Goal: Task Accomplishment & Management: Manage account settings

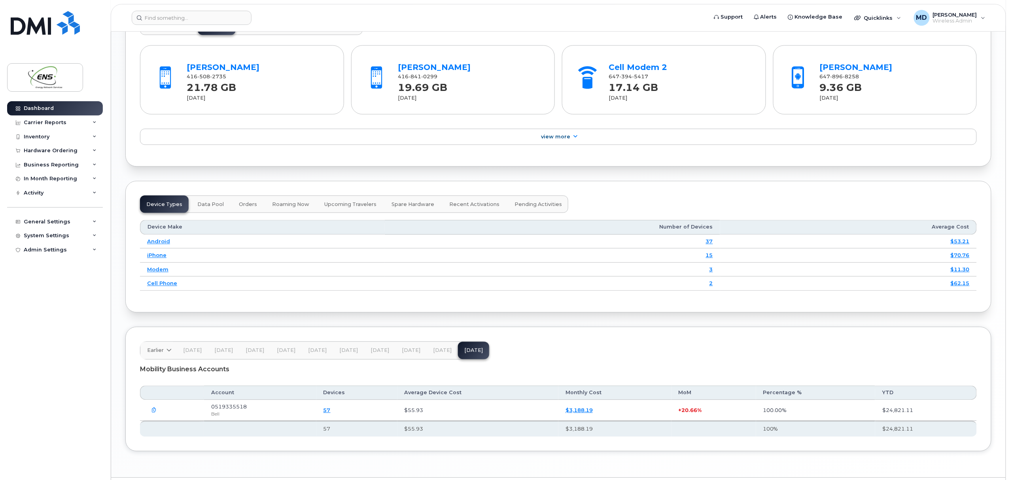
scroll to position [883, 0]
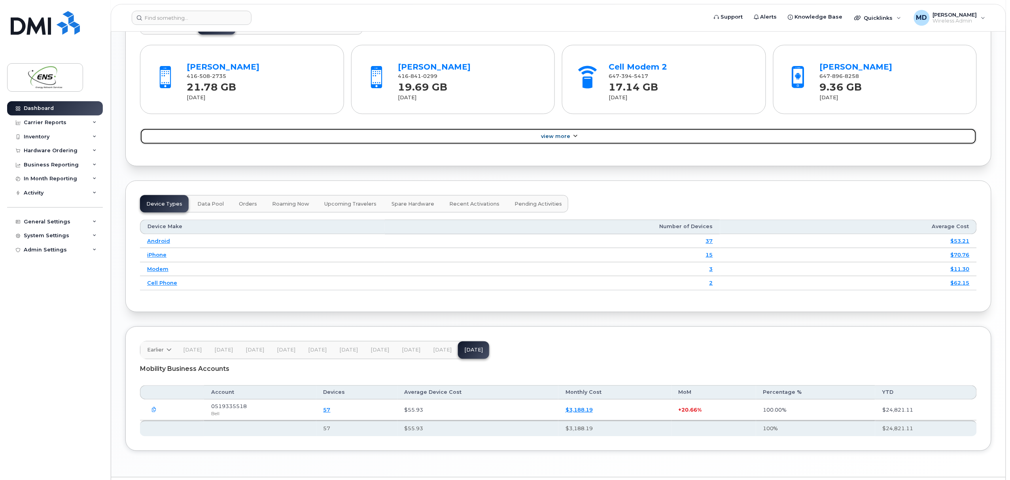
click at [570, 135] on link "View More" at bounding box center [558, 136] width 837 height 17
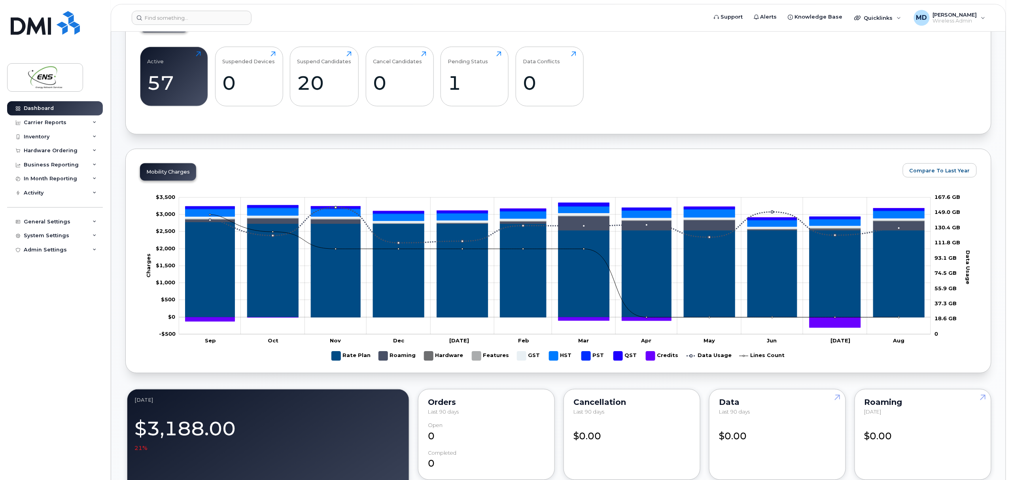
scroll to position [290, 0]
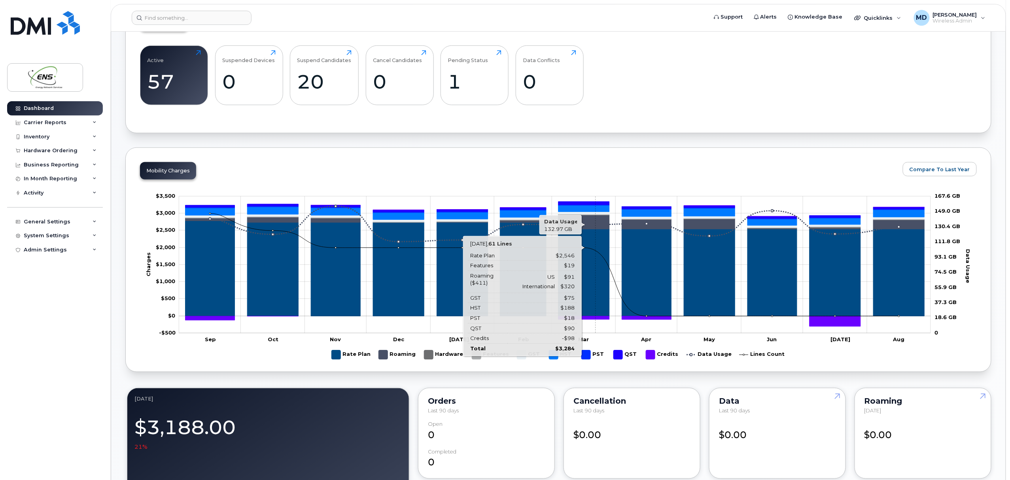
click at [596, 229] on icon "Roaming" at bounding box center [584, 222] width 51 height 14
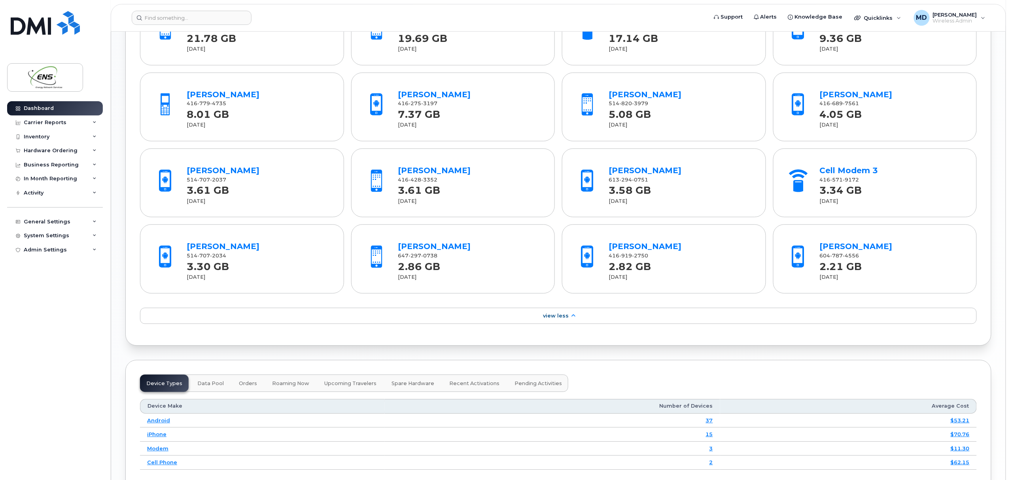
scroll to position [841, 0]
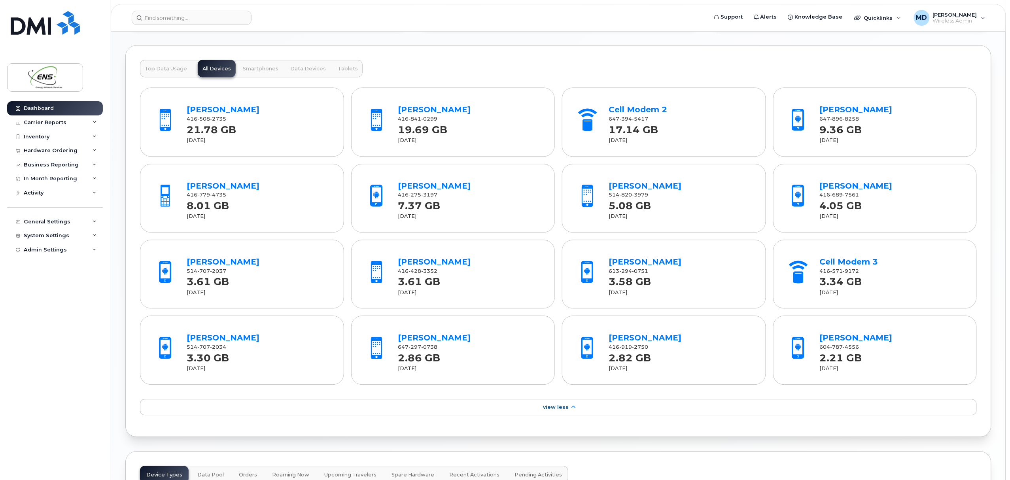
click at [258, 67] on button "Smartphones" at bounding box center [260, 68] width 45 height 17
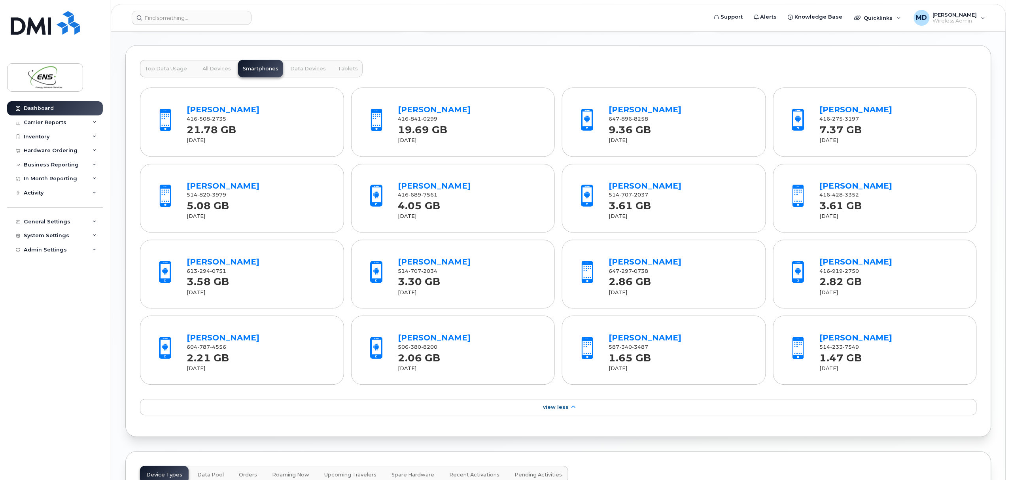
click at [303, 72] on span "Data Devices" at bounding box center [308, 69] width 36 height 6
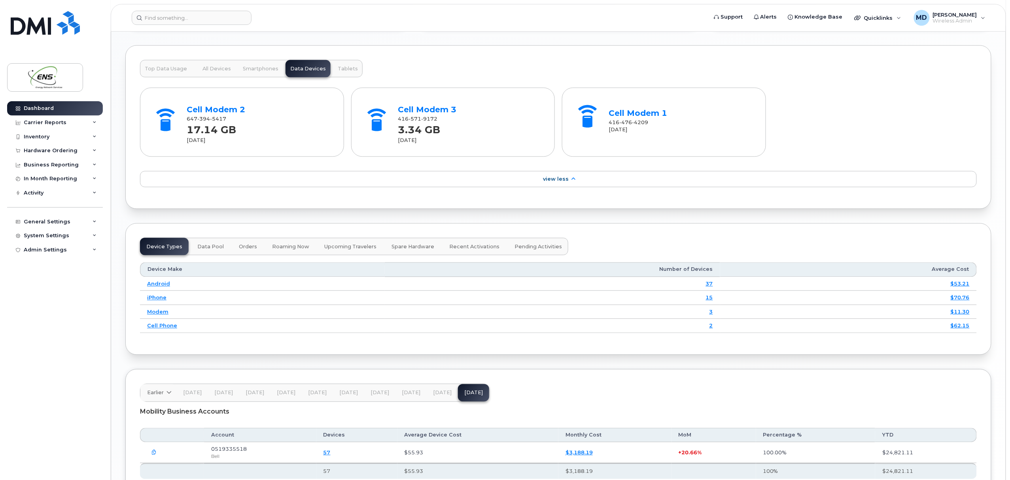
click at [346, 72] on span "Tablets" at bounding box center [348, 69] width 20 height 6
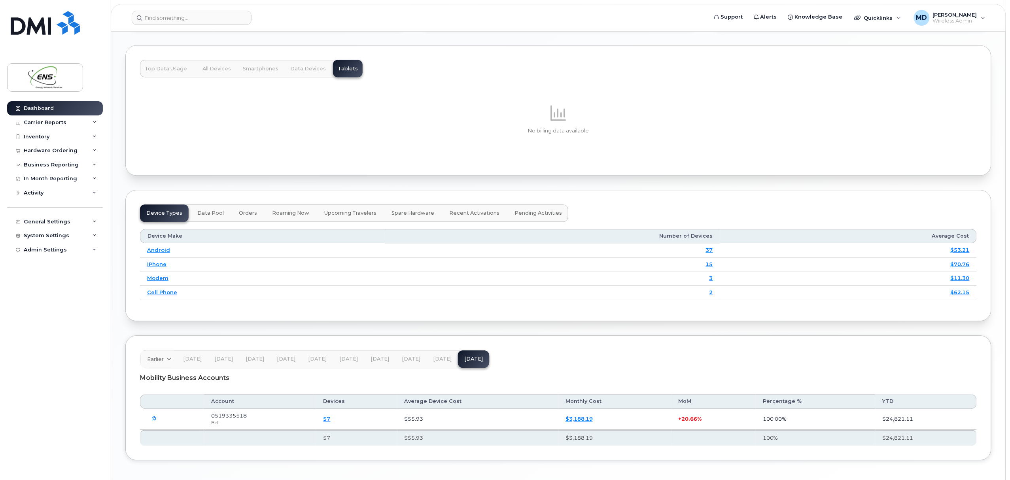
click at [311, 72] on span "Data Devices" at bounding box center [308, 69] width 36 height 6
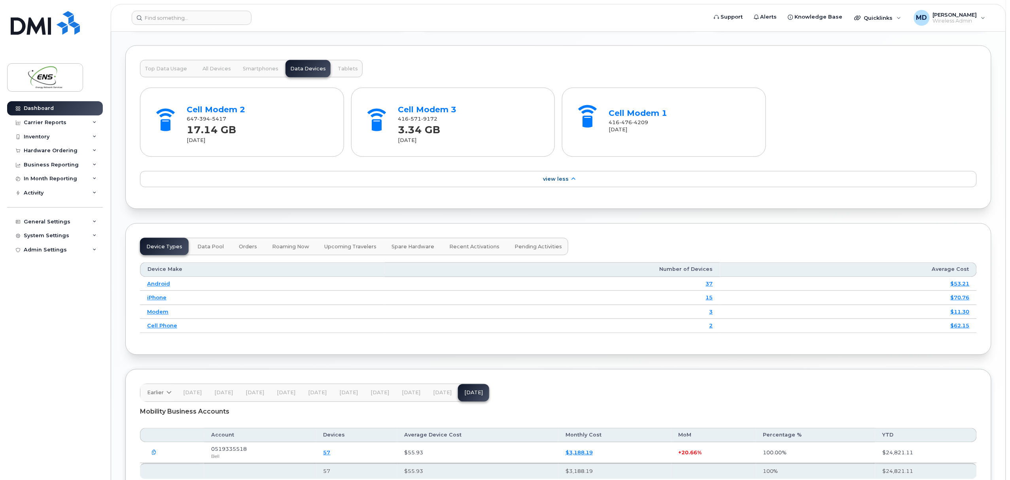
click at [216, 68] on span "All Devices" at bounding box center [217, 69] width 28 height 6
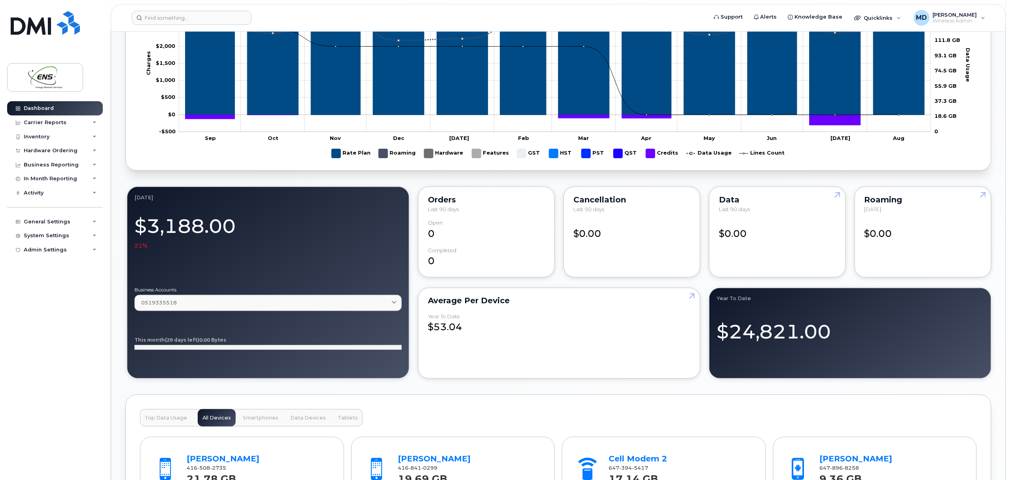
scroll to position [0, 0]
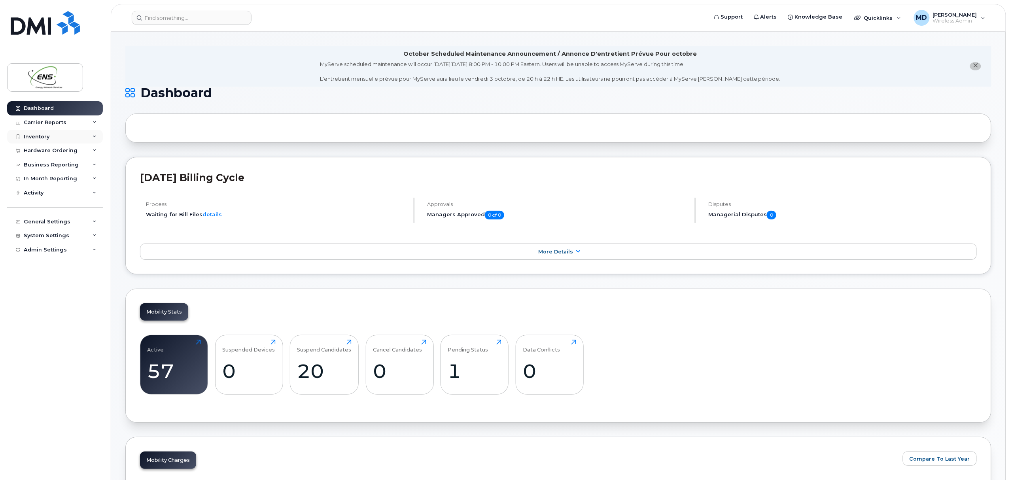
click at [41, 135] on div "Inventory" at bounding box center [37, 137] width 26 height 6
click at [49, 147] on link "Mobility Devices" at bounding box center [62, 151] width 82 height 15
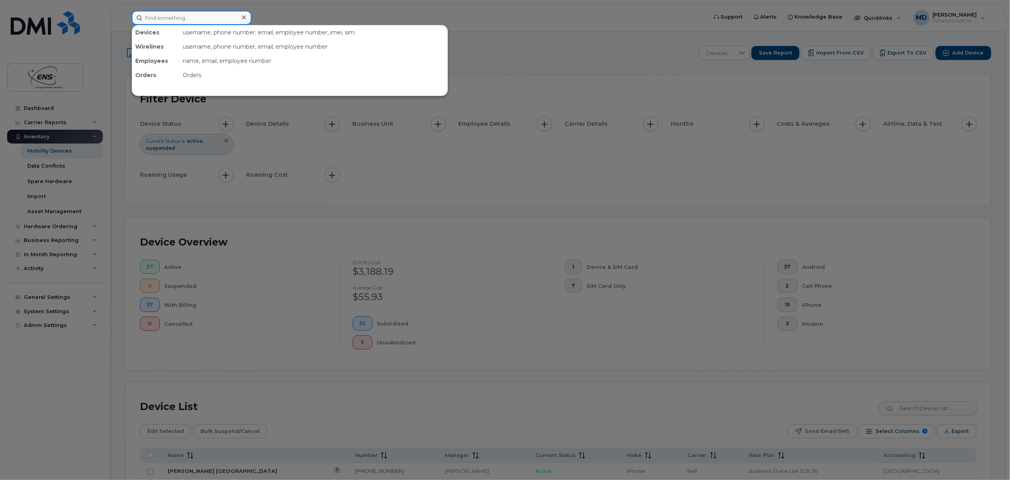
click at [195, 20] on input at bounding box center [192, 18] width 120 height 14
type input "x"
type input "s"
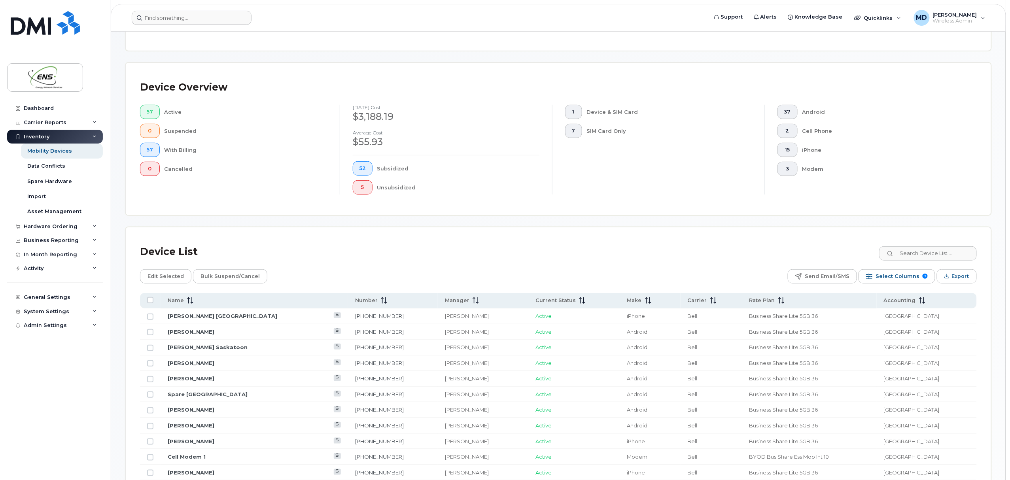
scroll to position [147, 0]
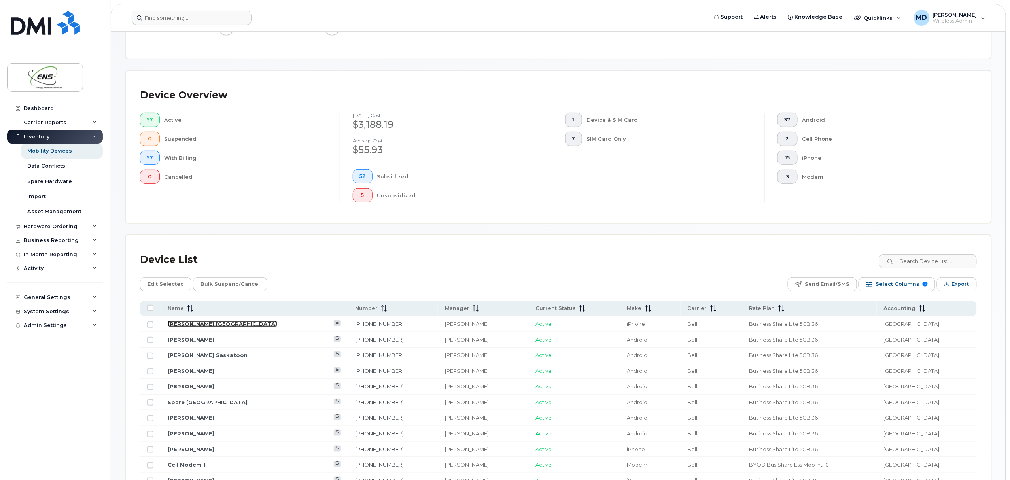
click at [208, 325] on link "[PERSON_NAME] [GEOGRAPHIC_DATA]" at bounding box center [223, 324] width 110 height 6
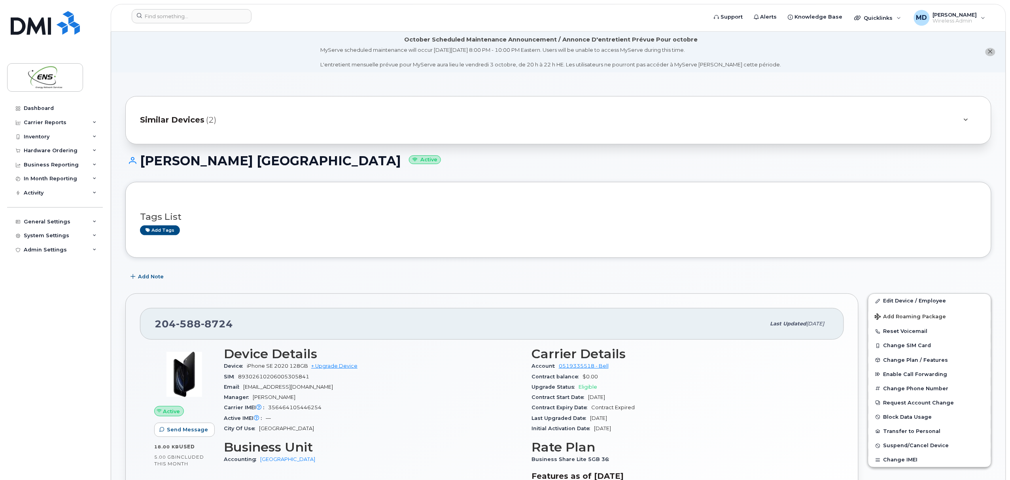
click at [181, 116] on span "Similar Devices" at bounding box center [172, 119] width 64 height 11
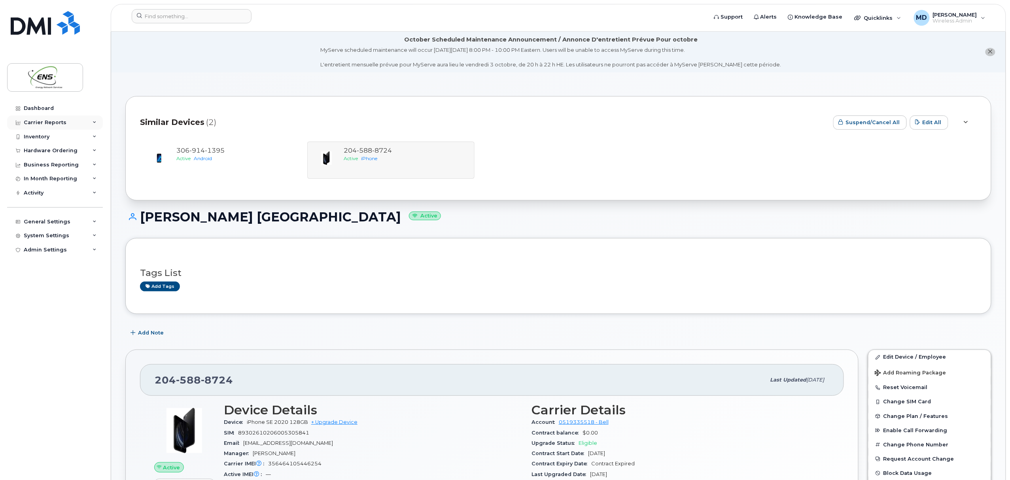
click at [42, 121] on div "Carrier Reports" at bounding box center [45, 122] width 43 height 6
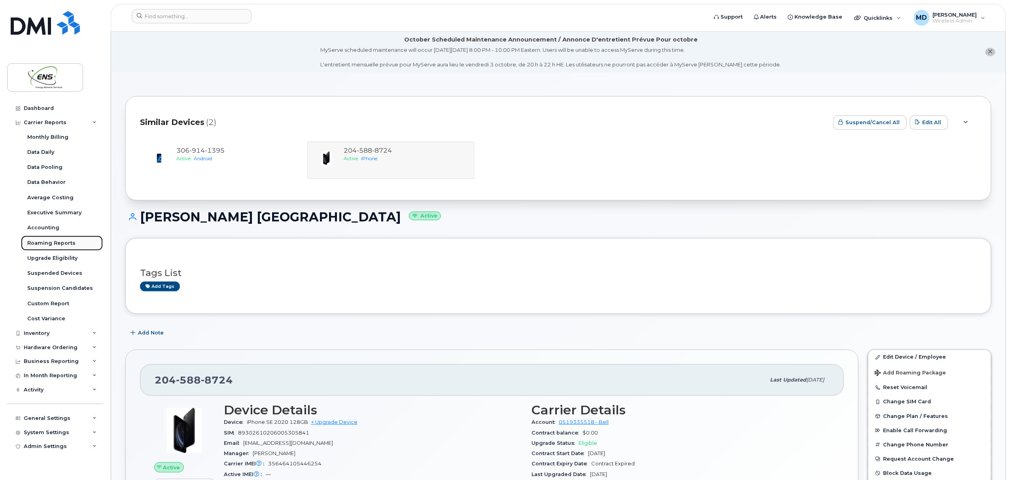
click at [52, 242] on div "Roaming Reports" at bounding box center [51, 243] width 48 height 7
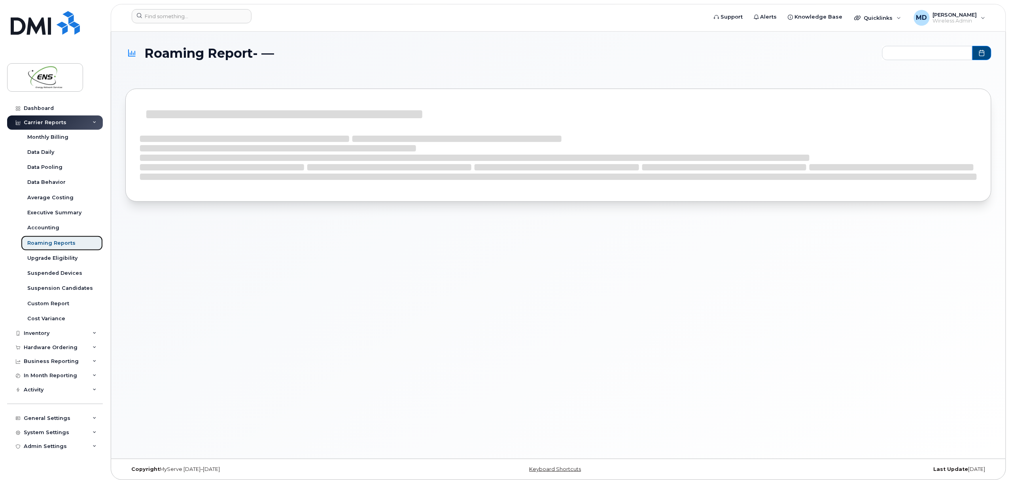
type input "2024-10 - 2025-08"
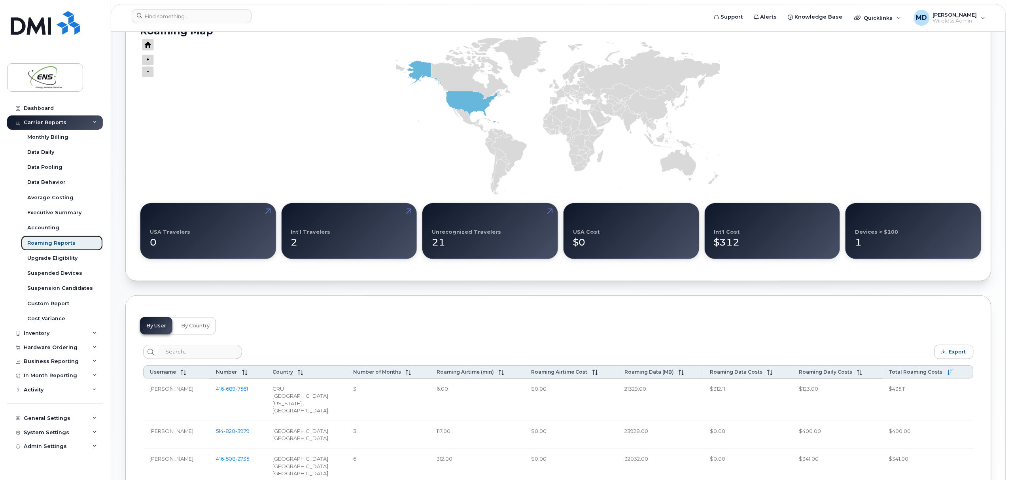
scroll to position [94, 0]
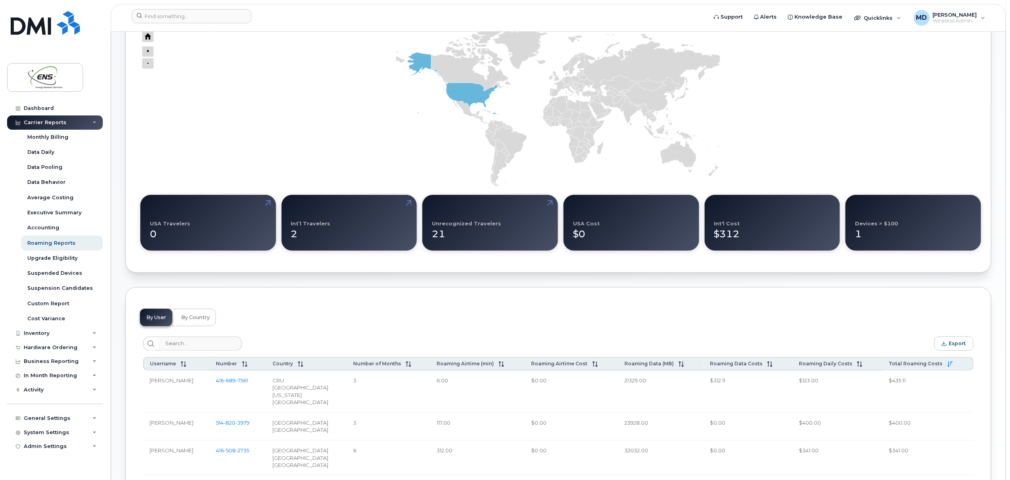
click at [466, 230] on div "21" at bounding box center [490, 231] width 117 height 21
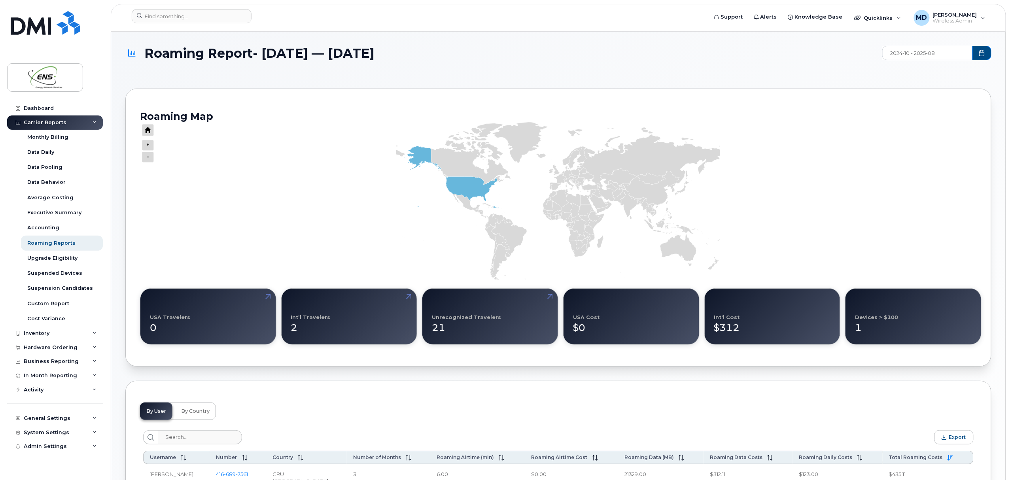
scroll to position [285, 0]
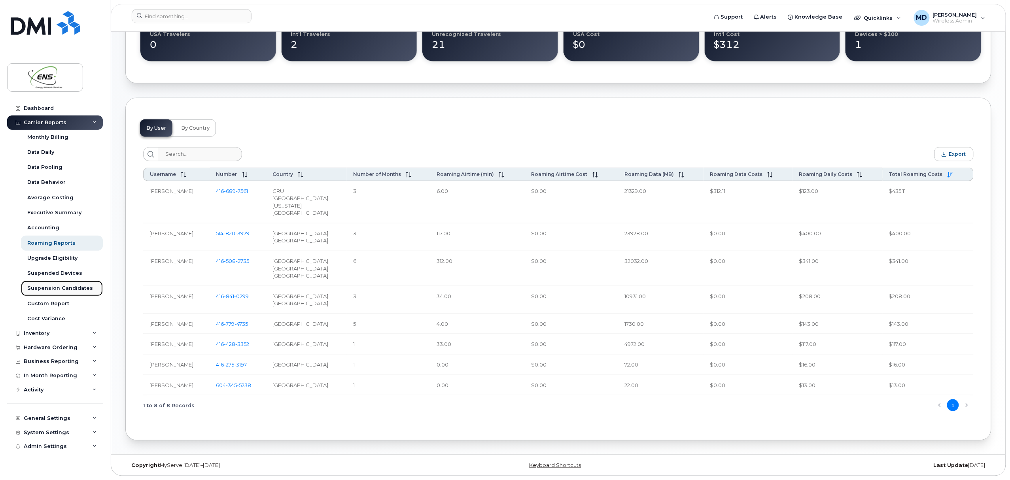
click at [57, 286] on div "Suspension Candidates" at bounding box center [60, 288] width 66 height 7
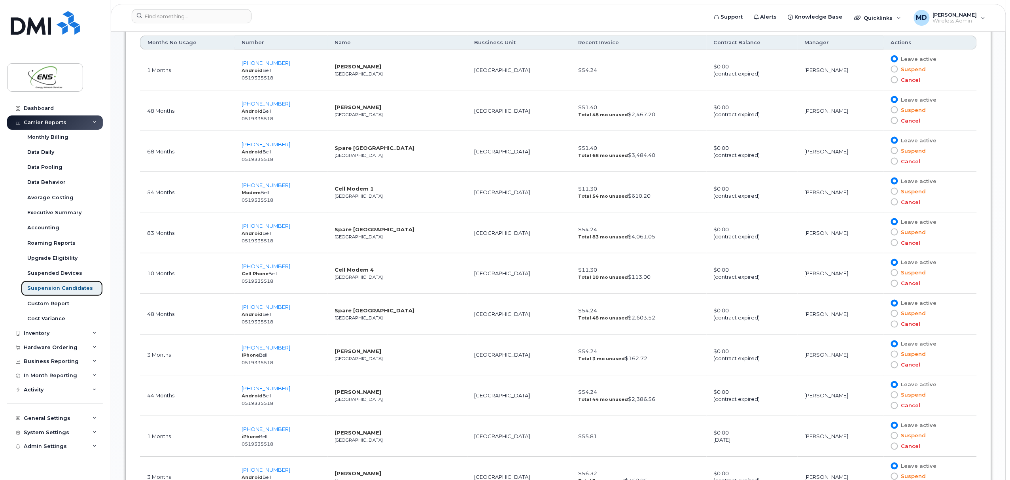
scroll to position [507, 0]
click at [891, 162] on span at bounding box center [894, 159] width 7 height 7
click at [883, 159] on input "Cancel" at bounding box center [883, 159] width 0 height 0
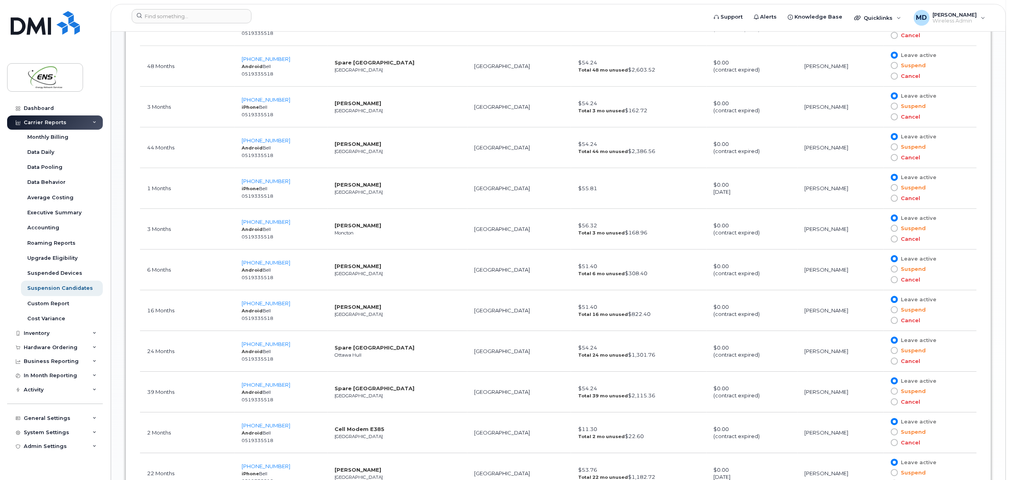
scroll to position [750, 0]
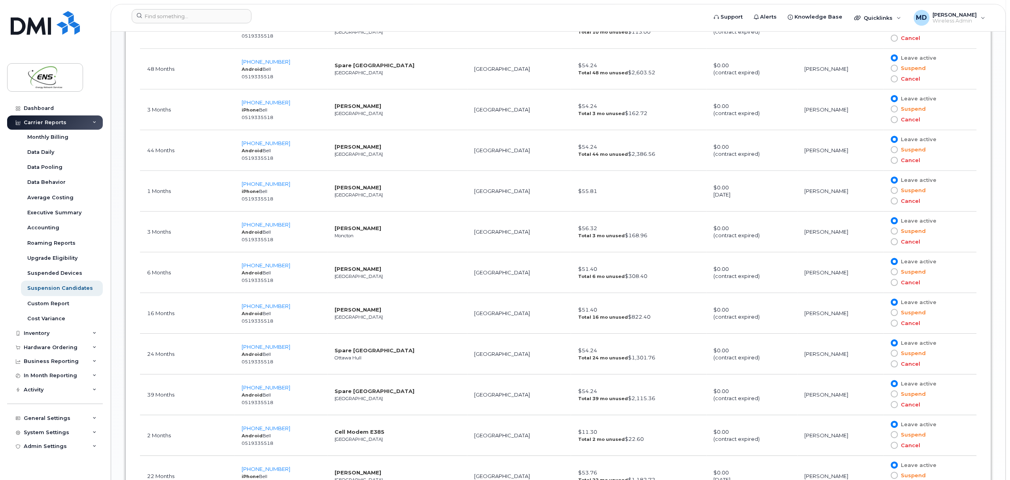
click at [891, 245] on span at bounding box center [894, 242] width 7 height 7
click at [883, 242] on input "Cancel" at bounding box center [883, 242] width 0 height 0
click at [893, 286] on span at bounding box center [894, 282] width 7 height 7
click at [883, 283] on input "Cancel" at bounding box center [883, 283] width 0 height 0
click at [891, 327] on span at bounding box center [894, 323] width 7 height 7
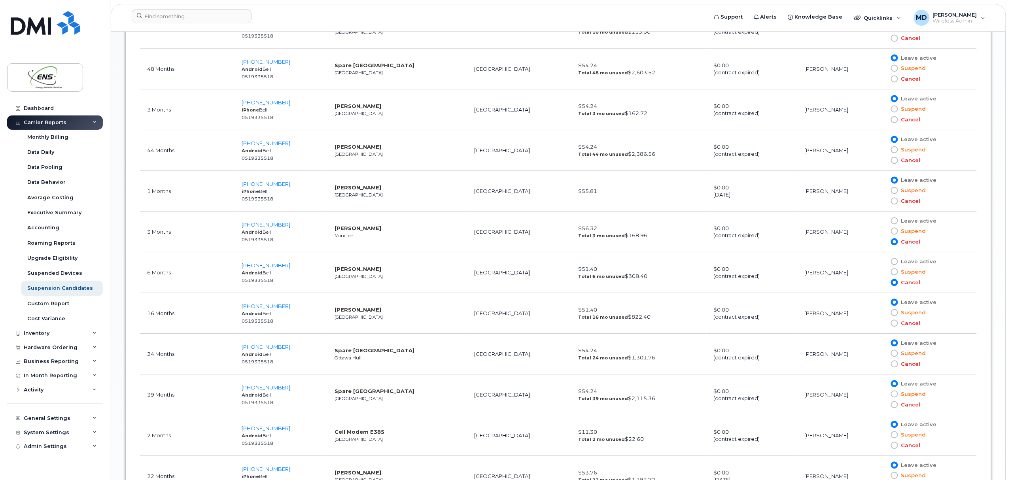
click at [883, 324] on input "Cancel" at bounding box center [883, 324] width 0 height 0
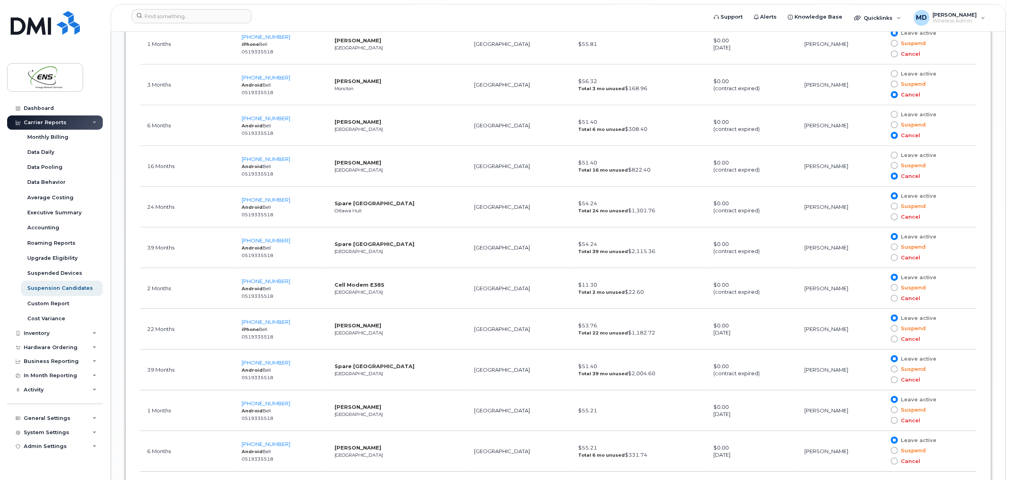
scroll to position [899, 0]
click at [892, 260] on span at bounding box center [894, 256] width 7 height 7
click at [883, 256] on input "Cancel" at bounding box center [883, 256] width 0 height 0
click at [893, 217] on span at bounding box center [894, 215] width 7 height 7
click at [883, 216] on input "Cancel" at bounding box center [883, 216] width 0 height 0
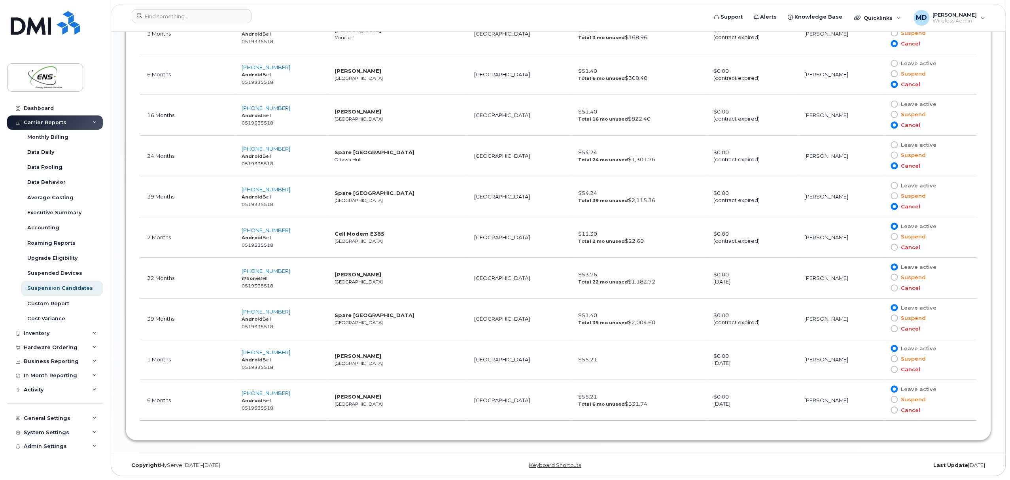
scroll to position [953, 0]
click at [891, 328] on span at bounding box center [894, 328] width 7 height 7
click at [883, 329] on input "Cancel" at bounding box center [883, 329] width 0 height 0
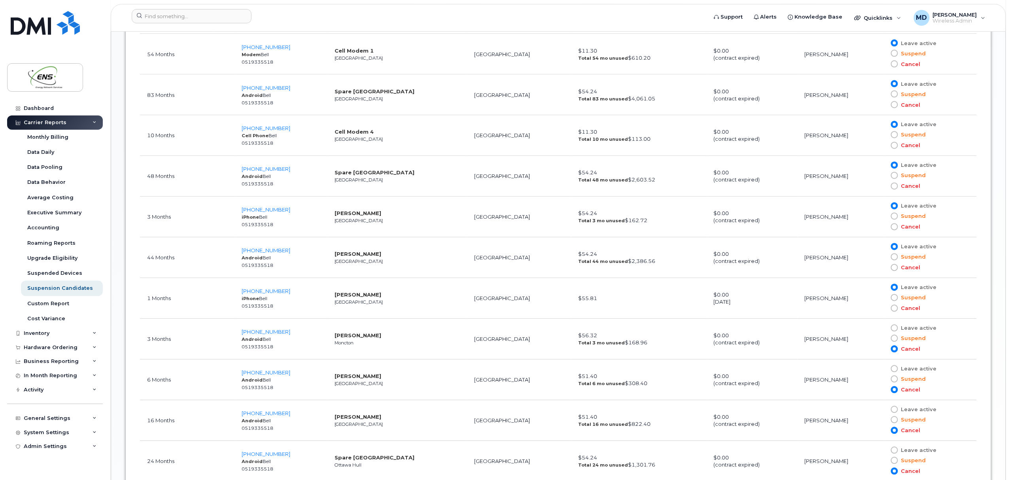
scroll to position [642, 0]
click at [892, 271] on span at bounding box center [894, 269] width 7 height 7
click at [883, 269] on input "Cancel" at bounding box center [883, 269] width 0 height 0
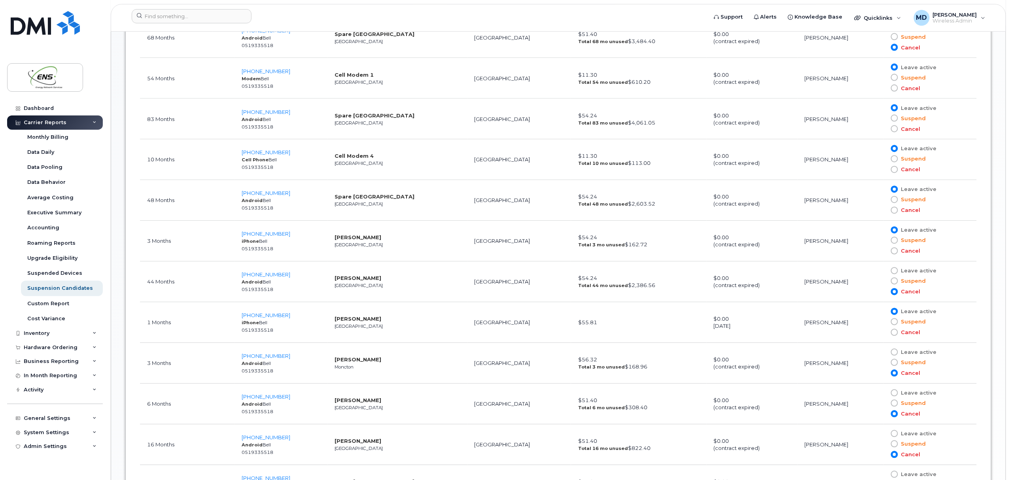
scroll to position [618, 0]
click at [891, 255] on span at bounding box center [894, 252] width 7 height 7
click at [883, 252] on input "Cancel" at bounding box center [883, 252] width 0 height 0
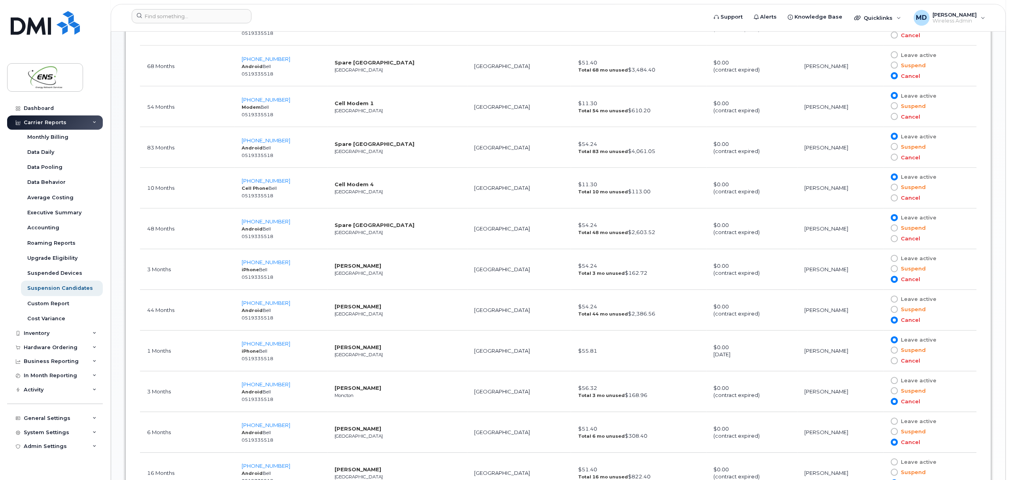
scroll to position [589, 0]
click at [891, 263] on span at bounding box center [894, 260] width 7 height 7
click at [883, 261] on input "Leave active" at bounding box center [883, 261] width 0 height 0
click at [893, 241] on span at bounding box center [894, 240] width 7 height 7
click at [883, 241] on input "Cancel" at bounding box center [883, 241] width 0 height 0
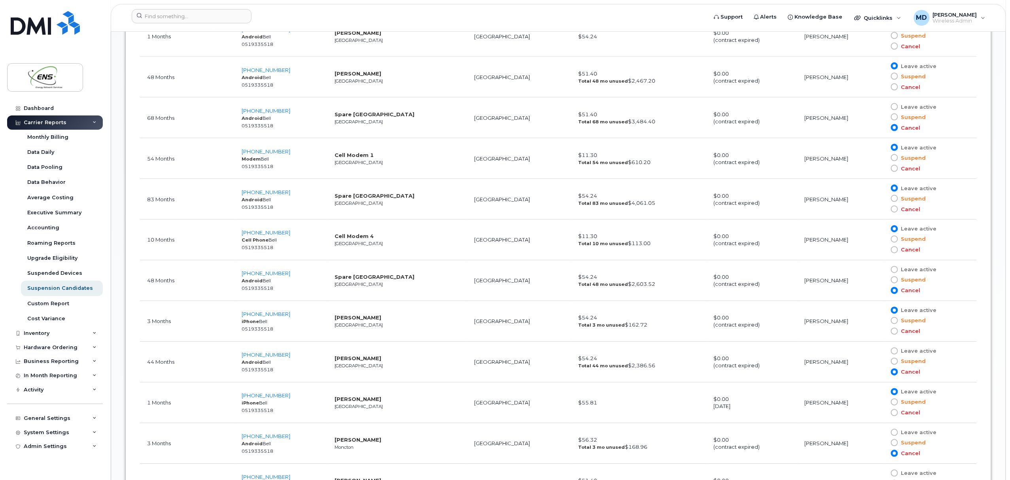
scroll to position [537, 0]
click at [891, 214] on span at bounding box center [894, 211] width 7 height 7
click at [883, 211] on input "Cancel" at bounding box center [883, 211] width 0 height 0
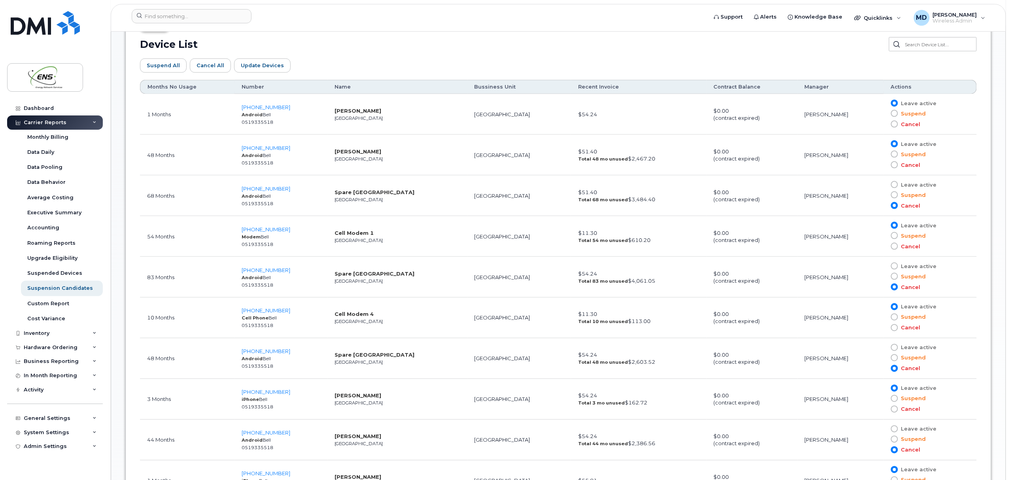
scroll to position [457, 0]
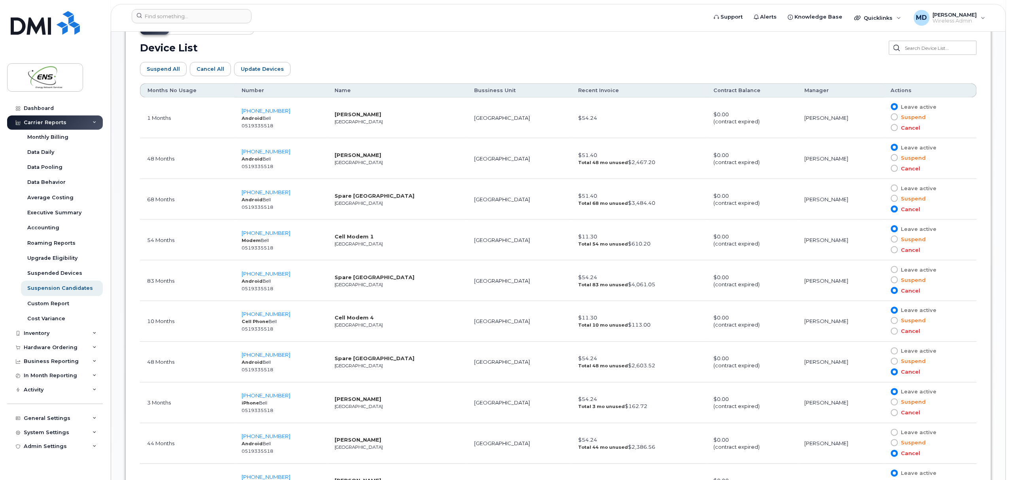
click at [891, 172] on span at bounding box center [894, 168] width 7 height 7
click at [883, 169] on input "Cancel" at bounding box center [883, 169] width 0 height 0
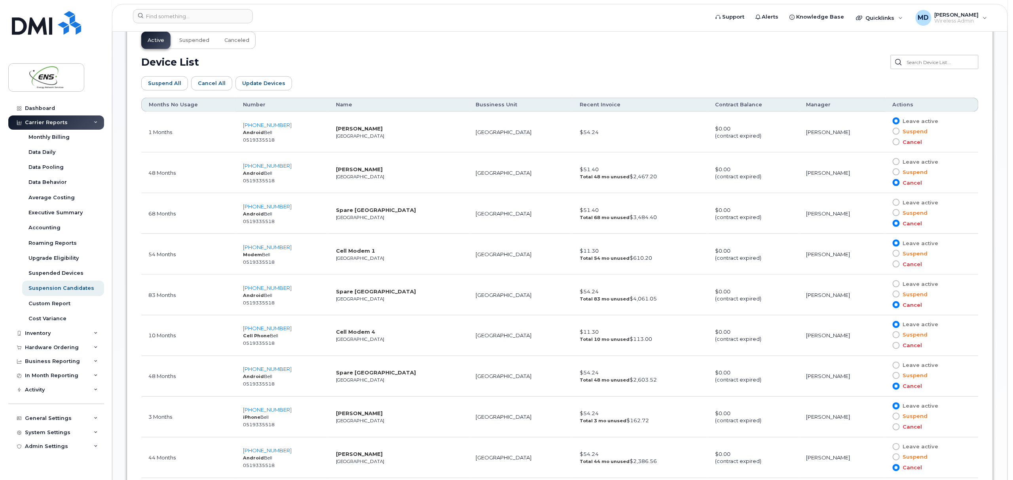
scroll to position [445, 0]
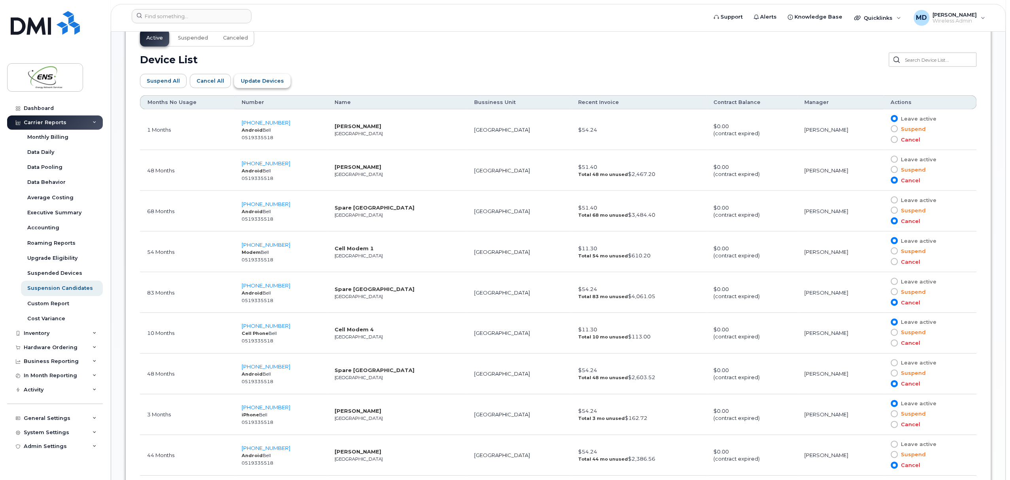
click at [259, 81] on span "Update Devices" at bounding box center [262, 81] width 43 height 8
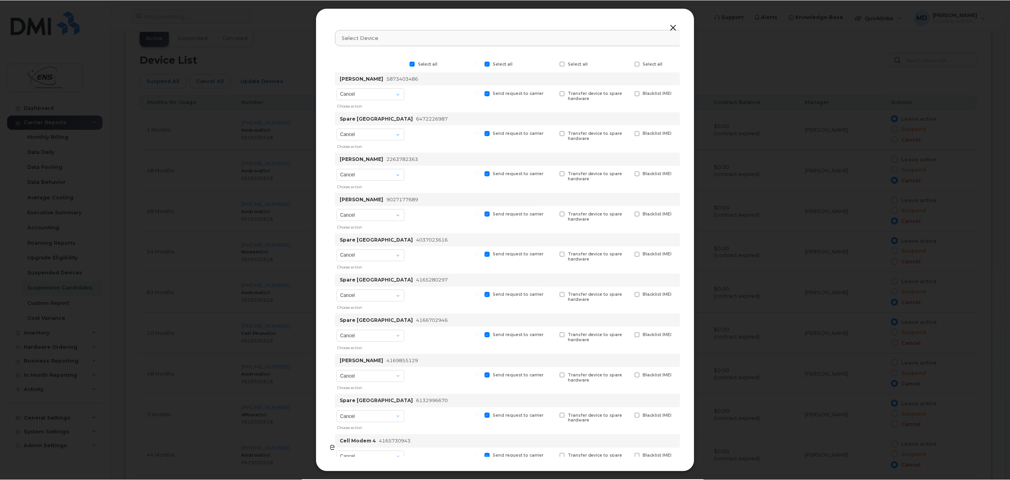
scroll to position [0, 105]
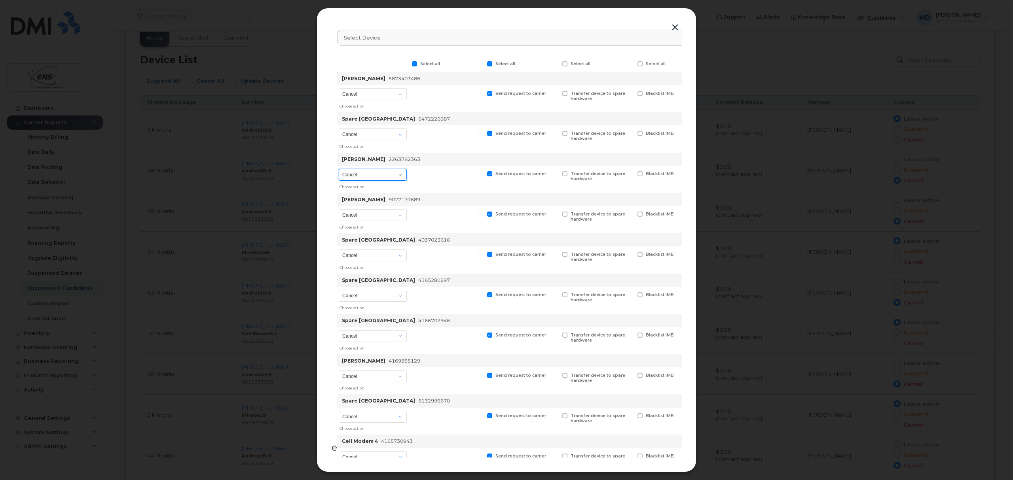
click at [403, 179] on select "Cancel Suspend - Extend Suspension Suspend - Reduced Rate Suspend - Full Rate S…" at bounding box center [373, 175] width 68 height 12
click at [443, 148] on div at bounding box center [446, 138] width 73 height 27
click at [673, 27] on button "button" at bounding box center [675, 27] width 12 height 11
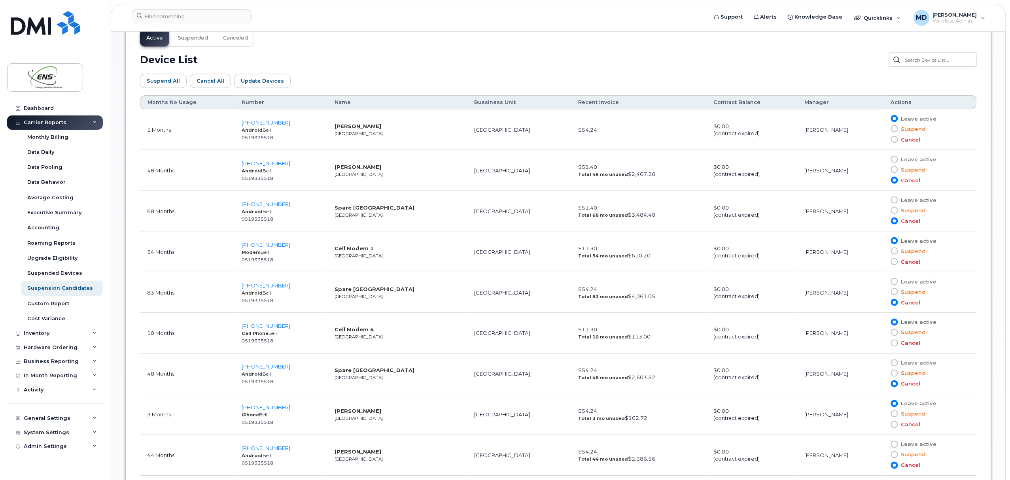
click at [893, 117] on span at bounding box center [894, 118] width 7 height 7
click at [883, 119] on input "Leave active" at bounding box center [883, 119] width 0 height 0
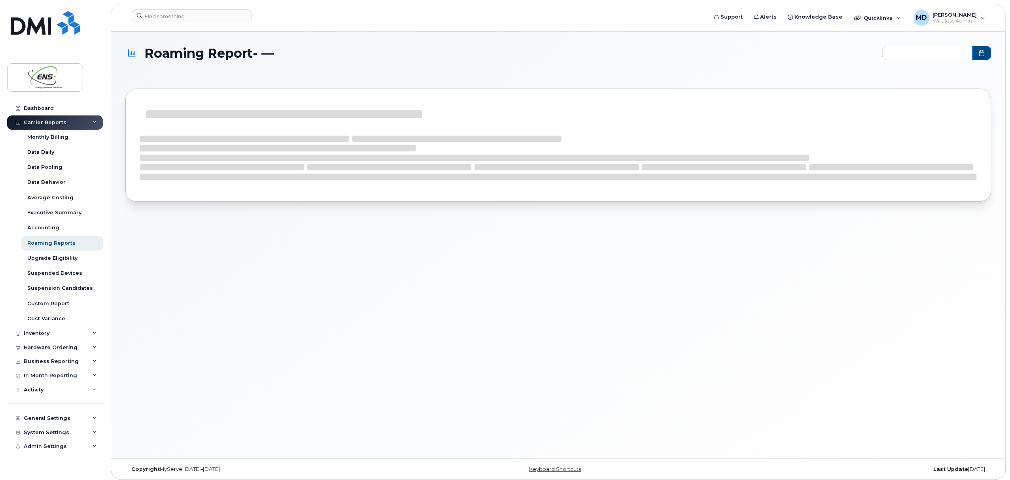
type input "2024-10 - 2025-08"
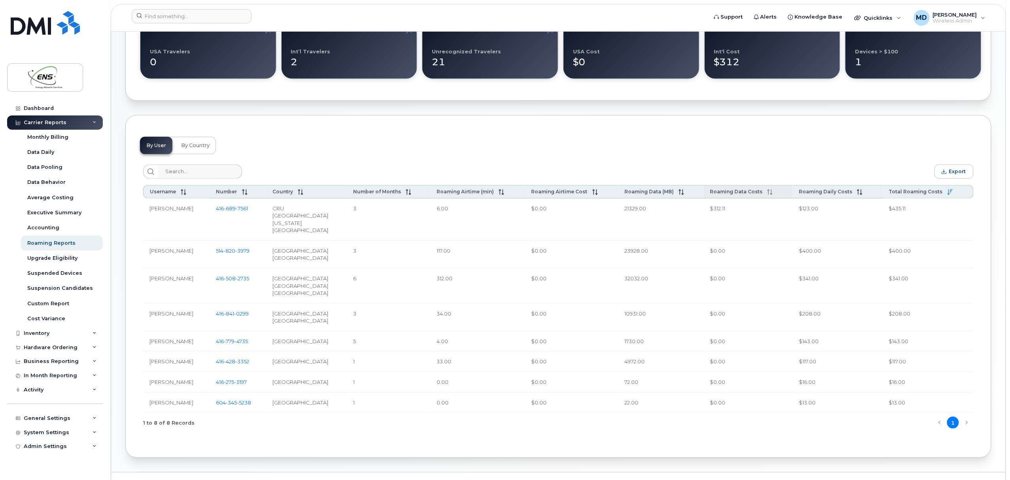
scroll to position [266, 0]
click at [53, 273] on div "Suspended Devices" at bounding box center [54, 273] width 55 height 7
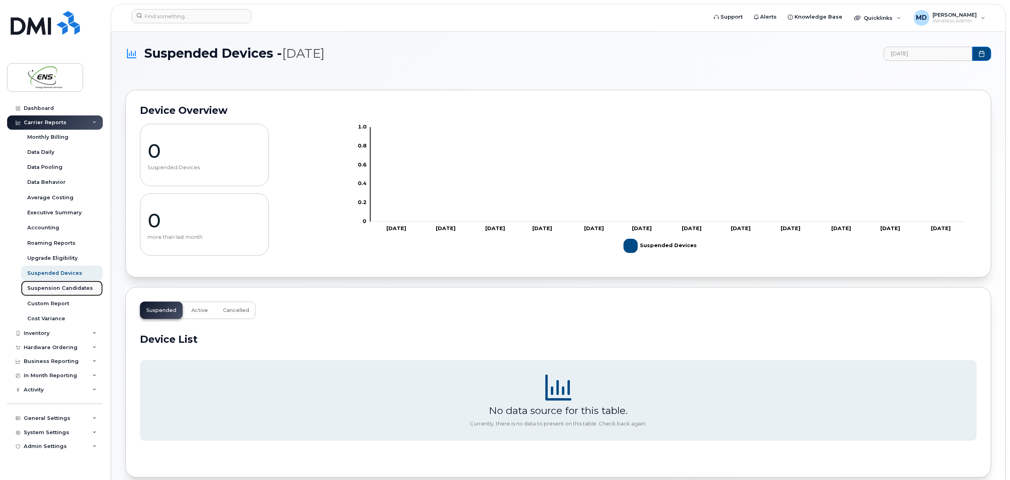
click at [54, 292] on div "Suspension Candidates" at bounding box center [60, 288] width 66 height 7
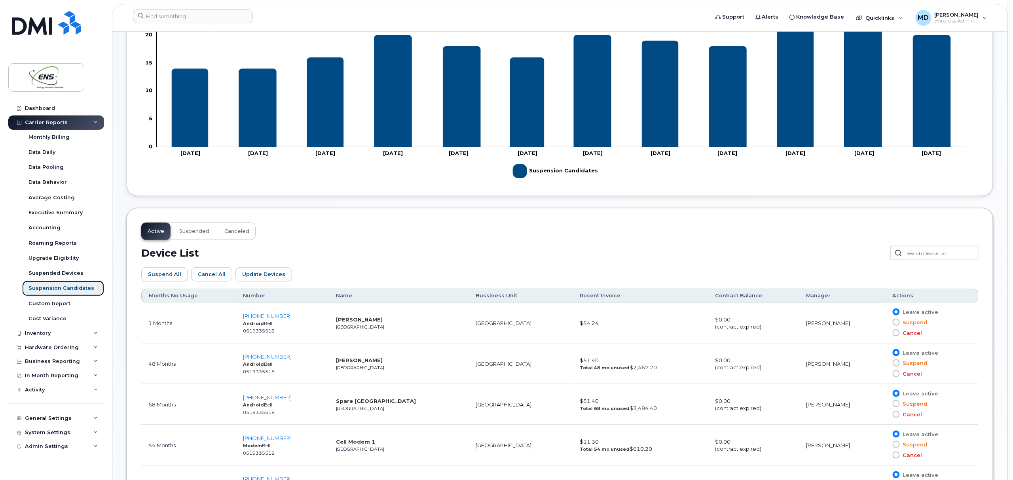
scroll to position [252, 0]
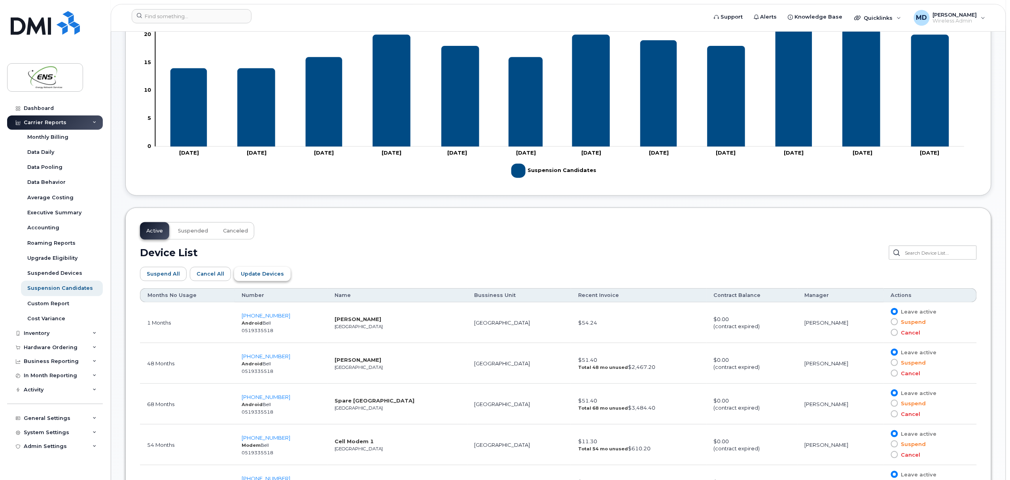
click at [251, 276] on span "Update Devices" at bounding box center [262, 274] width 43 height 8
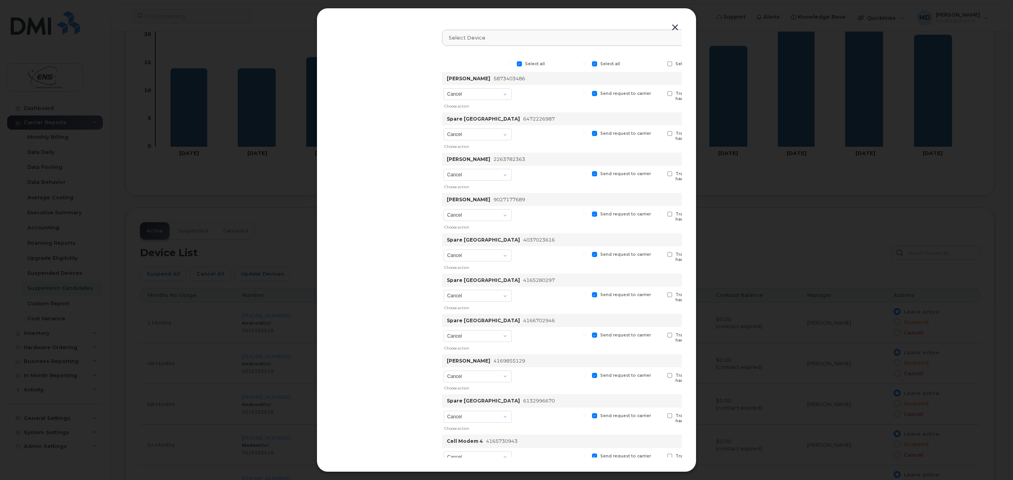
click at [521, 64] on span at bounding box center [519, 63] width 5 height 5
click at [511, 64] on input "Select all" at bounding box center [509, 63] width 4 height 4
checkbox input "false"
click at [504, 93] on select "Cancel Suspend - Extend Suspension Suspend - Reduced Rate Suspend - Full Rate S…" at bounding box center [477, 94] width 68 height 12
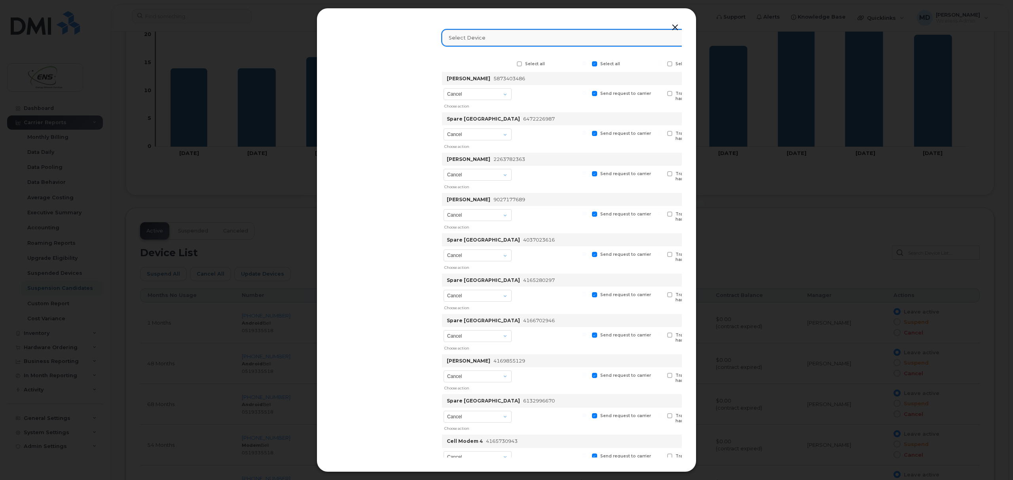
click at [623, 37] on div "Select device" at bounding box center [674, 38] width 451 height 8
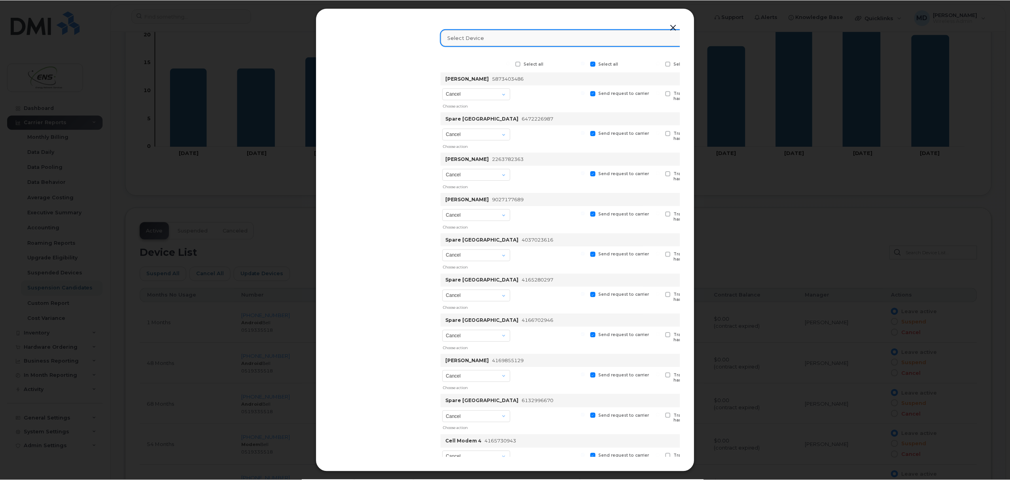
scroll to position [0, 117]
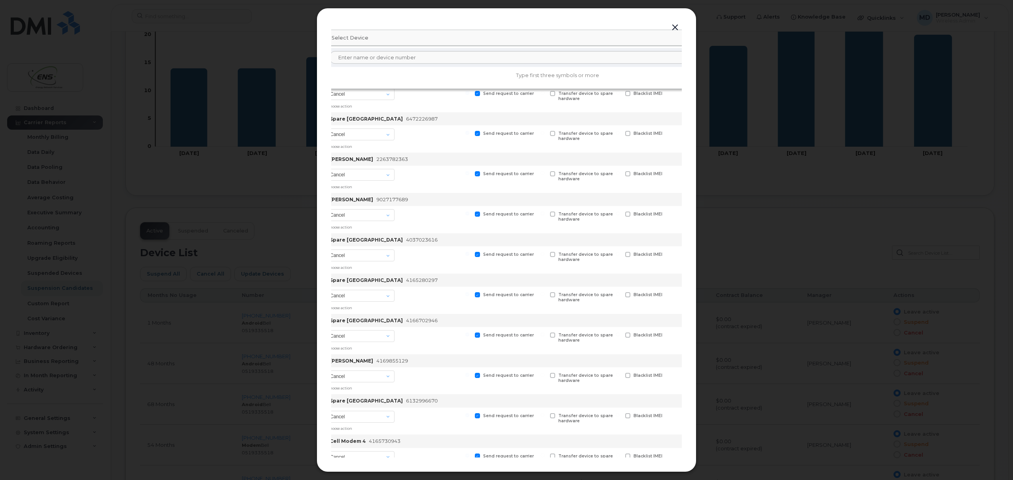
click at [678, 27] on button "button" at bounding box center [675, 27] width 12 height 11
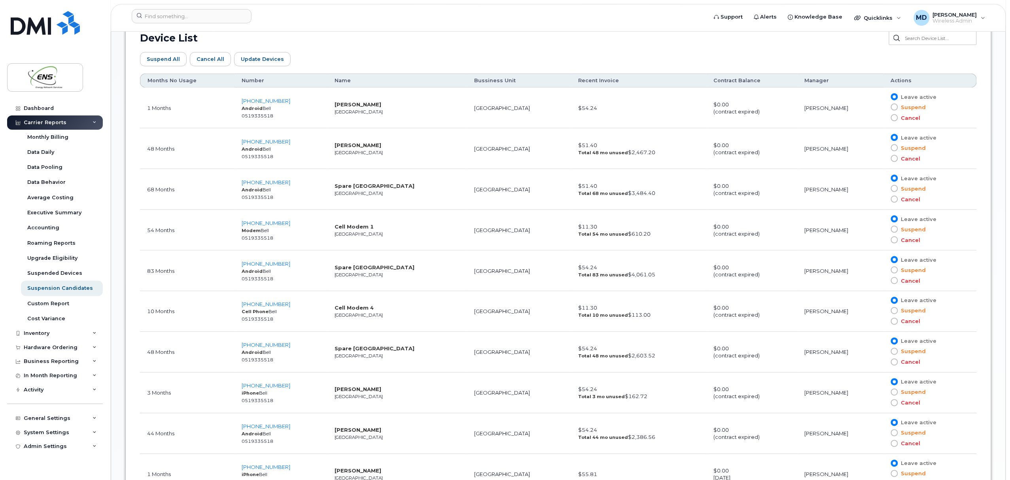
scroll to position [469, 0]
click at [893, 157] on span at bounding box center [894, 156] width 7 height 7
click at [883, 157] on input "Cancel" at bounding box center [883, 157] width 0 height 0
click at [860, 149] on td "[PERSON_NAME]" at bounding box center [841, 147] width 86 height 41
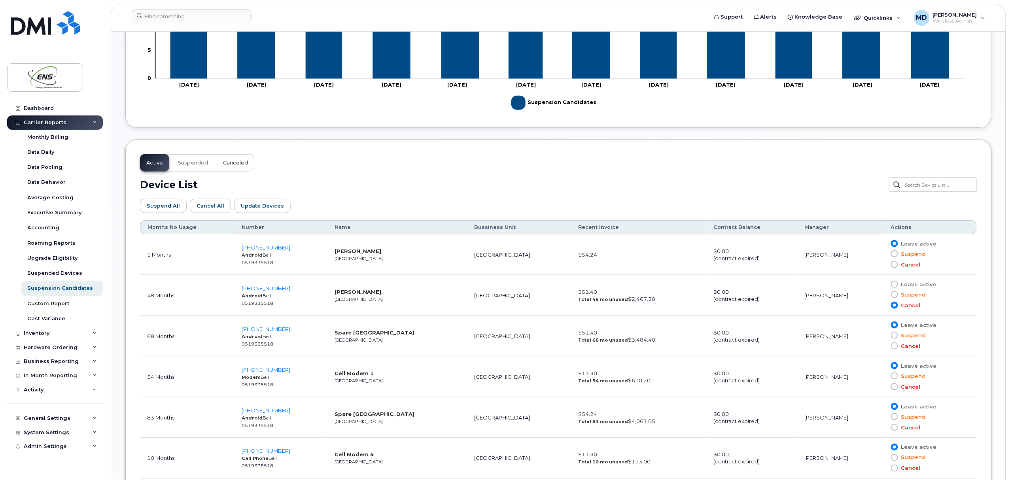
scroll to position [321, 0]
click at [201, 168] on button "Suspended" at bounding box center [193, 161] width 43 height 17
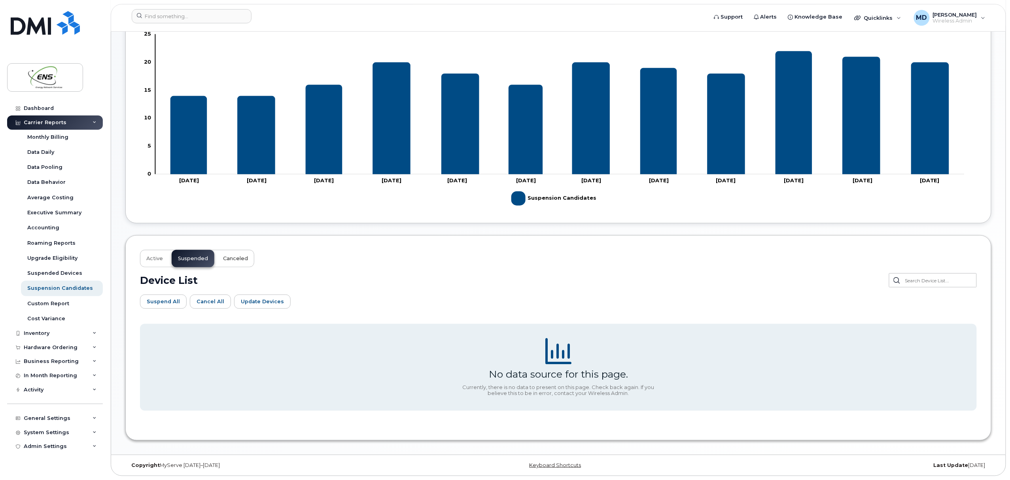
click at [231, 261] on span "Canceled" at bounding box center [235, 259] width 25 height 6
click at [151, 257] on span "Active" at bounding box center [154, 259] width 17 height 6
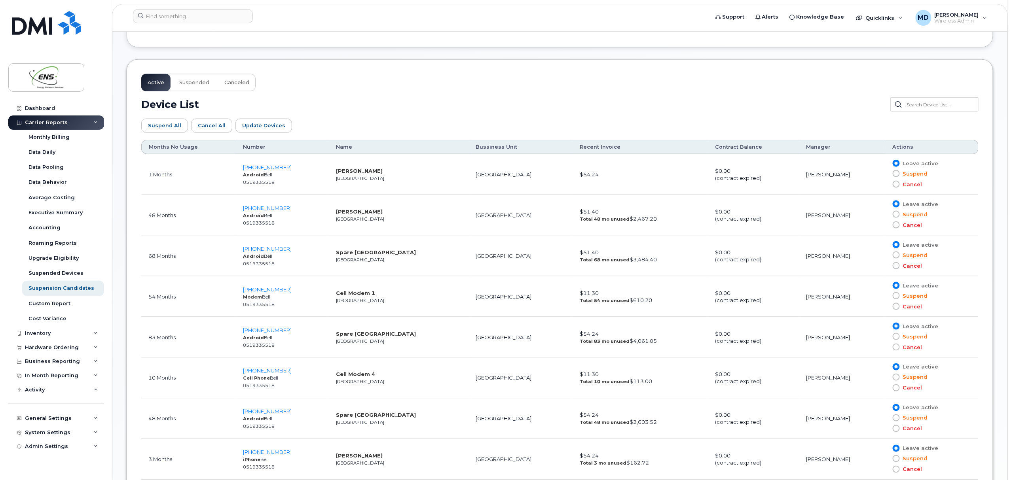
scroll to position [401, 0]
click at [893, 226] on span at bounding box center [894, 224] width 7 height 7
click at [883, 225] on input "Cancel" at bounding box center [883, 225] width 0 height 0
click at [894, 263] on label "Cancel" at bounding box center [906, 266] width 30 height 8
click at [883, 265] on input "Cancel" at bounding box center [883, 265] width 0 height 0
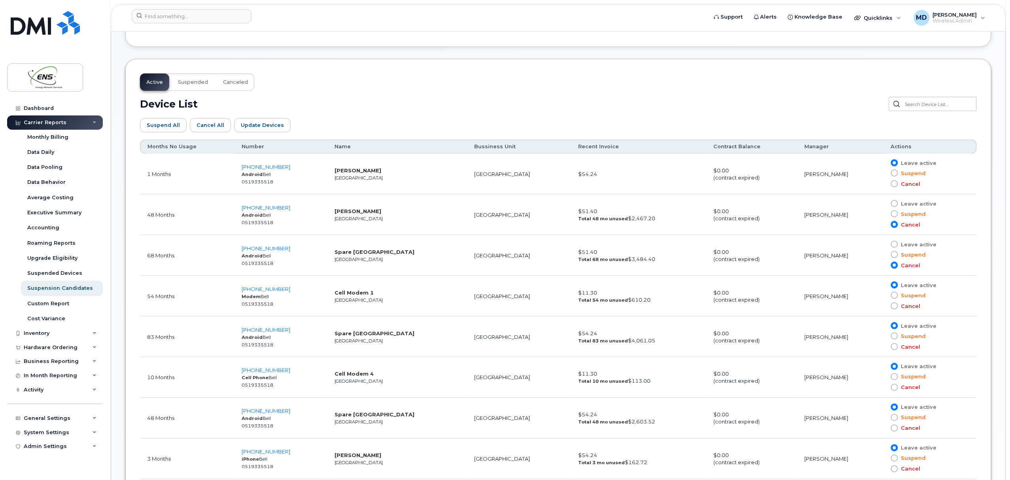
click at [917, 267] on td "Leave active Suspend Cancel" at bounding box center [930, 255] width 93 height 41
click at [910, 263] on span "Cancel" at bounding box center [909, 266] width 23 height 8
click at [883, 265] on input "Cancel" at bounding box center [883, 265] width 0 height 0
click at [248, 127] on span "Update Devices" at bounding box center [262, 125] width 43 height 8
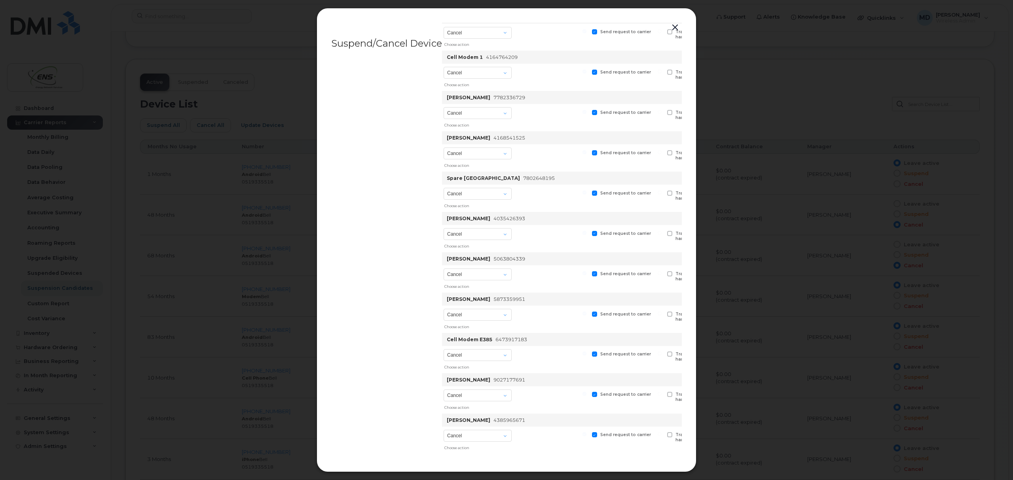
scroll to position [458, 0]
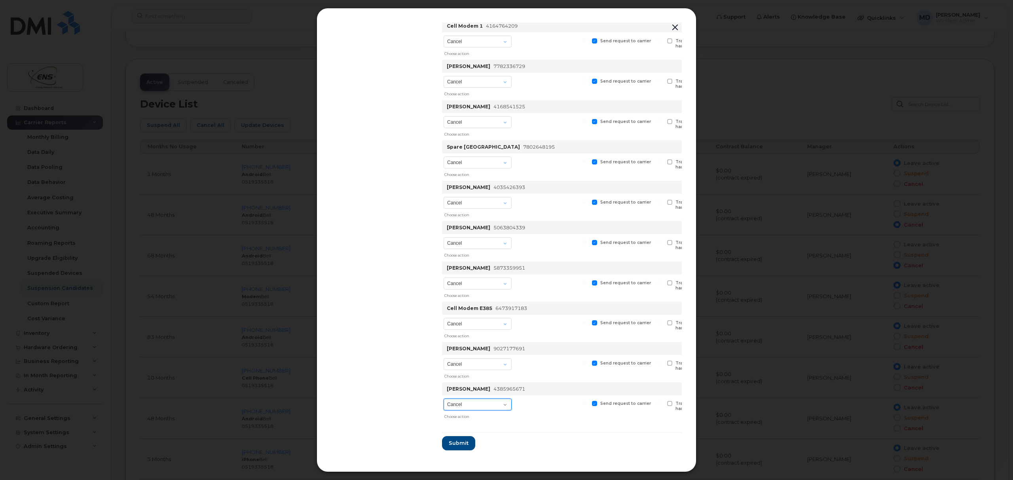
click at [492, 402] on select "Cancel Suspend - Extend Suspension Suspend - Reduced Rate Suspend - Full Rate S…" at bounding box center [477, 405] width 68 height 12
click at [527, 419] on div at bounding box center [551, 409] width 73 height 27
drag, startPoint x: 472, startPoint y: 455, endPoint x: 495, endPoint y: 460, distance: 23.8
click at [495, 460] on div "Suspend/Cancel Device Select device Type first three symbols or more Select all…" at bounding box center [506, 240] width 380 height 464
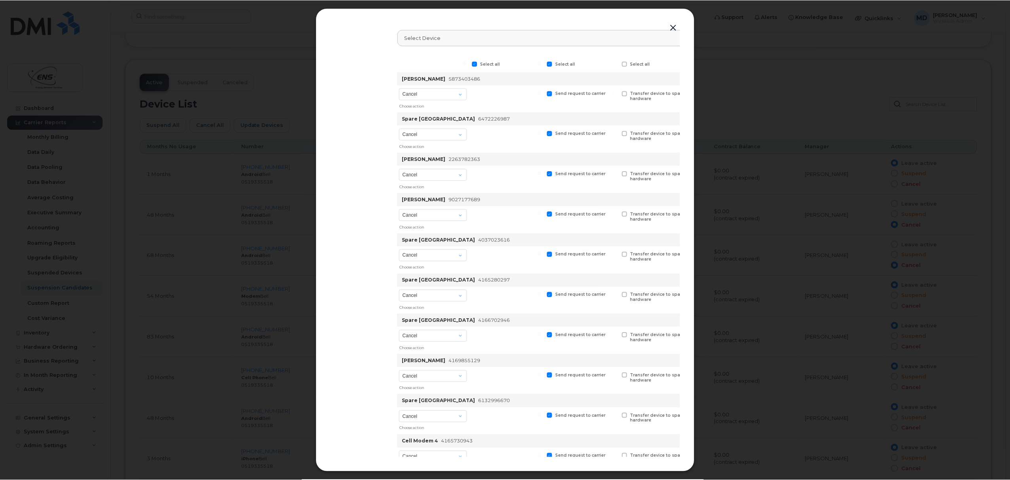
scroll to position [0, 40]
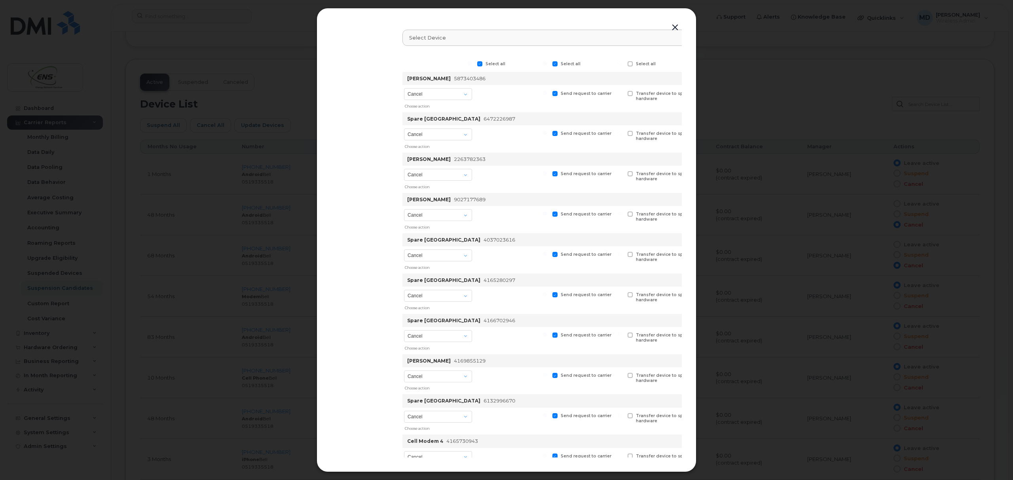
click at [479, 63] on span at bounding box center [479, 63] width 5 height 5
click at [472, 63] on input "Select all" at bounding box center [470, 63] width 4 height 4
checkbox input "false"
click at [468, 97] on select "Cancel Suspend - Extend Suspension Suspend - Reduced Rate Suspend - Full Rate S…" at bounding box center [438, 94] width 68 height 12
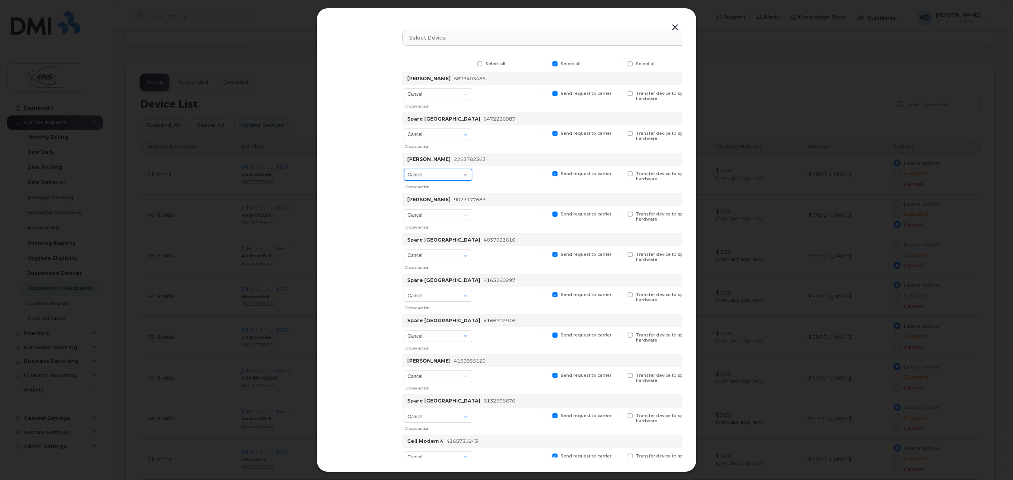
click at [466, 176] on select "Cancel Suspend - Extend Suspension Suspend - Reduced Rate Suspend - Full Rate S…" at bounding box center [438, 175] width 68 height 12
select select "[object Object]"
click at [405, 169] on select "Cancel Suspend - Extend Suspension Suspend - Reduced Rate Suspend - Full Rate S…" at bounding box center [438, 175] width 68 height 12
click at [480, 173] on span at bounding box center [479, 173] width 5 height 5
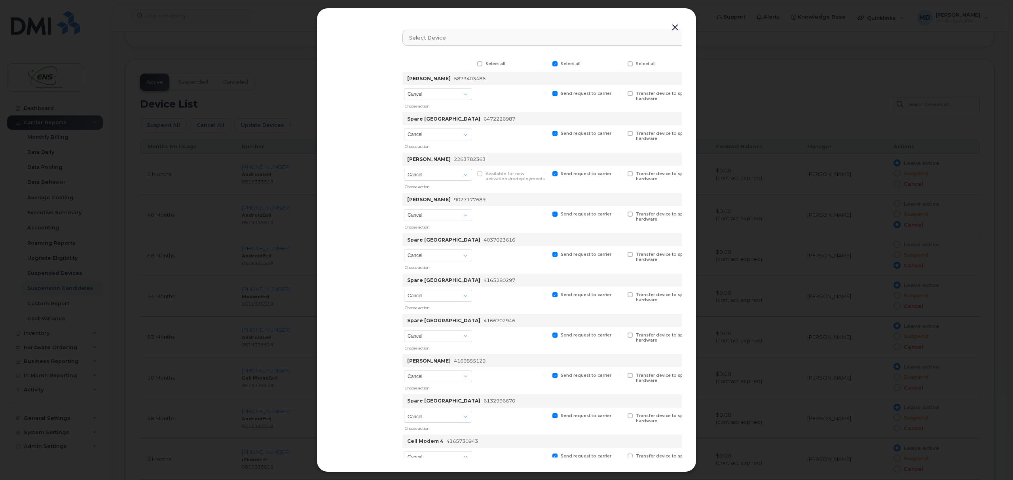
click at [479, 62] on span at bounding box center [479, 63] width 5 height 5
click at [472, 62] on input "Select all" at bounding box center [470, 63] width 4 height 4
click at [479, 62] on span at bounding box center [479, 63] width 5 height 5
click at [472, 62] on input "Select all" at bounding box center [470, 63] width 4 height 4
checkbox input "false"
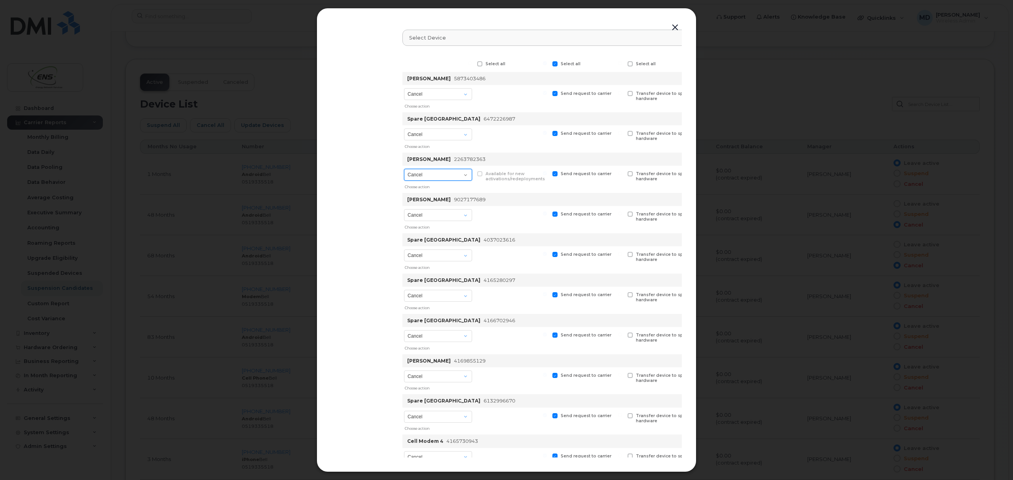
click at [462, 176] on select "Cancel Suspend - Extend Suspension Suspend - Reduced Rate Suspend - Full Rate S…" at bounding box center [438, 175] width 68 height 12
click at [669, 27] on button "button" at bounding box center [675, 27] width 12 height 11
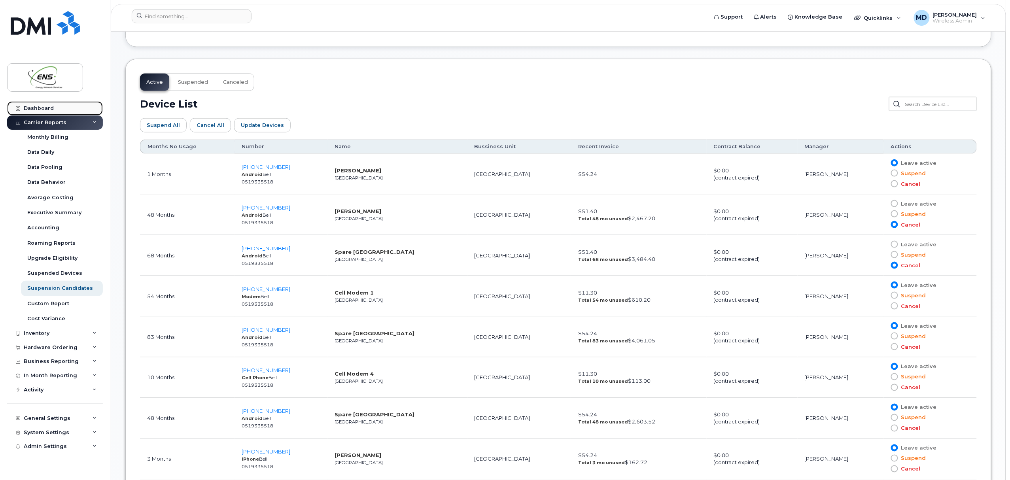
click at [42, 110] on div "Dashboard" at bounding box center [39, 108] width 30 height 6
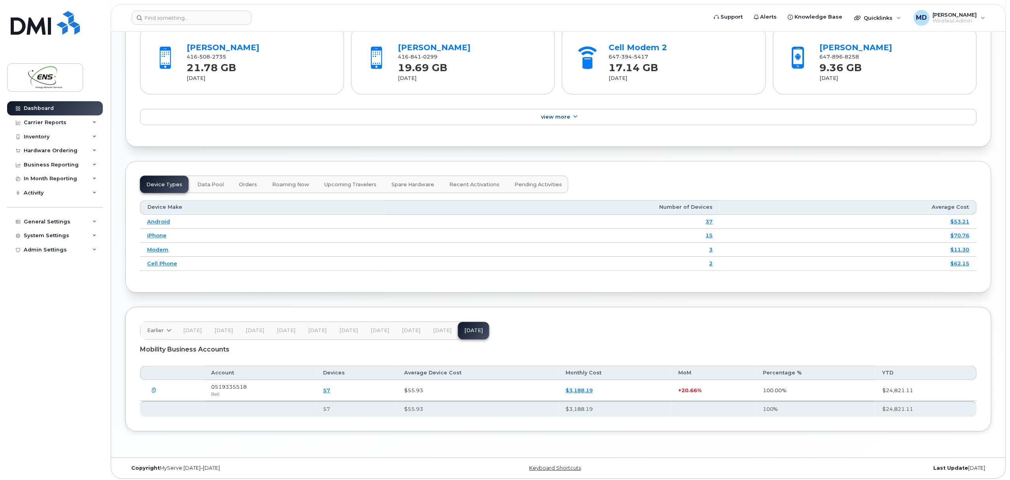
scroll to position [903, 0]
click at [211, 187] on span "Data Pool" at bounding box center [210, 184] width 27 height 6
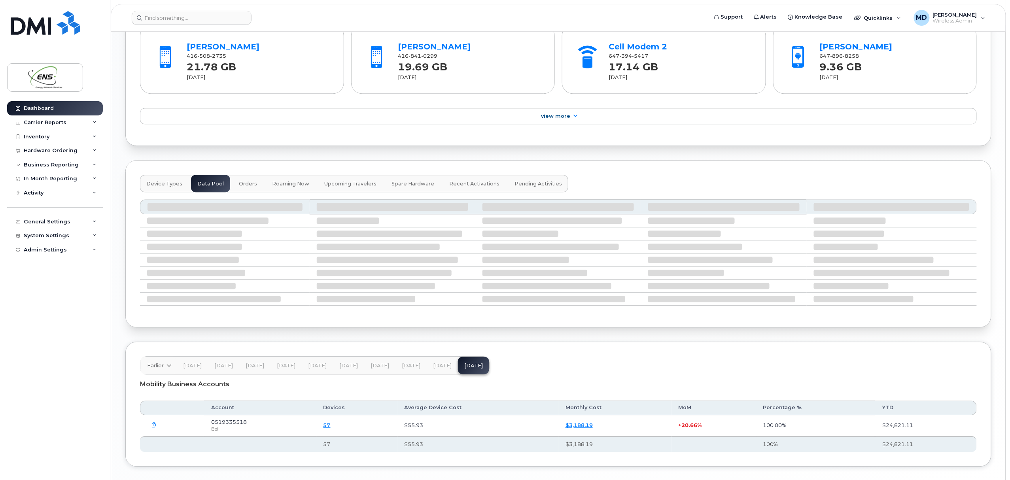
scroll to position [890, 0]
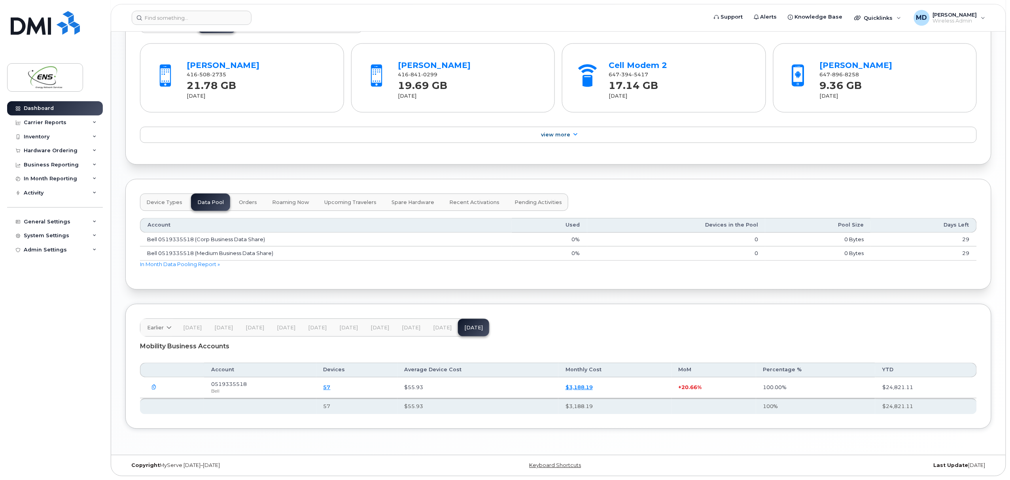
click at [240, 201] on span "Orders" at bounding box center [248, 202] width 18 height 6
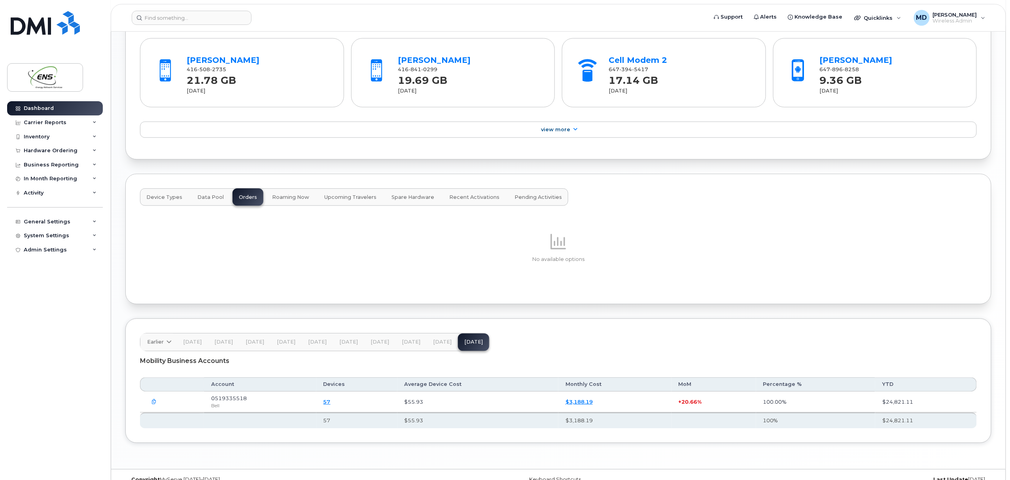
click at [295, 201] on span "Roaming Now" at bounding box center [290, 197] width 37 height 6
click at [355, 201] on span "Upcoming Travelers" at bounding box center [350, 197] width 52 height 6
click at [404, 201] on span "Spare Hardware" at bounding box center [413, 197] width 43 height 6
click at [456, 199] on span "Recent Activations" at bounding box center [474, 197] width 50 height 6
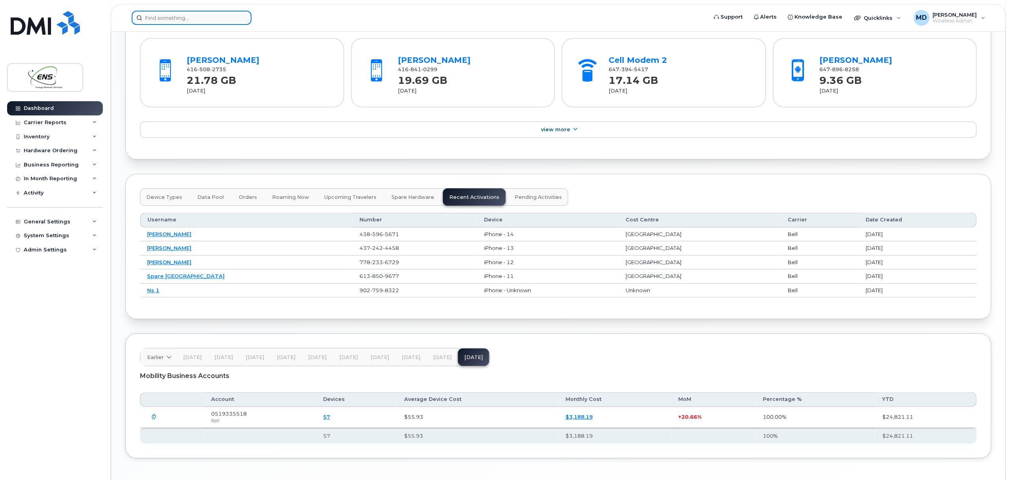
click at [172, 19] on input at bounding box center [192, 18] width 120 height 14
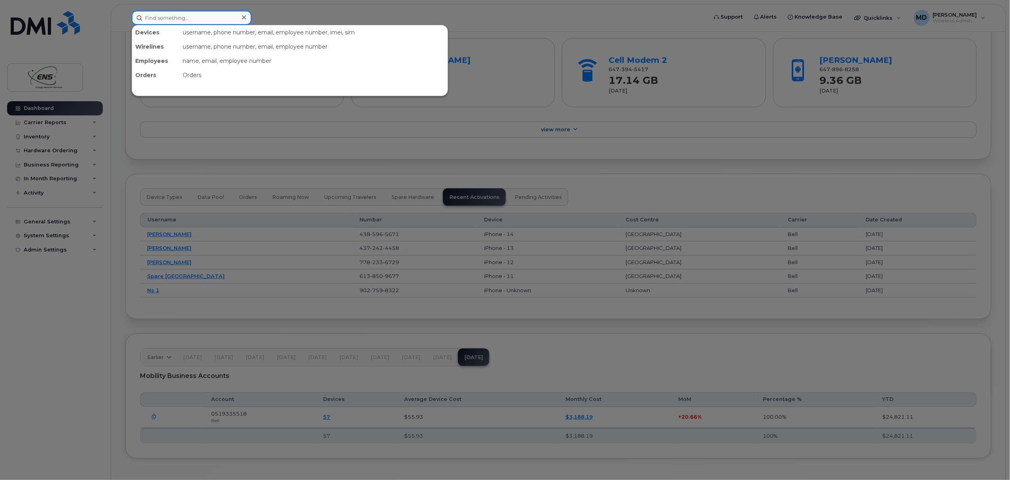
click at [211, 17] on input at bounding box center [192, 18] width 120 height 14
type input "ewart"
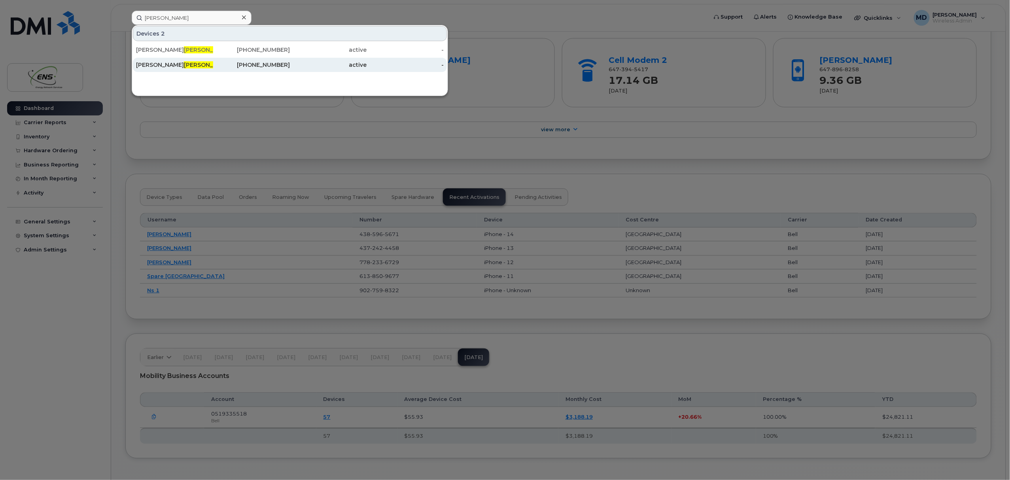
click at [184, 67] on span "Ewart" at bounding box center [208, 64] width 48 height 7
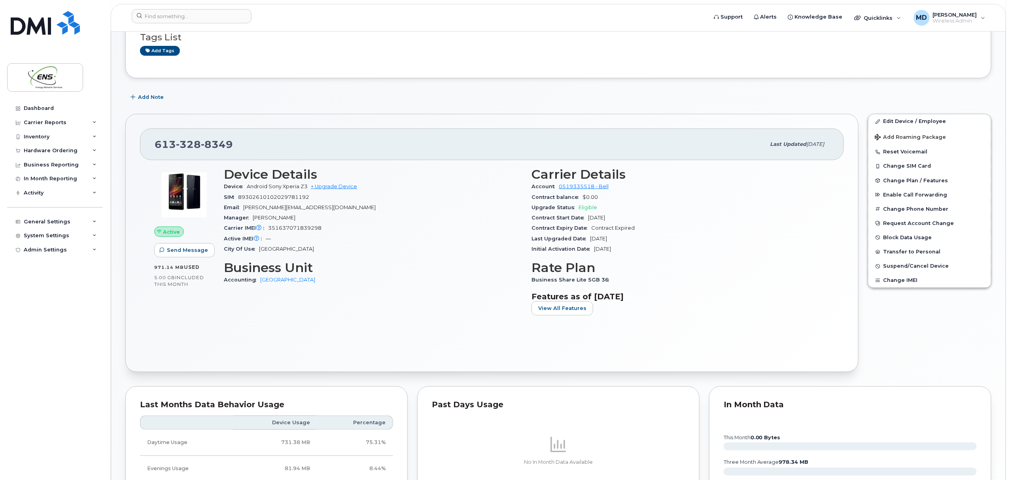
scroll to position [116, 0]
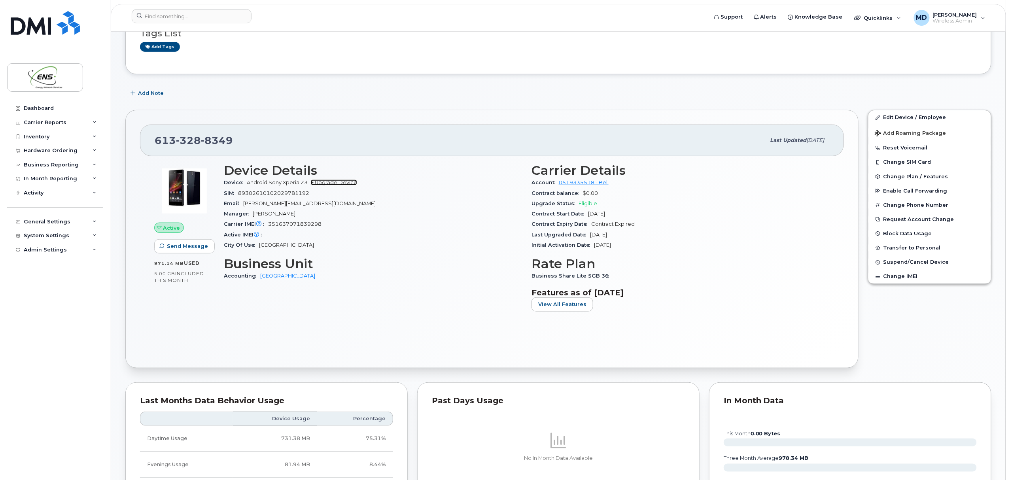
click at [348, 182] on link "+ Upgrade Device" at bounding box center [334, 183] width 46 height 6
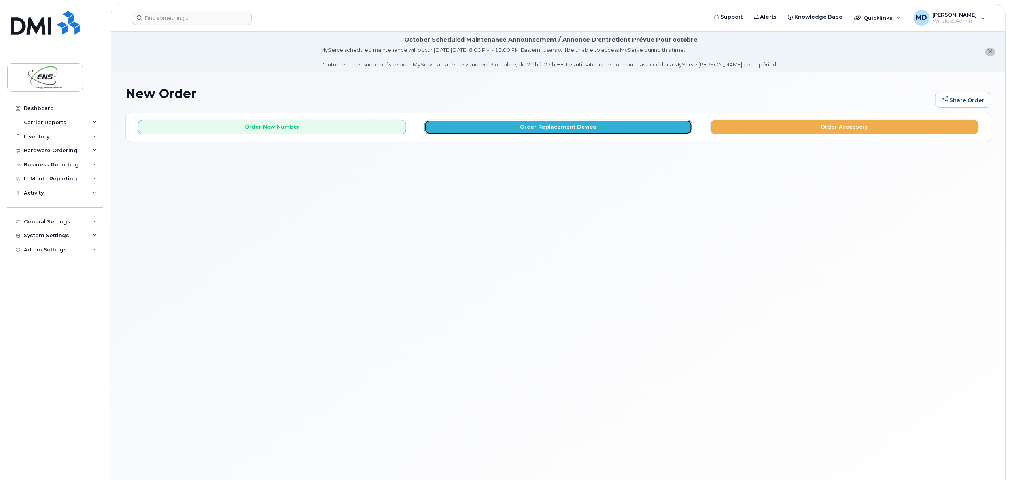
click at [574, 129] on button "Order Replacement Device" at bounding box center [558, 127] width 268 height 15
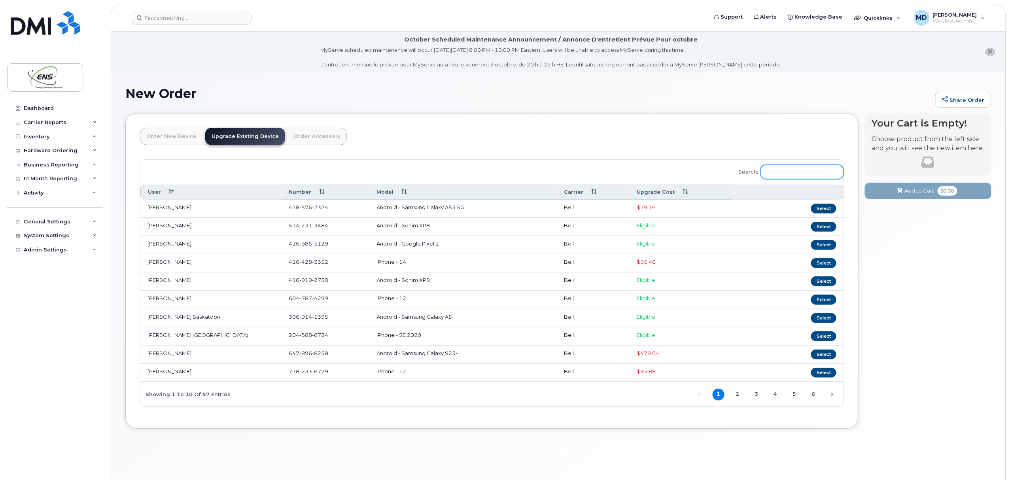
click at [791, 173] on input "Search:" at bounding box center [802, 172] width 83 height 14
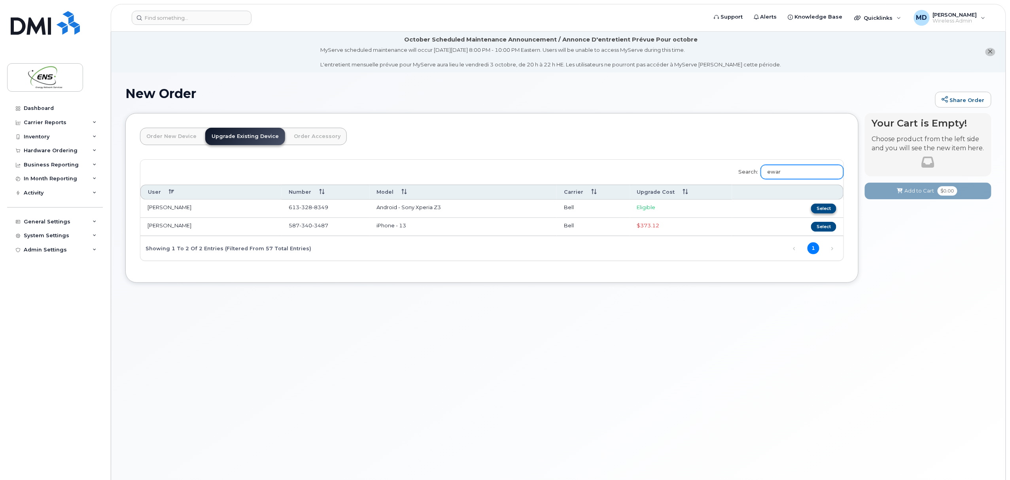
type input "ewar"
click at [818, 208] on button "Select" at bounding box center [823, 209] width 25 height 10
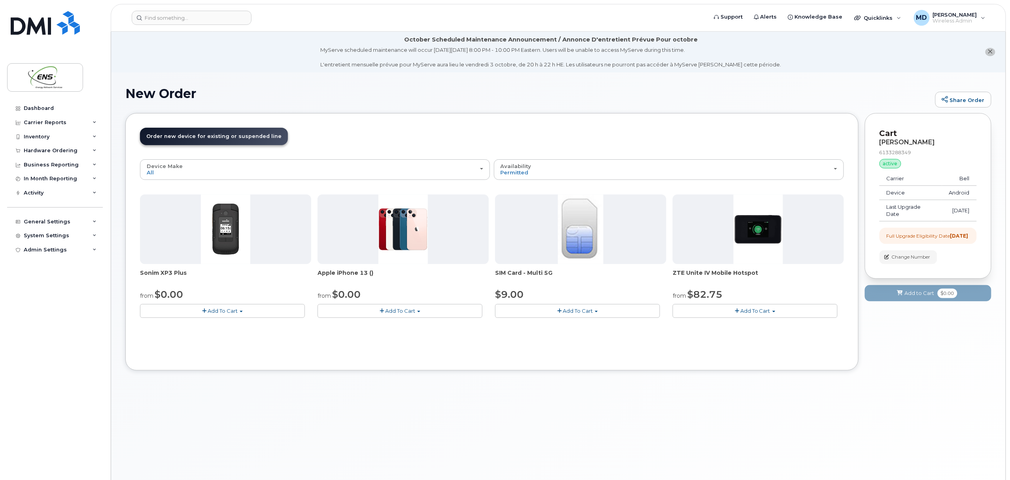
scroll to position [45, 0]
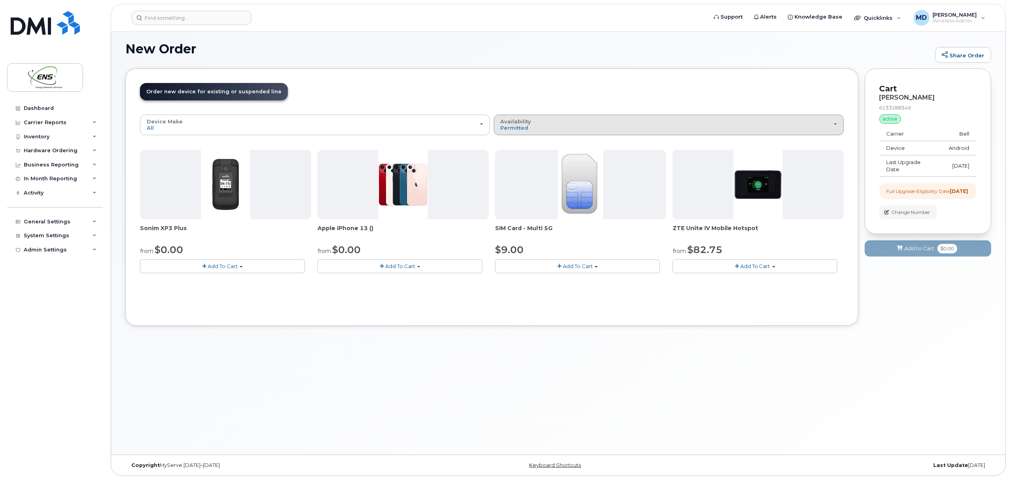
click at [537, 133] on button "Availability Permitted All" at bounding box center [669, 125] width 350 height 21
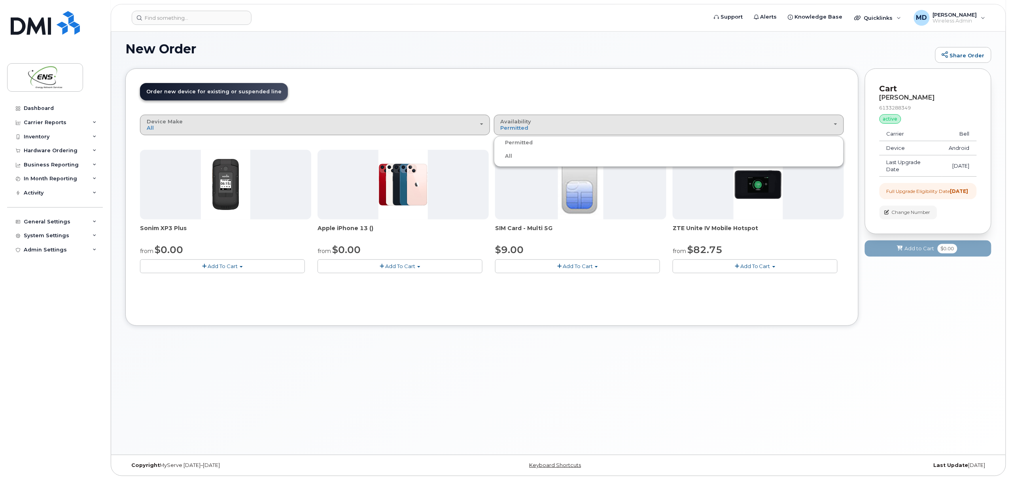
click at [394, 130] on div "Device Make All Cell Phone HUB iPhone" at bounding box center [315, 125] width 337 height 12
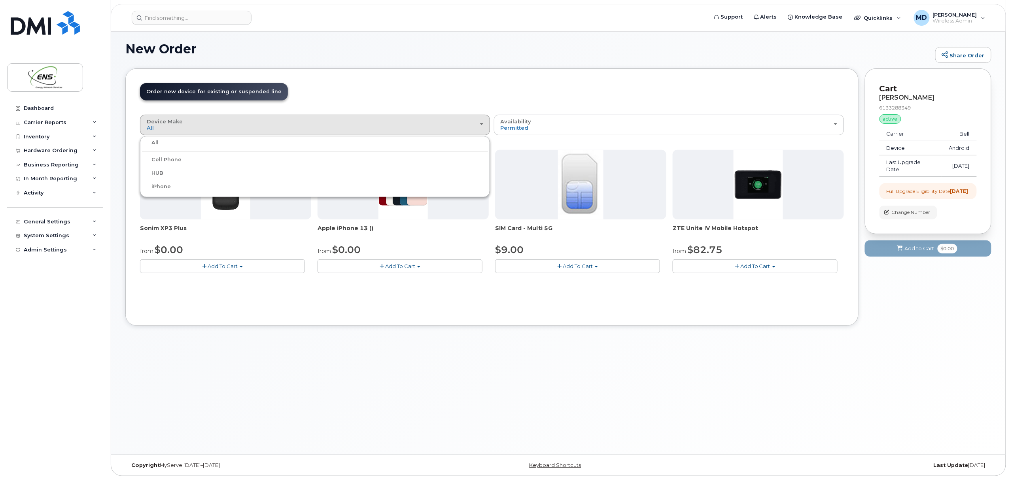
click at [169, 158] on label "Cell Phone" at bounding box center [162, 159] width 40 height 9
click at [0, 0] on input "Cell Phone" at bounding box center [0, 0] width 0 height 0
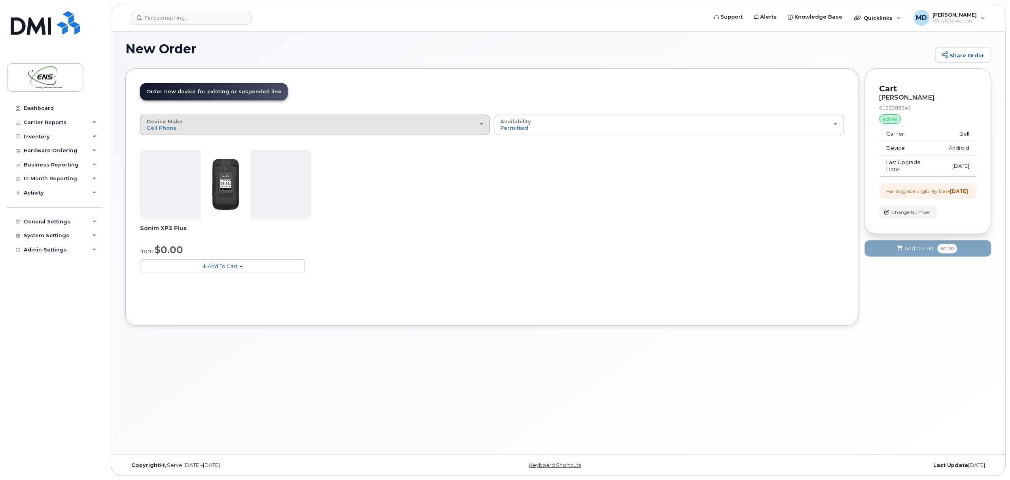
click at [272, 122] on div "Device Make All Cell Phone HUB iPhone" at bounding box center [315, 125] width 337 height 12
click at [163, 143] on div "All" at bounding box center [315, 142] width 346 height 9
click at [165, 118] on button "Device Make All Cell Phone HUB iPhone" at bounding box center [315, 125] width 350 height 21
click at [155, 144] on label "All" at bounding box center [150, 142] width 17 height 9
click at [0, 0] on input "All" at bounding box center [0, 0] width 0 height 0
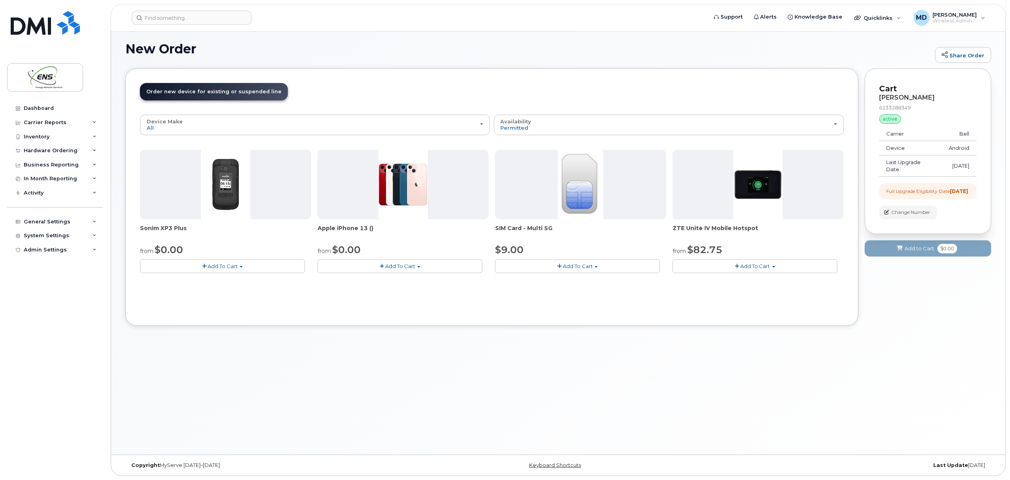
scroll to position [0, 0]
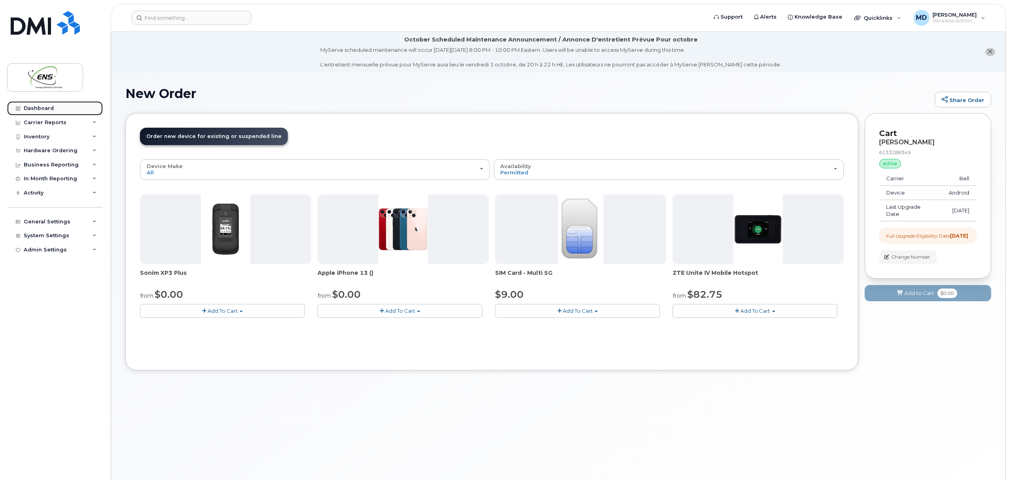
click at [50, 110] on div "Dashboard" at bounding box center [39, 108] width 30 height 6
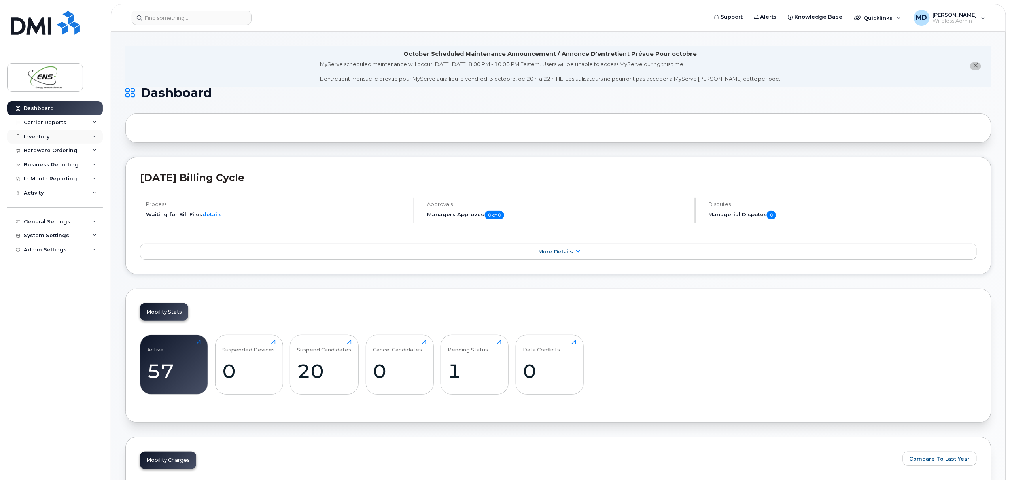
click at [40, 135] on div "Inventory" at bounding box center [37, 137] width 26 height 6
click at [45, 150] on div "Mobility Devices" at bounding box center [49, 151] width 45 height 7
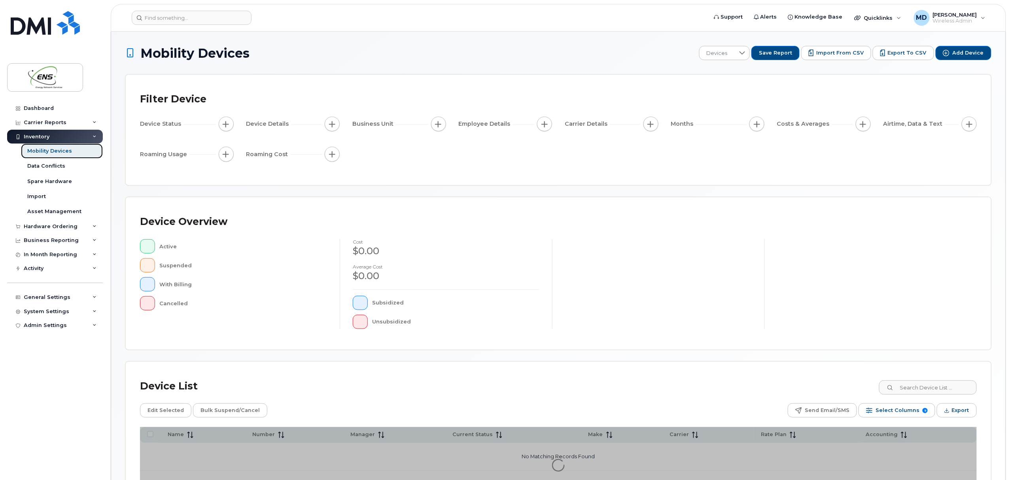
scroll to position [64, 0]
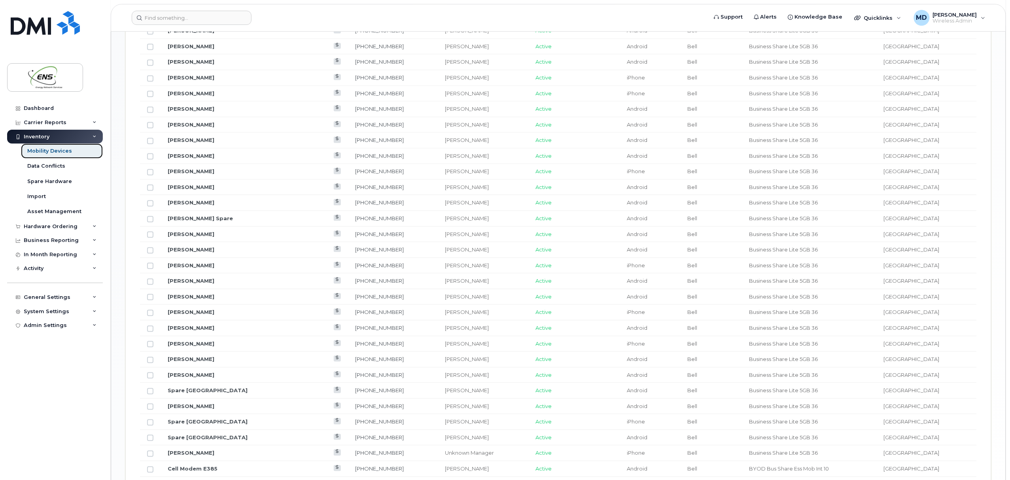
scroll to position [846, 0]
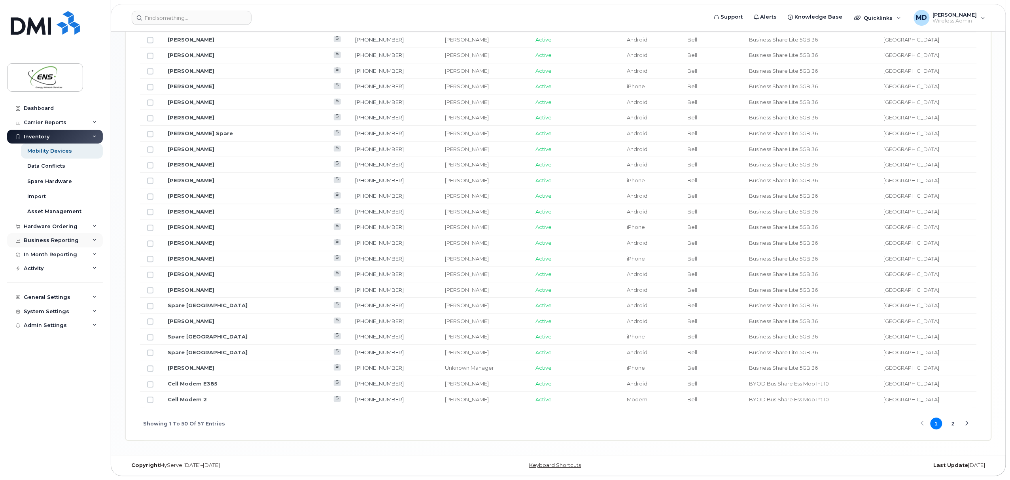
click at [68, 242] on div "Business Reporting" at bounding box center [51, 240] width 55 height 6
click at [66, 312] on div "In Month Reporting" at bounding box center [50, 315] width 53 height 6
click at [63, 328] on div "Activity" at bounding box center [55, 329] width 96 height 14
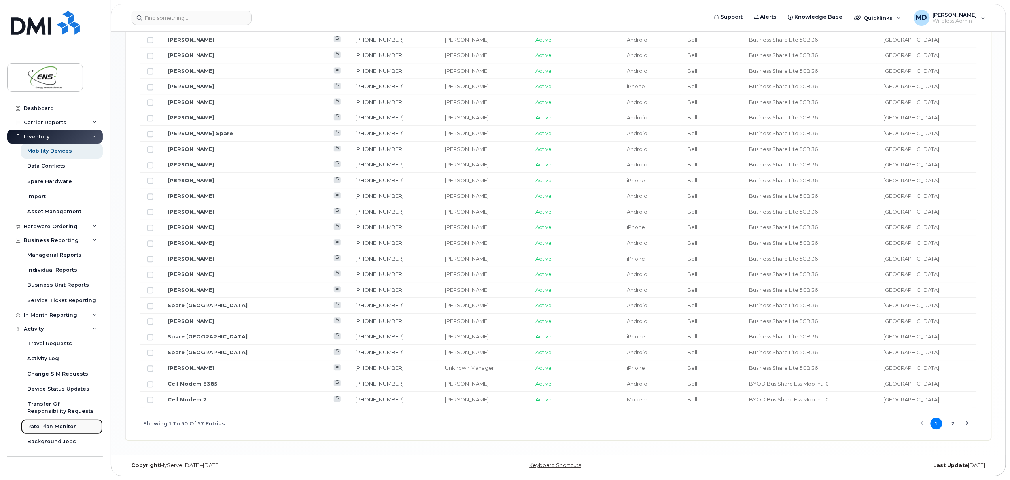
click at [56, 426] on div "Rate Plan Monitor" at bounding box center [51, 426] width 49 height 7
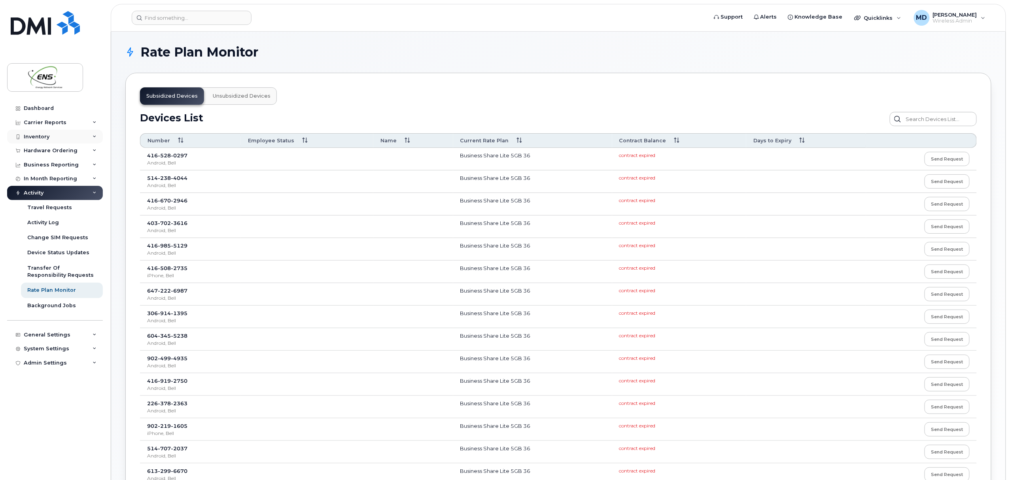
click at [45, 137] on div "Inventory" at bounding box center [37, 137] width 26 height 6
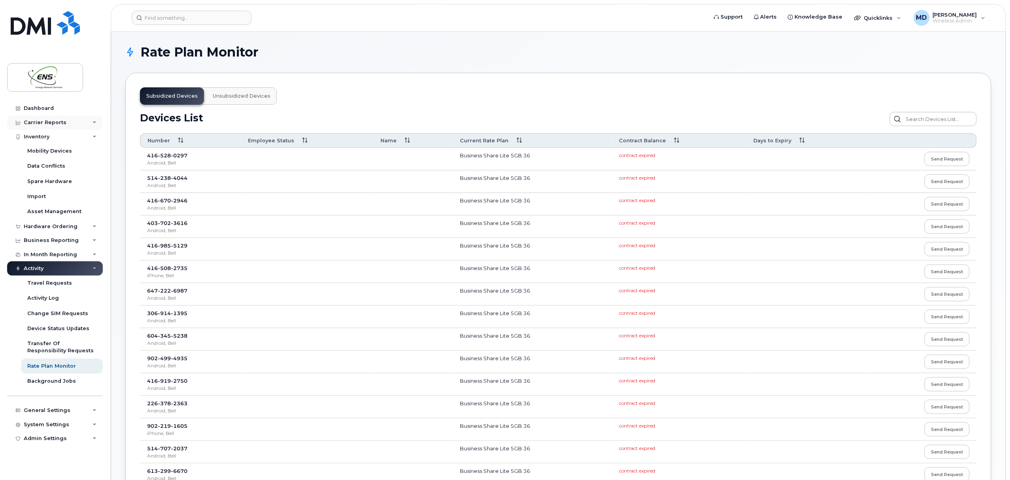
click at [49, 118] on div "Carrier Reports" at bounding box center [55, 123] width 96 height 14
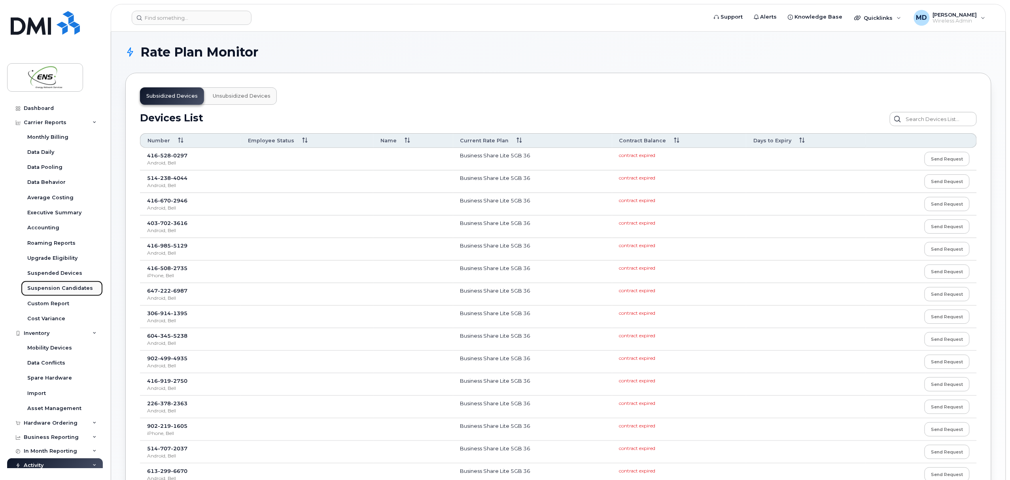
click at [60, 287] on div "Suspension Candidates" at bounding box center [60, 288] width 66 height 7
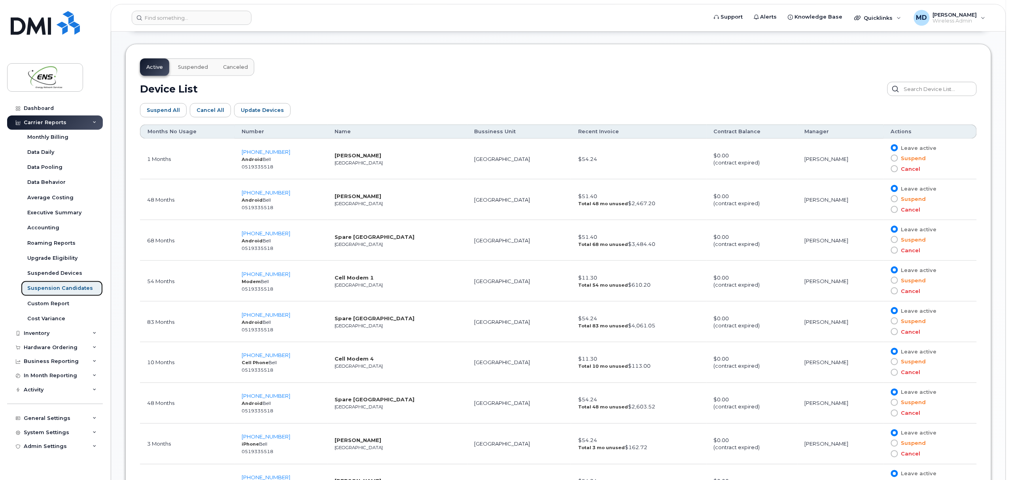
scroll to position [403, 0]
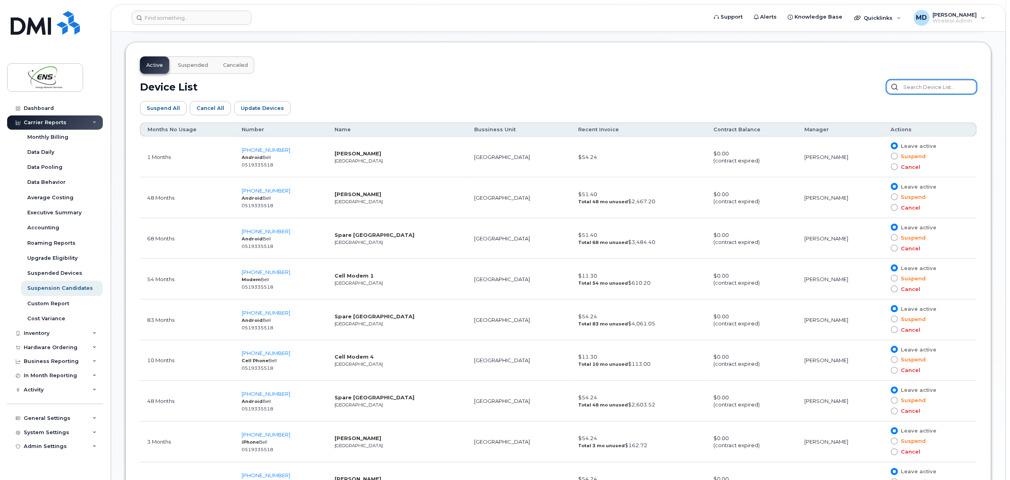
click at [933, 93] on input "text" at bounding box center [932, 87] width 90 height 14
click at [891, 209] on span at bounding box center [894, 207] width 7 height 7
click at [883, 208] on input "Cancel" at bounding box center [883, 208] width 0 height 0
click at [847, 203] on td "[PERSON_NAME]" at bounding box center [841, 198] width 86 height 41
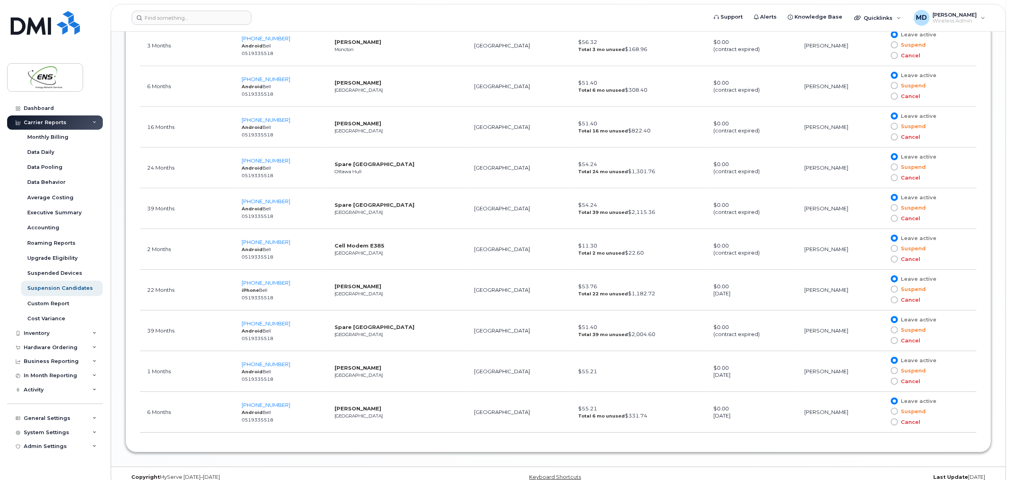
scroll to position [937, 0]
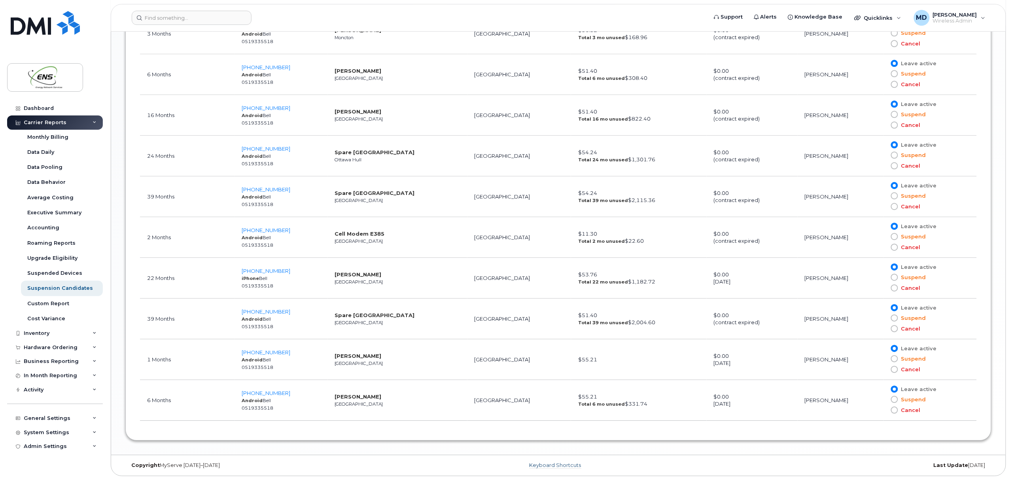
click at [570, 465] on link "Keyboard Shortcuts" at bounding box center [556, 465] width 52 height 6
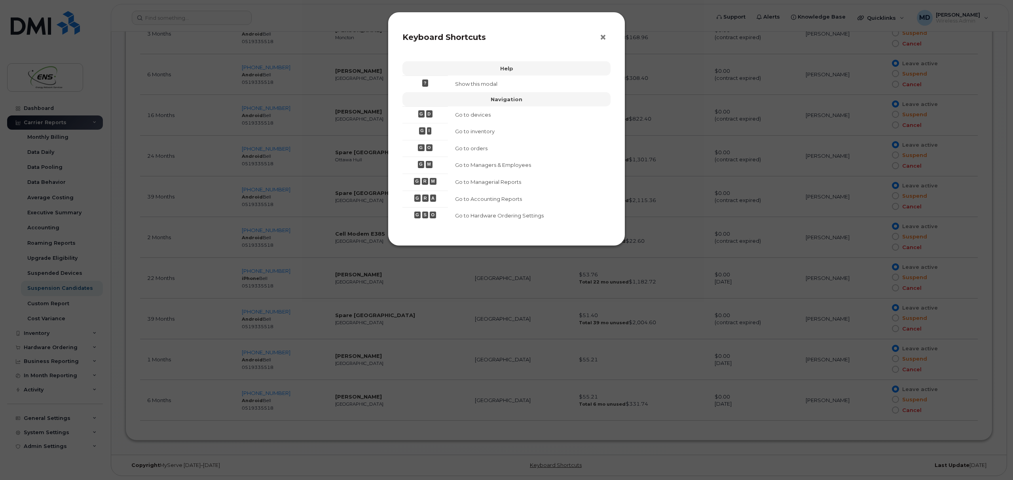
click at [600, 38] on span "×" at bounding box center [602, 37] width 7 height 15
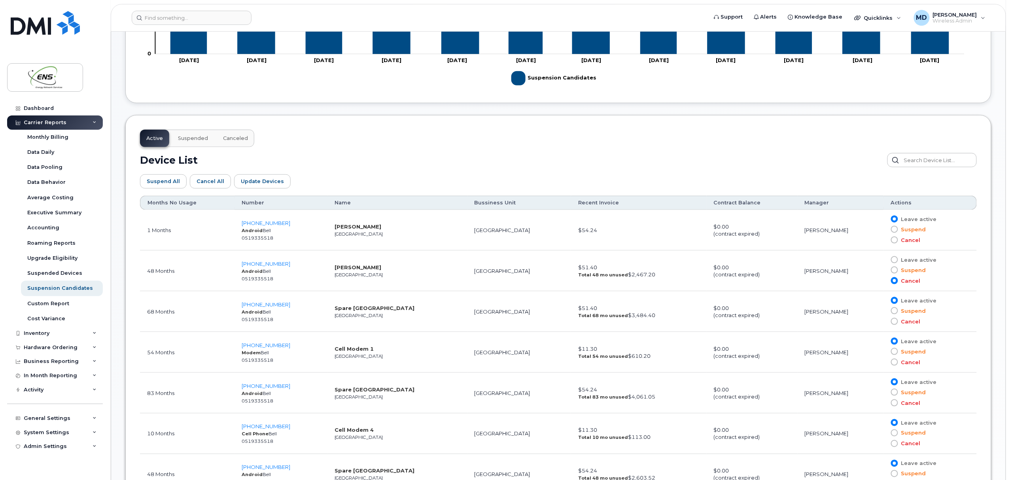
scroll to position [331, 0]
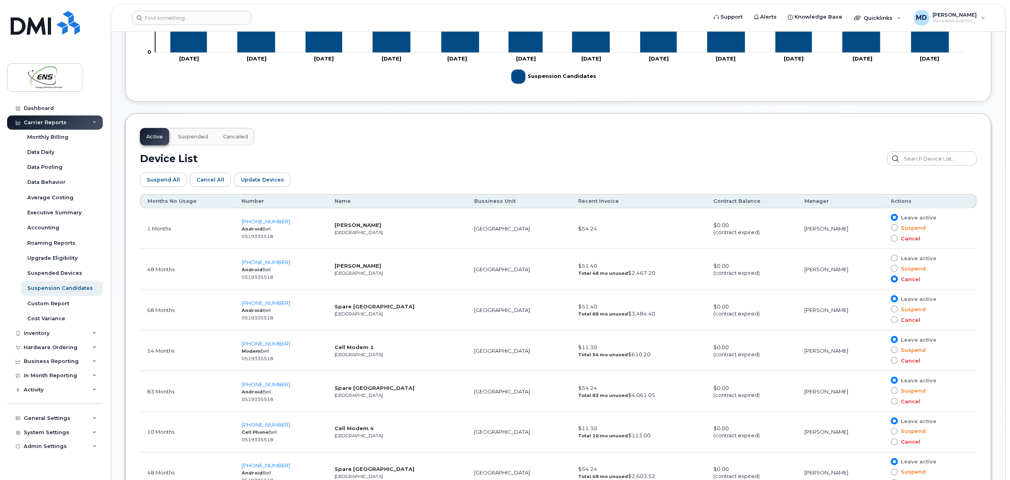
click at [747, 155] on div "Device List" at bounding box center [558, 158] width 837 height 14
drag, startPoint x: 747, startPoint y: 155, endPoint x: 679, endPoint y: 158, distance: 67.7
click at [679, 158] on div "Device List" at bounding box center [558, 158] width 837 height 14
click at [518, 76] on rect "Legend" at bounding box center [552, 76] width 82 height 21
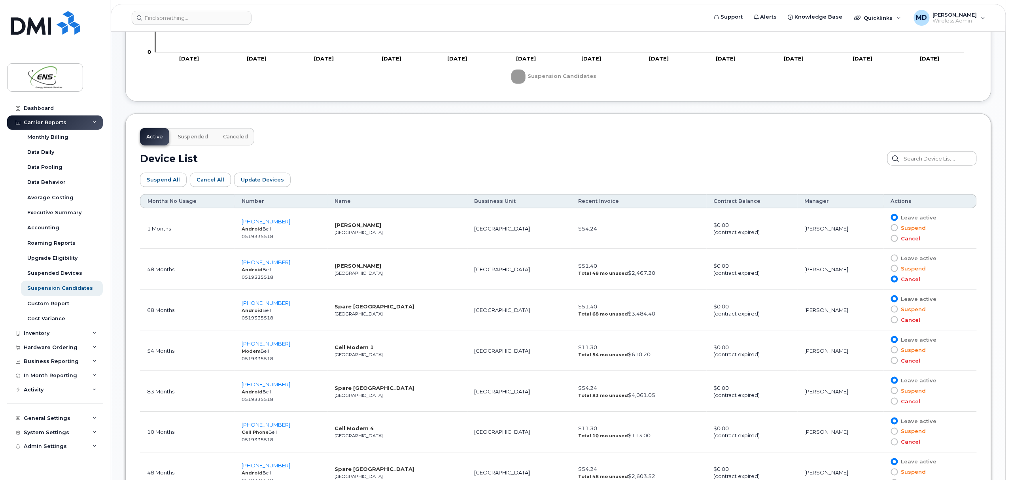
click at [518, 76] on rect "Legend" at bounding box center [552, 76] width 82 height 21
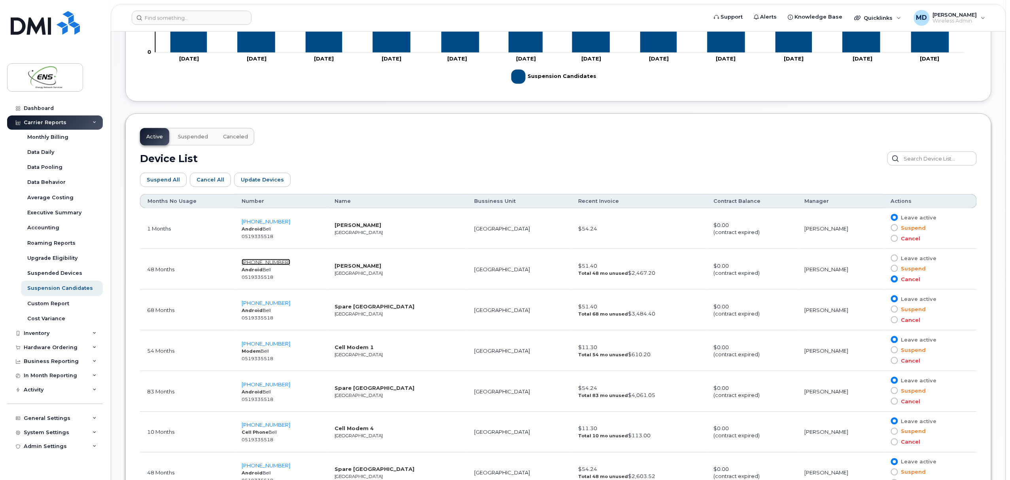
click at [275, 263] on span "403-542-6393" at bounding box center [266, 262] width 49 height 6
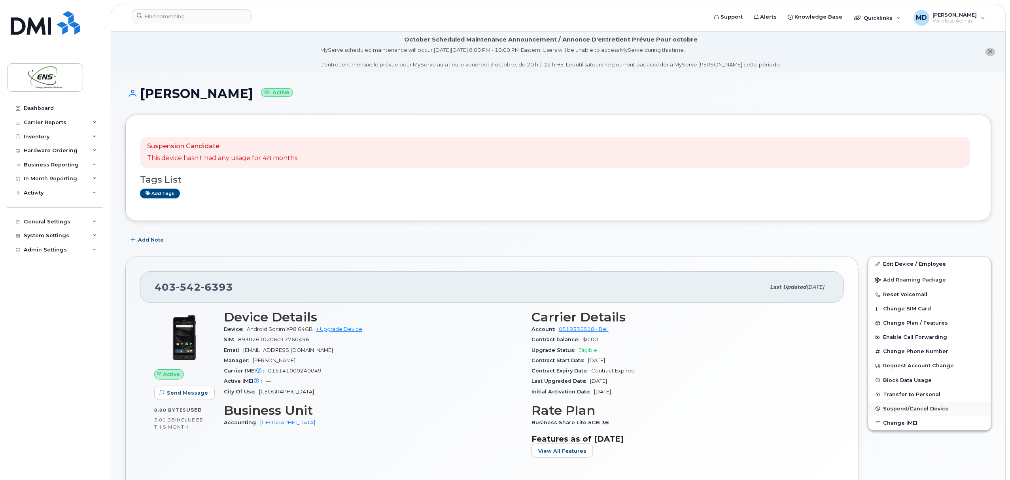
click at [907, 411] on span "Suspend/Cancel Device" at bounding box center [917, 409] width 66 height 6
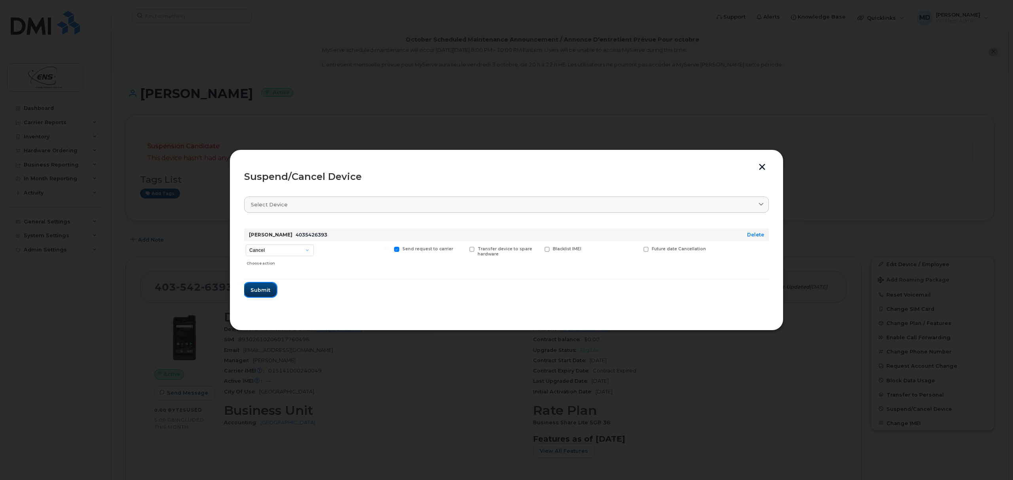
click at [265, 290] on span "Submit" at bounding box center [260, 290] width 20 height 8
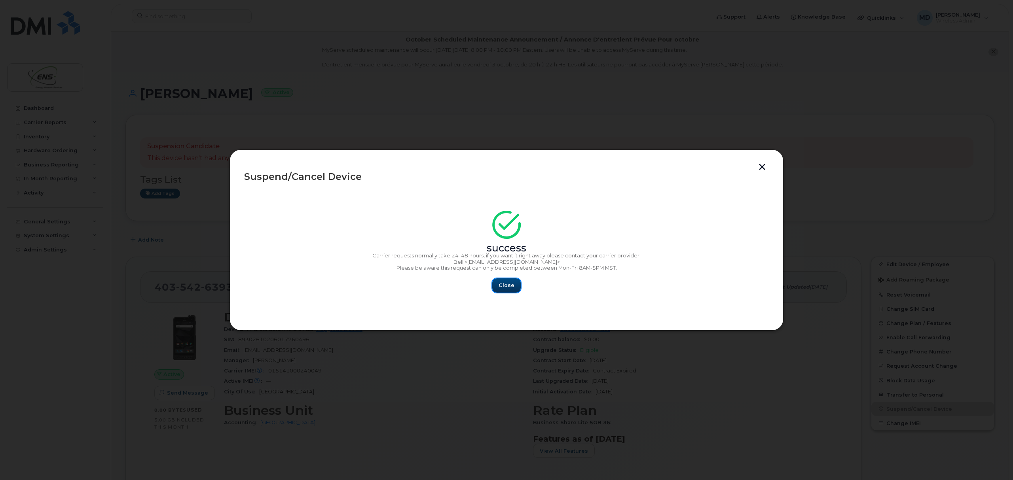
click at [506, 286] on span "Close" at bounding box center [506, 286] width 16 height 8
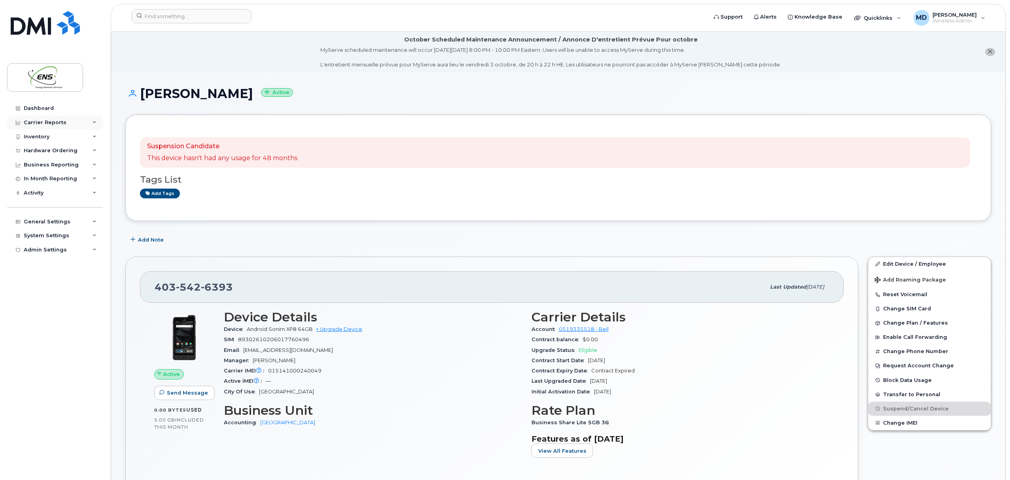
click at [45, 123] on div "Carrier Reports" at bounding box center [45, 122] width 43 height 6
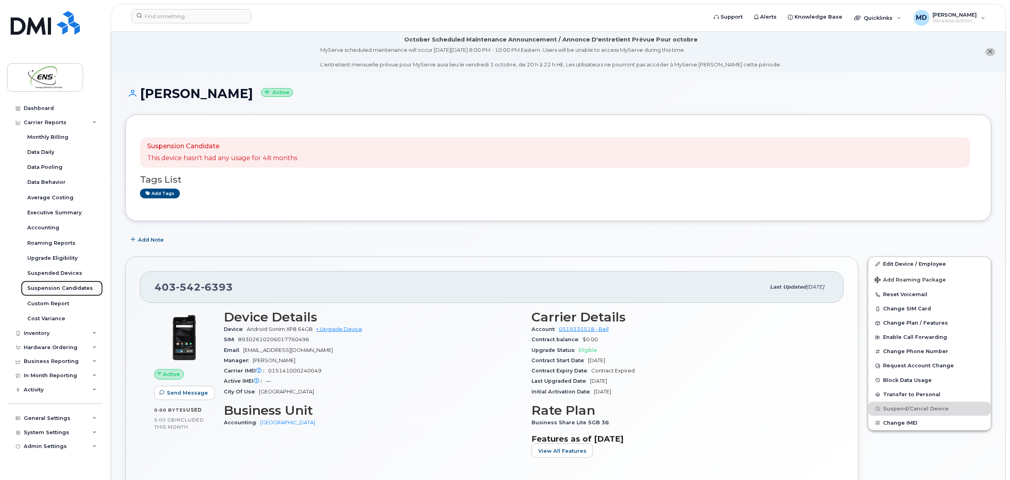
click at [53, 288] on div "Suspension Candidates" at bounding box center [60, 288] width 66 height 7
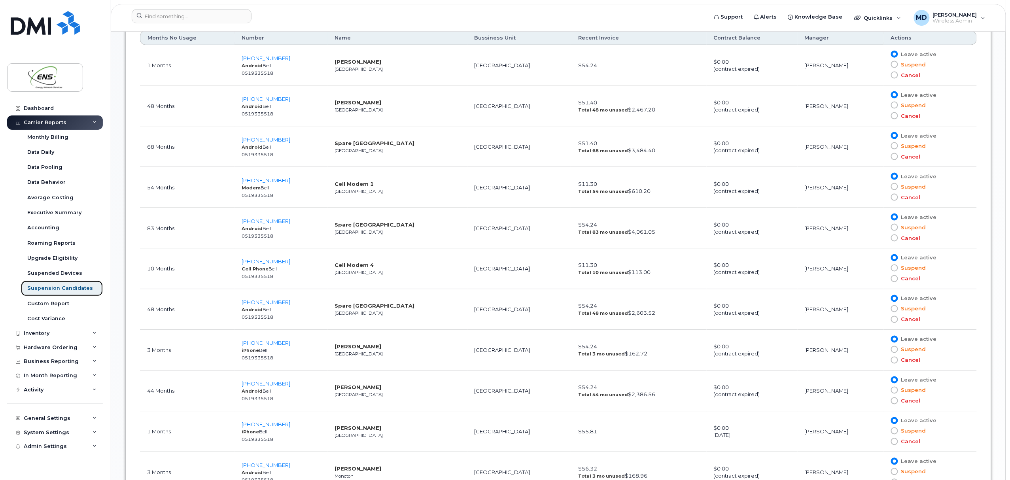
scroll to position [508, 0]
click at [276, 143] on span "[PHONE_NUMBER]" at bounding box center [266, 141] width 49 height 6
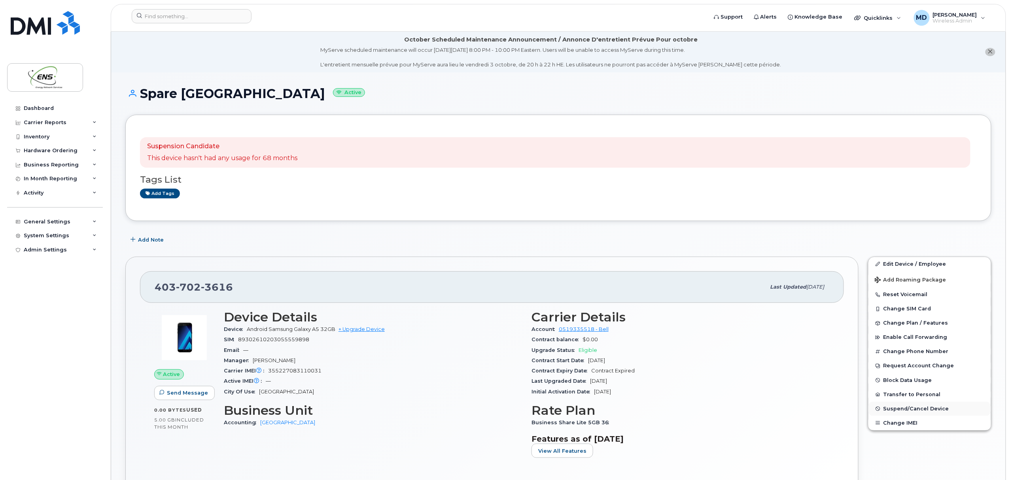
click at [902, 411] on span "Suspend/Cancel Device" at bounding box center [917, 409] width 66 height 6
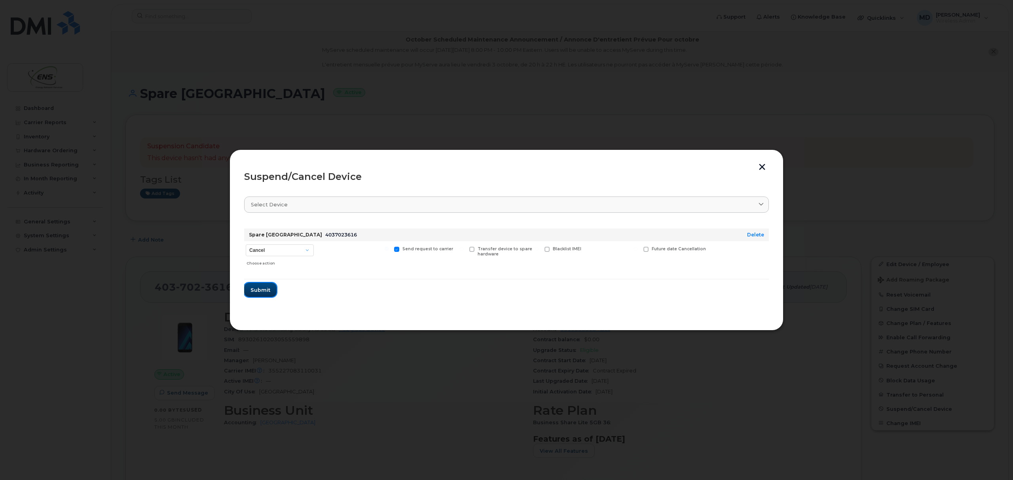
click at [261, 291] on span "Submit" at bounding box center [260, 290] width 20 height 8
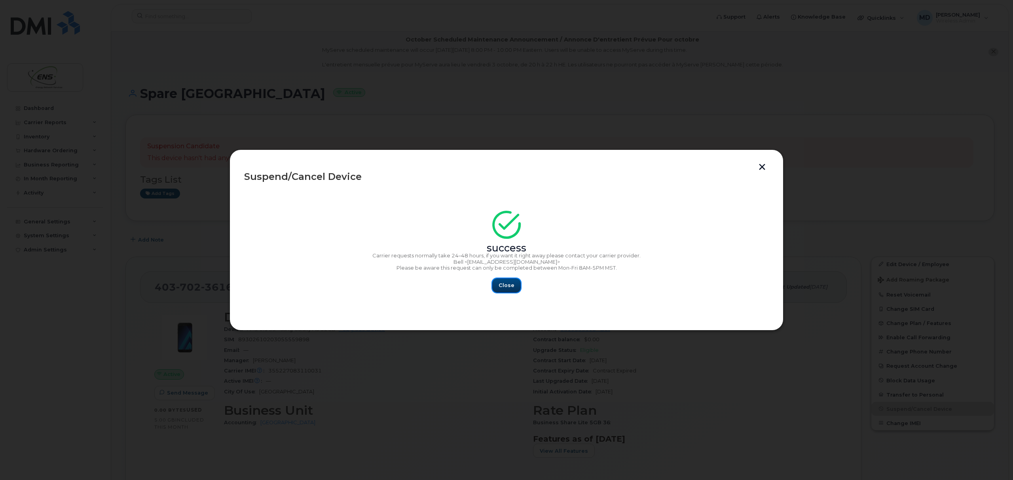
click at [508, 285] on span "Close" at bounding box center [506, 286] width 16 height 8
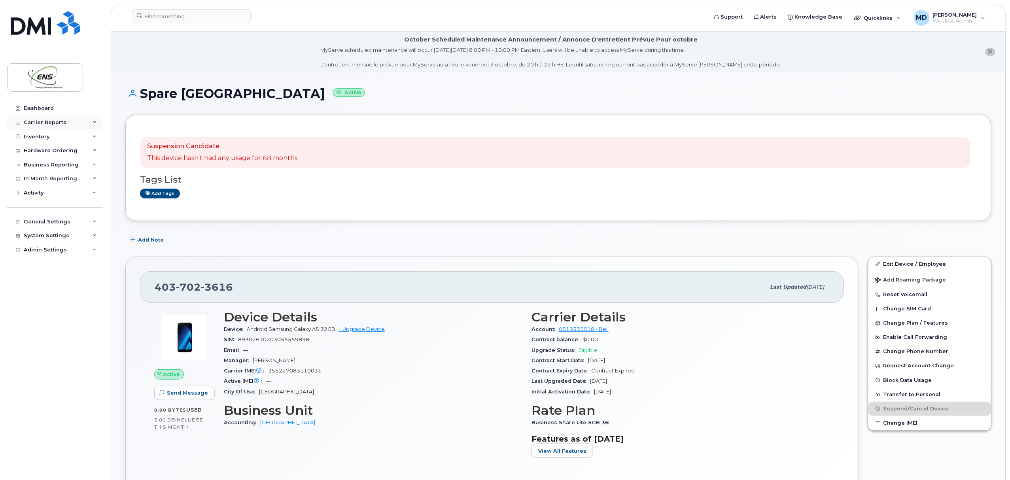
click at [43, 119] on div "Carrier Reports" at bounding box center [55, 123] width 96 height 14
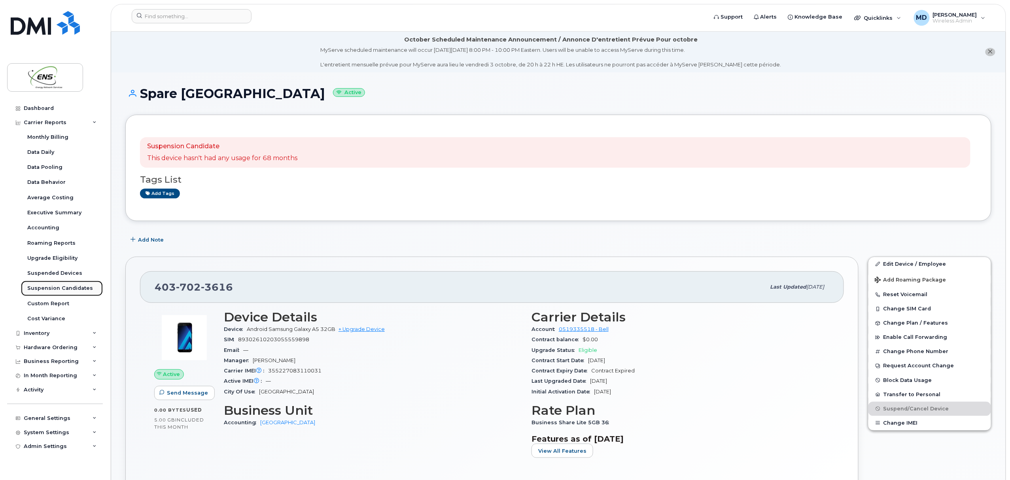
click at [46, 283] on link "Suspension Candidates" at bounding box center [62, 288] width 82 height 15
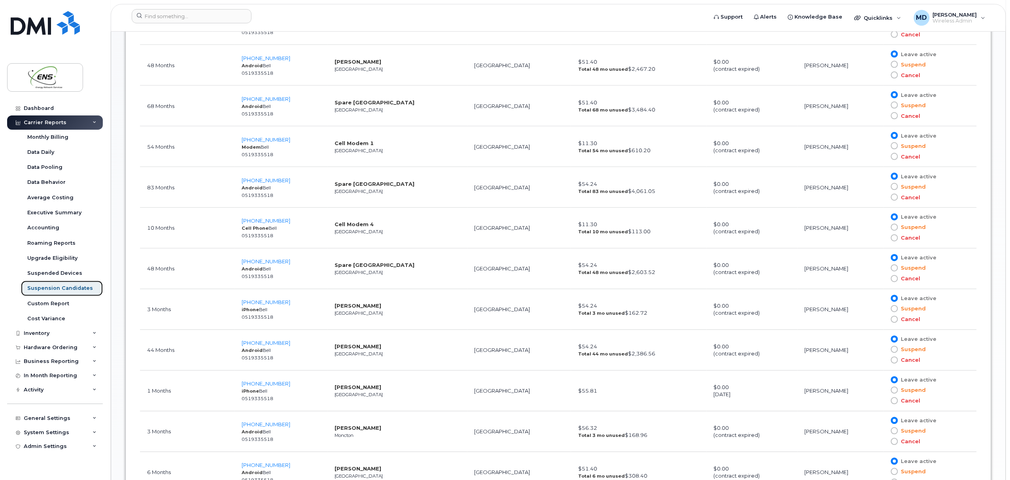
scroll to position [551, 0]
click at [263, 181] on span "416-528-0297" at bounding box center [266, 179] width 49 height 6
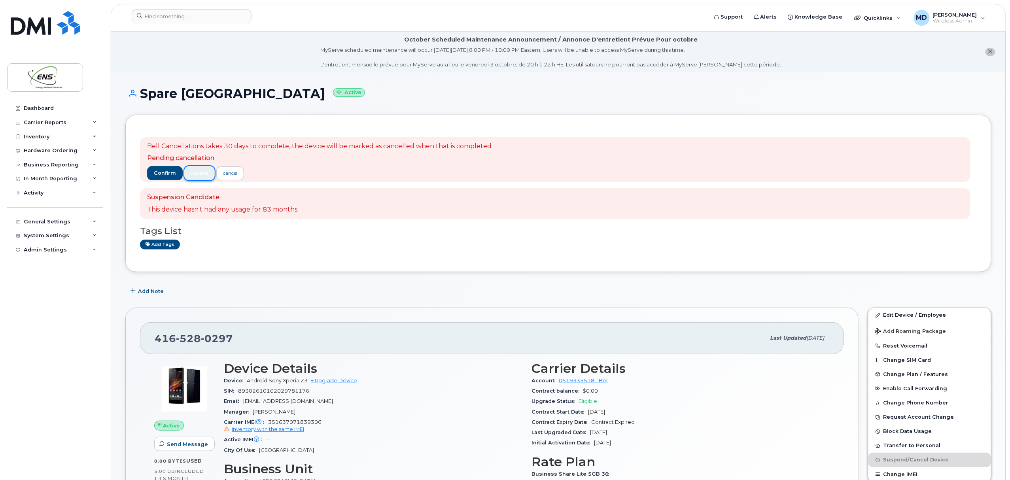
click at [203, 173] on span "resend" at bounding box center [199, 173] width 17 height 6
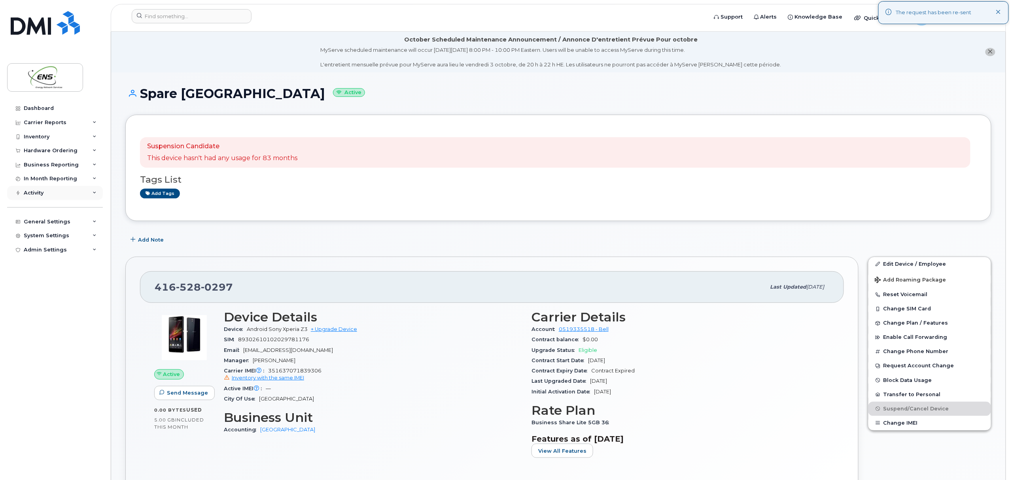
click at [34, 200] on div "Activity" at bounding box center [55, 193] width 96 height 14
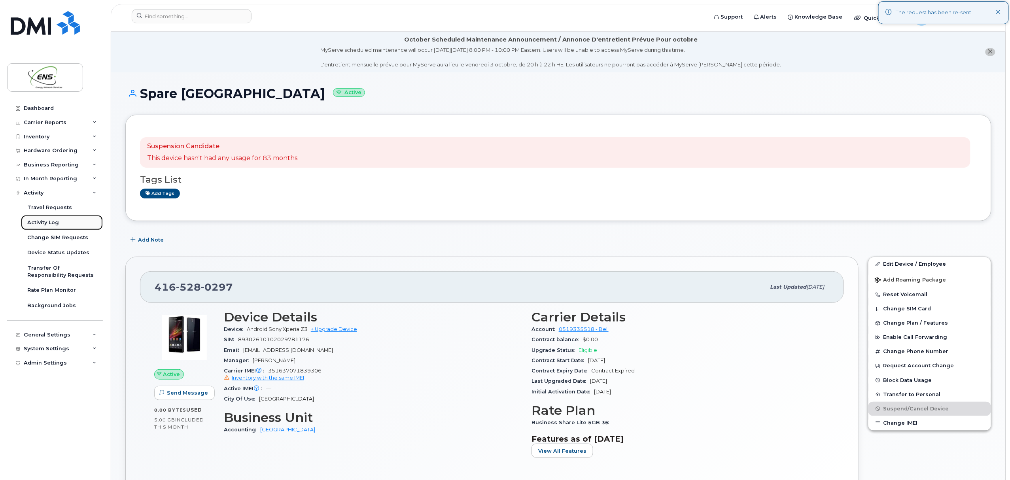
click at [47, 224] on div "Activity Log" at bounding box center [43, 222] width 32 height 7
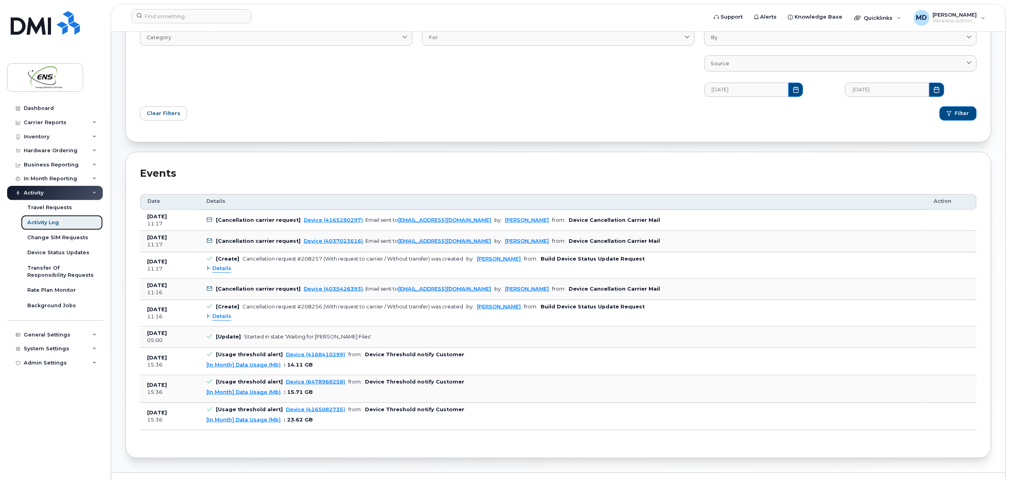
scroll to position [116, 0]
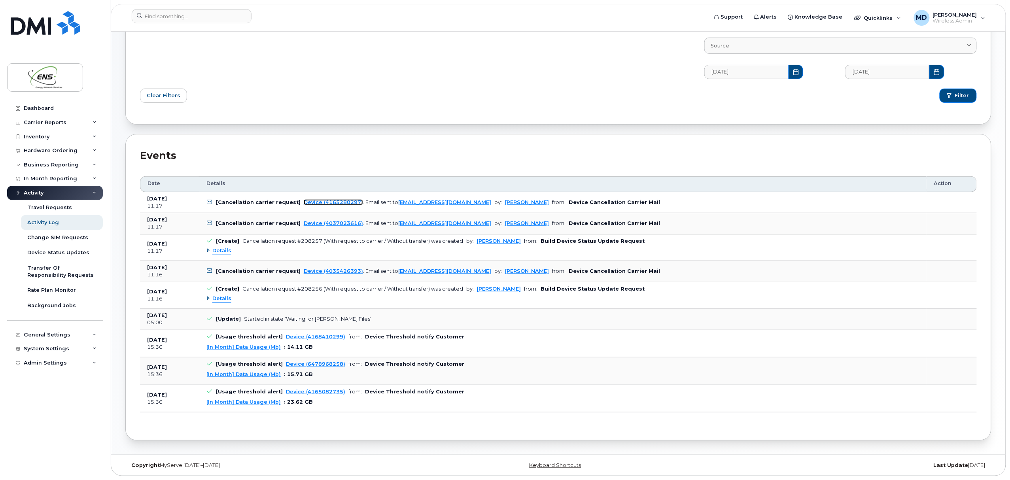
click at [340, 199] on link "Device (4165280297)" at bounding box center [333, 202] width 59 height 6
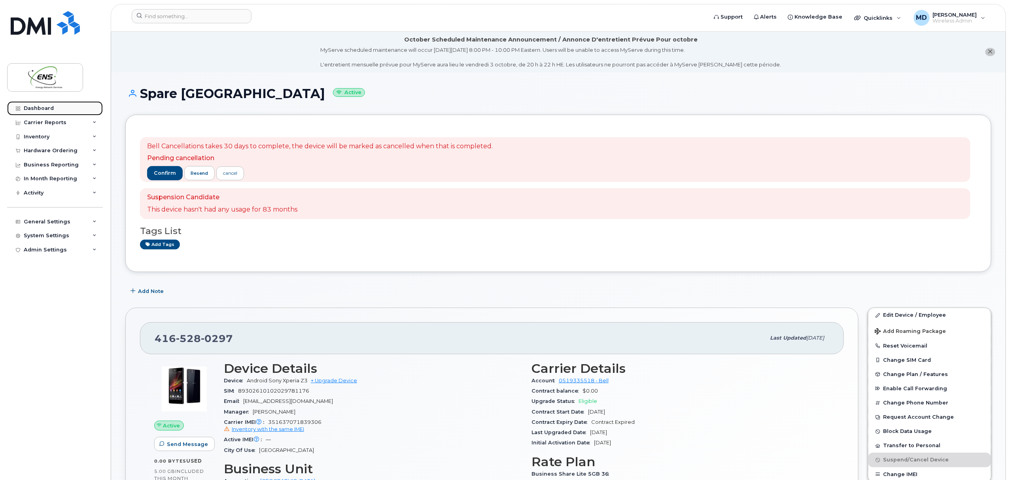
click at [44, 106] on div "Dashboard" at bounding box center [39, 108] width 30 height 6
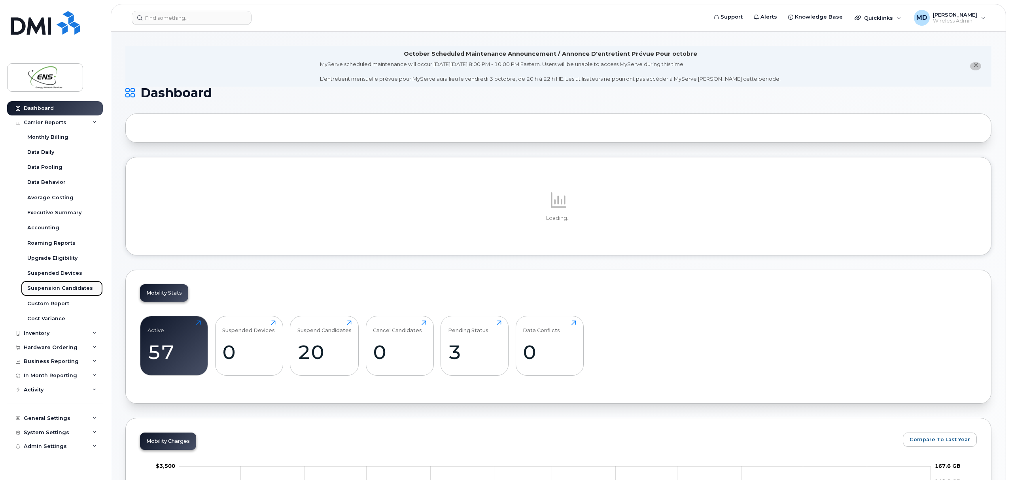
click at [56, 288] on div "Suspension Candidates" at bounding box center [60, 288] width 66 height 7
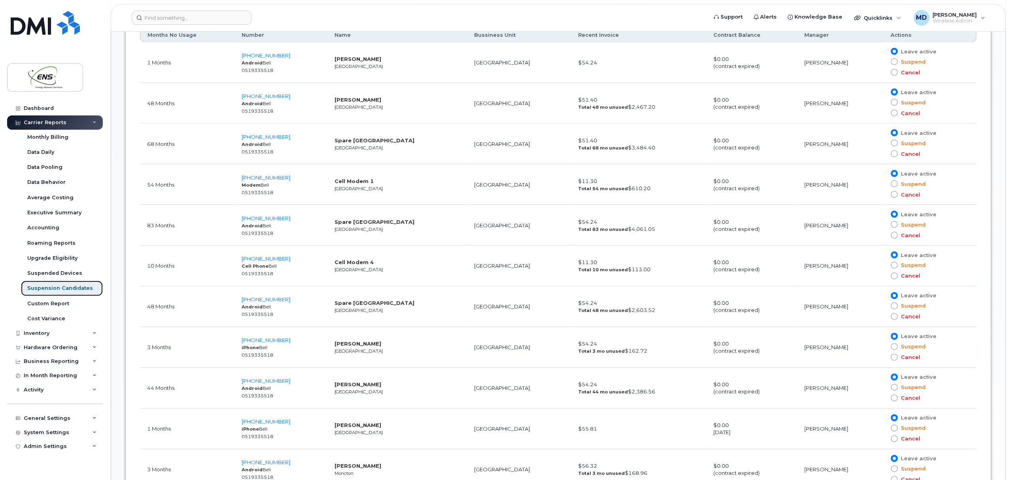
scroll to position [498, 0]
click at [274, 298] on span "[PHONE_NUMBER]" at bounding box center [266, 299] width 49 height 6
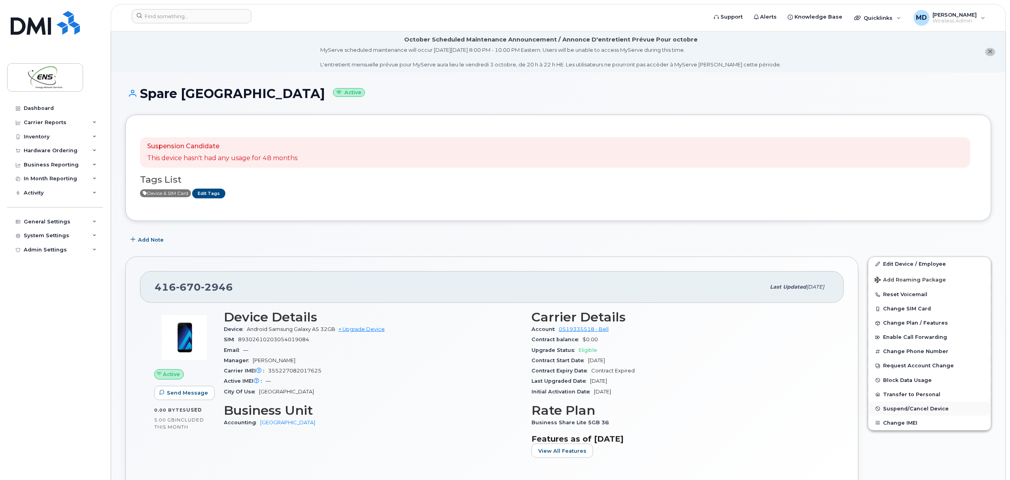
click at [915, 407] on span "Suspend/Cancel Device" at bounding box center [917, 409] width 66 height 6
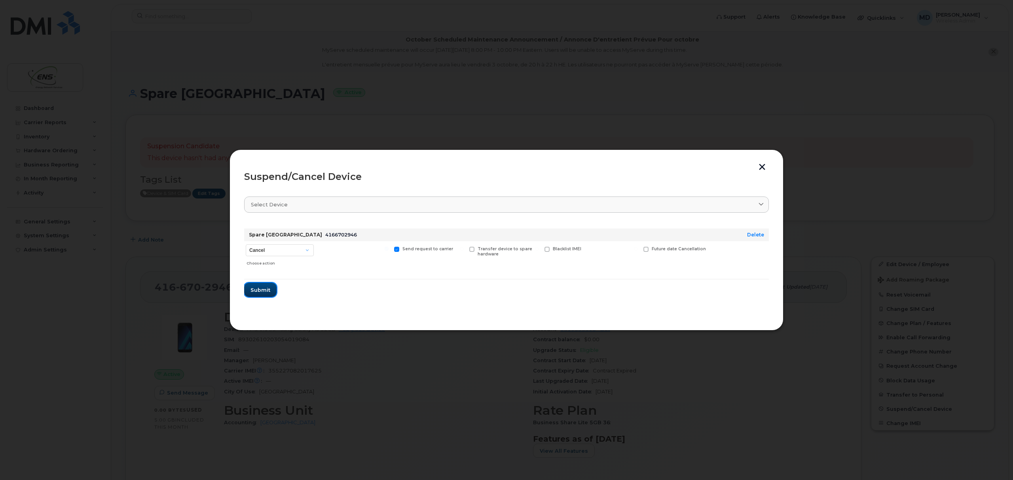
click at [262, 288] on span "Submit" at bounding box center [260, 290] width 20 height 8
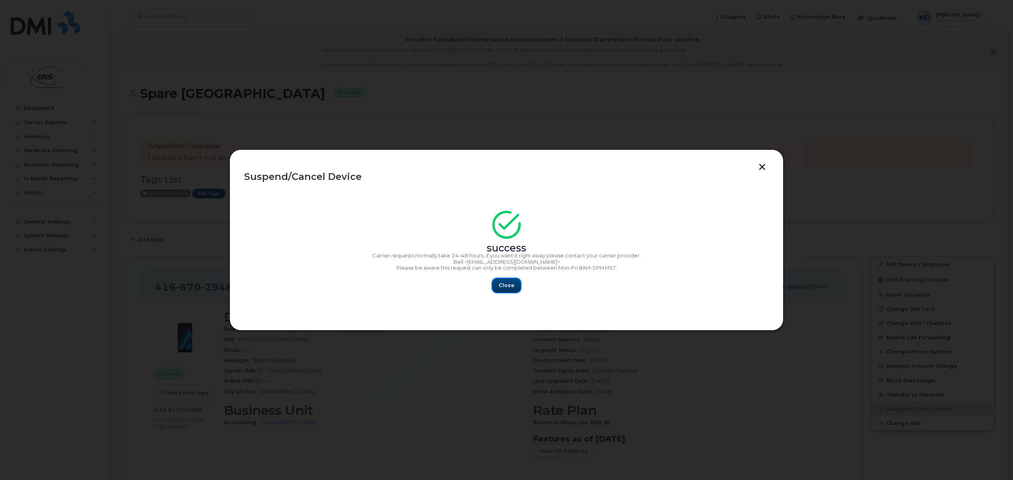
click at [508, 287] on span "Close" at bounding box center [506, 286] width 16 height 8
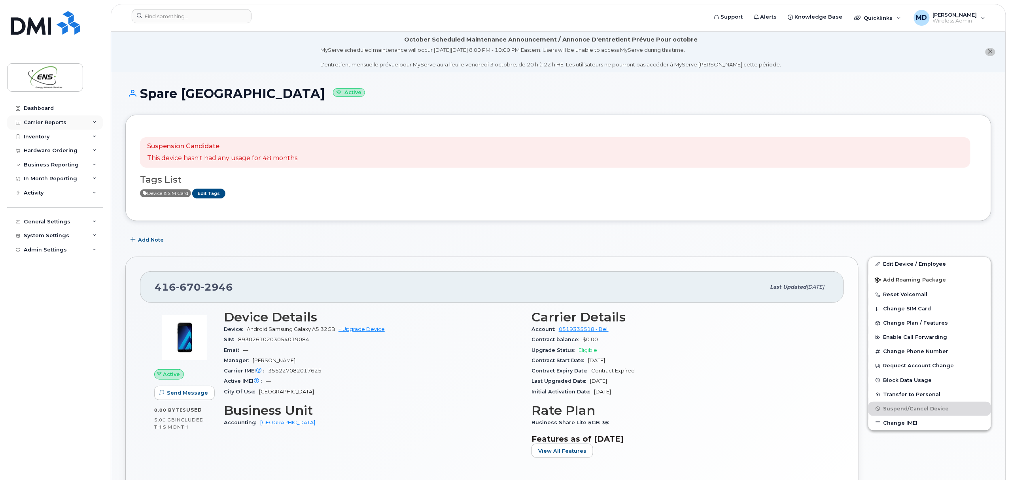
click at [45, 127] on div "Carrier Reports" at bounding box center [55, 123] width 96 height 14
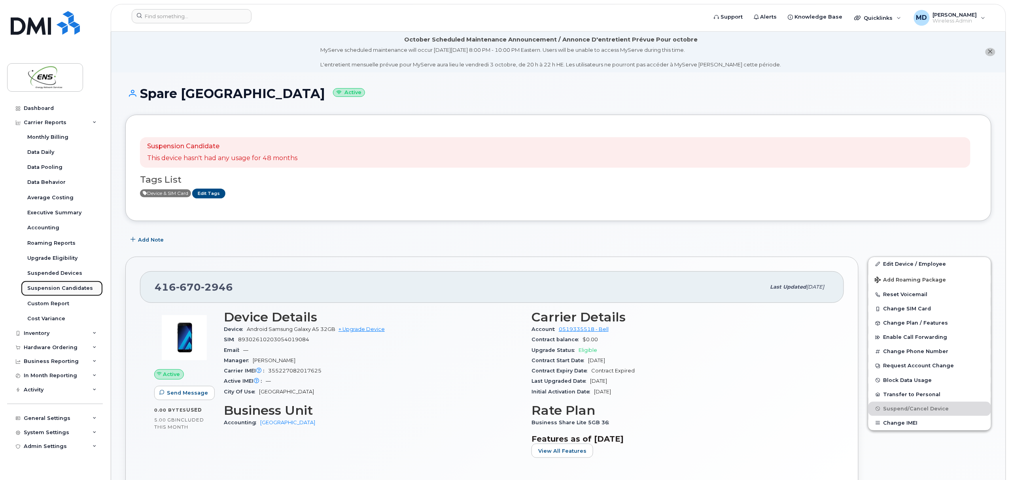
click at [55, 288] on div "Suspension Candidates" at bounding box center [60, 288] width 66 height 7
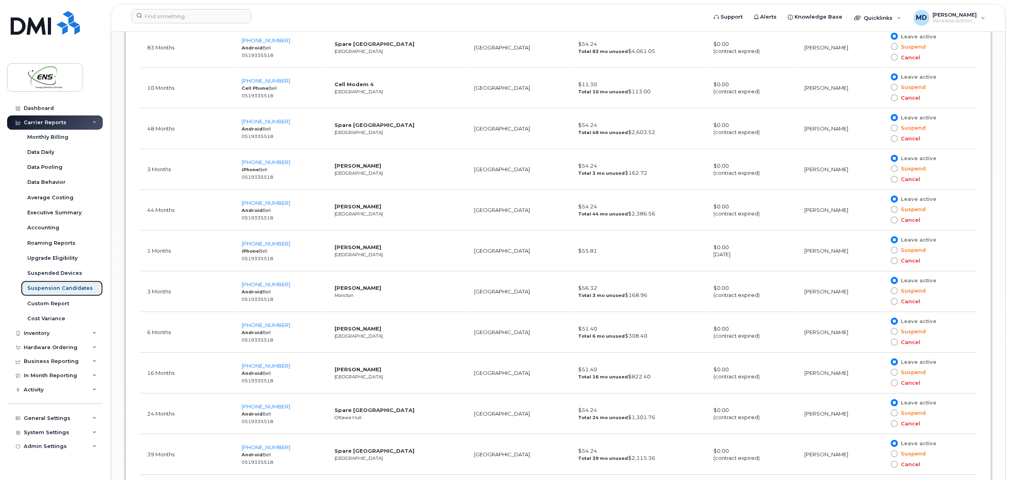
scroll to position [692, 0]
click at [280, 203] on span "[PHONE_NUMBER]" at bounding box center [266, 202] width 49 height 6
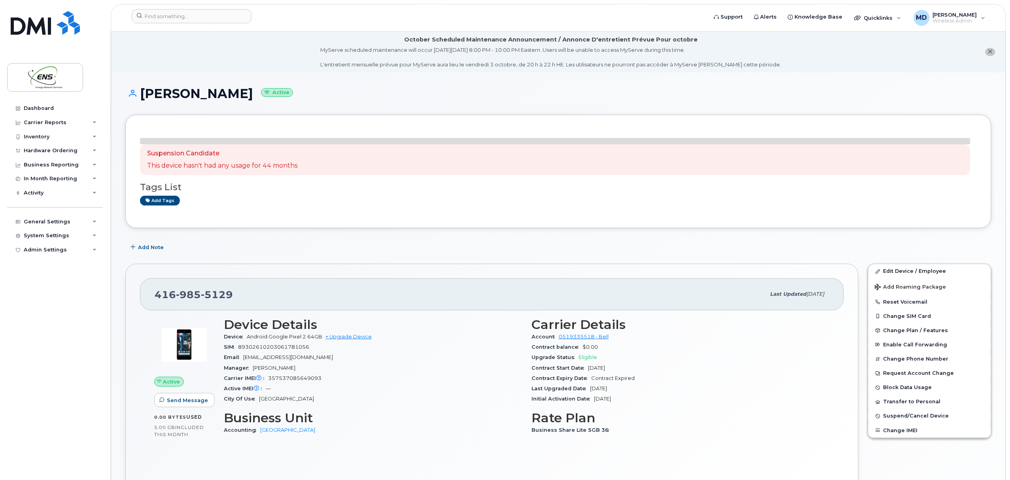
scroll to position [146, 0]
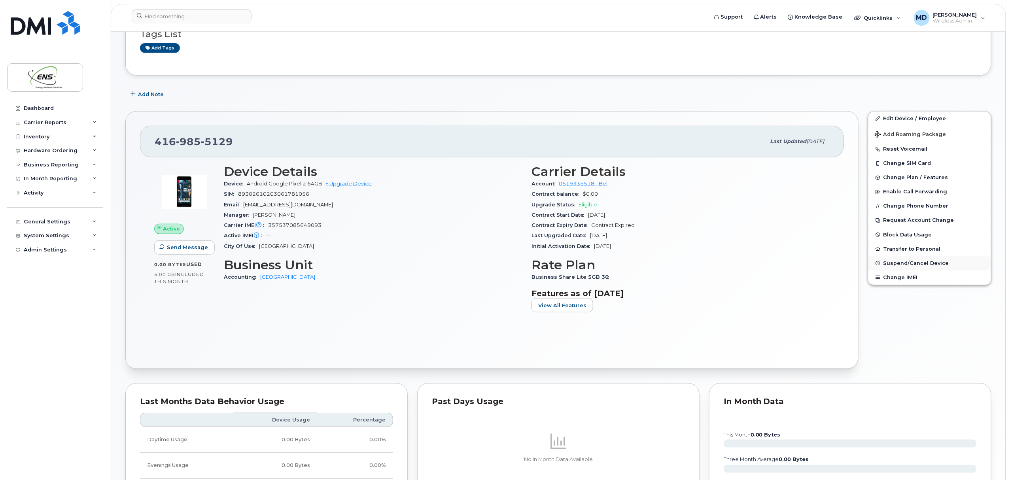
click at [924, 265] on span "Suspend/Cancel Device" at bounding box center [917, 263] width 66 height 6
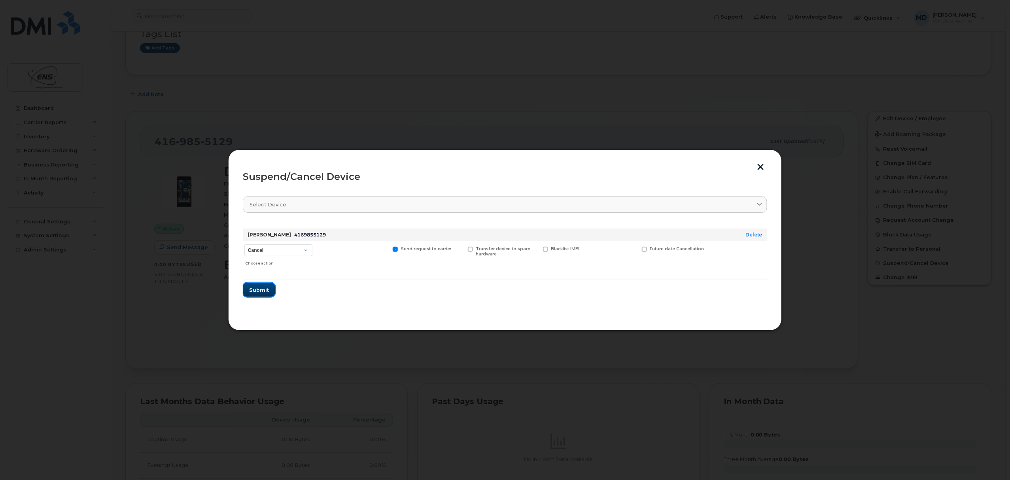
click at [260, 290] on span "Submit" at bounding box center [259, 290] width 20 height 8
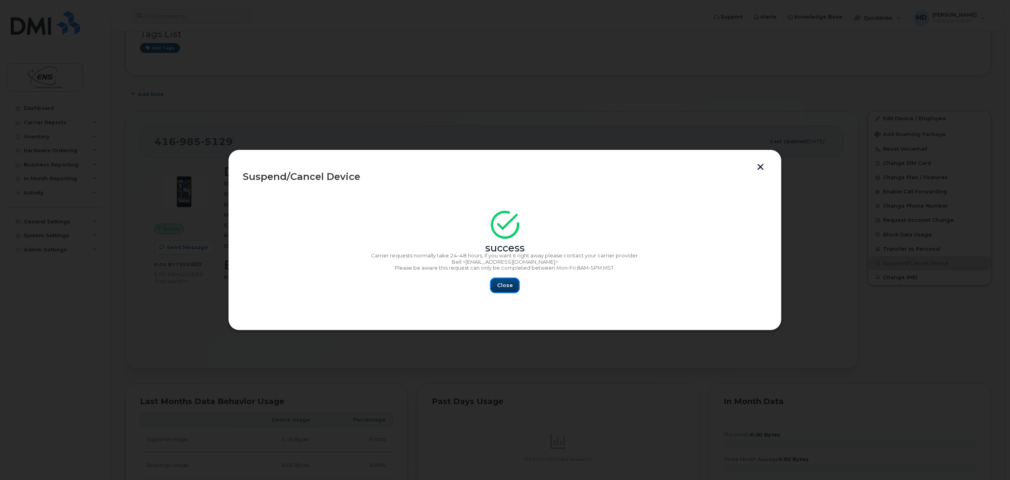
click at [491, 286] on button "Close" at bounding box center [505, 285] width 28 height 14
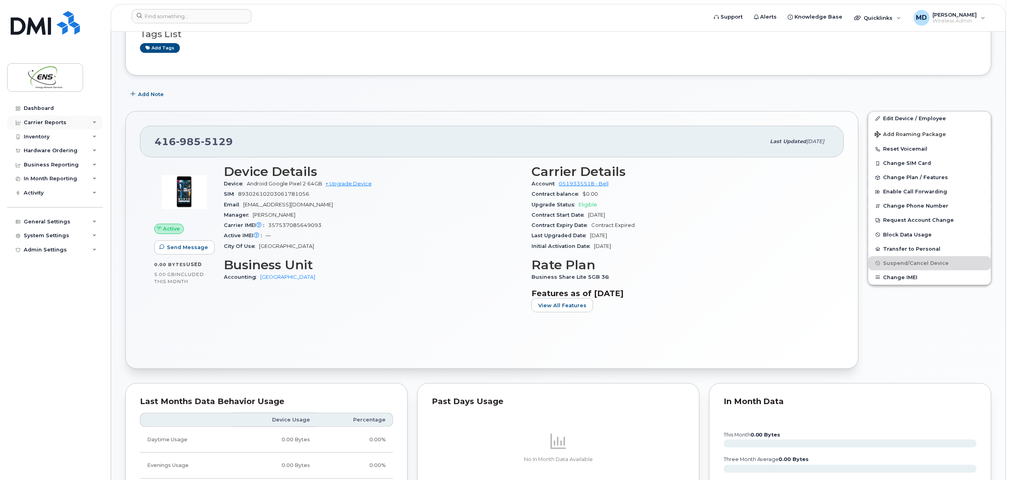
click at [52, 121] on div "Carrier Reports" at bounding box center [45, 122] width 43 height 6
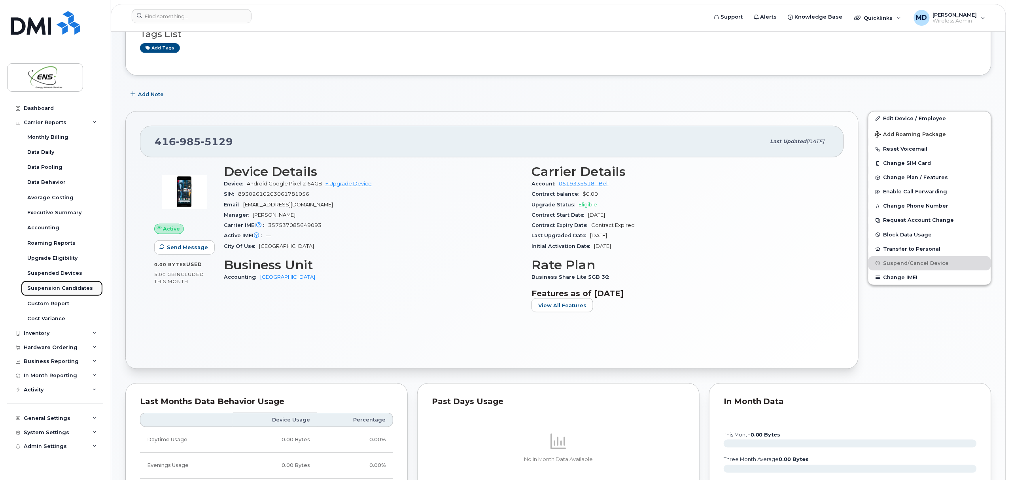
click at [51, 293] on link "Suspension Candidates" at bounding box center [62, 288] width 82 height 15
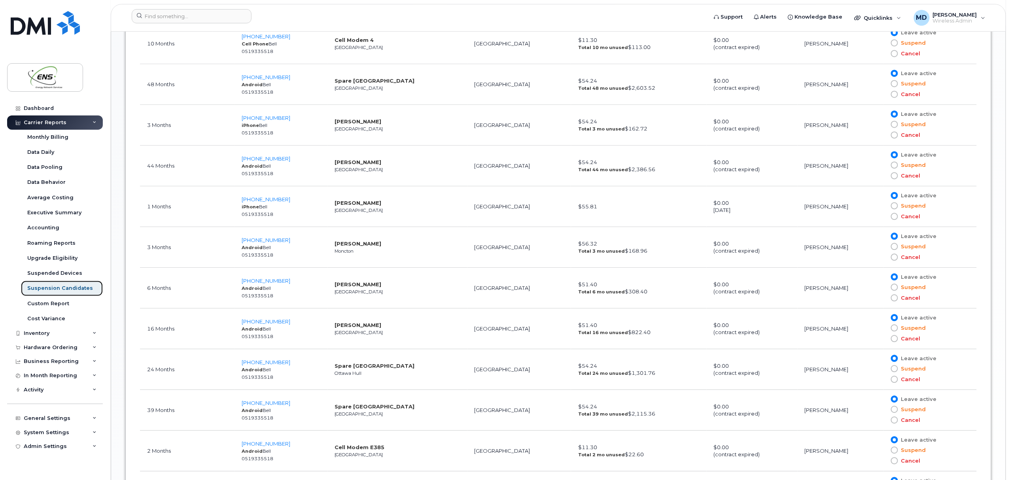
scroll to position [736, 0]
click at [275, 241] on span "[PHONE_NUMBER]" at bounding box center [266, 239] width 49 height 6
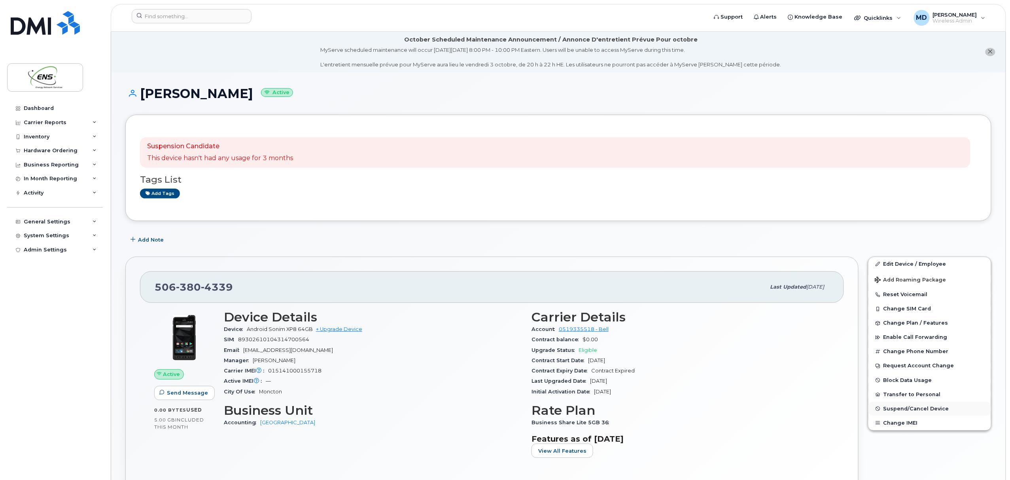
click at [902, 410] on span "Suspend/Cancel Device" at bounding box center [917, 409] width 66 height 6
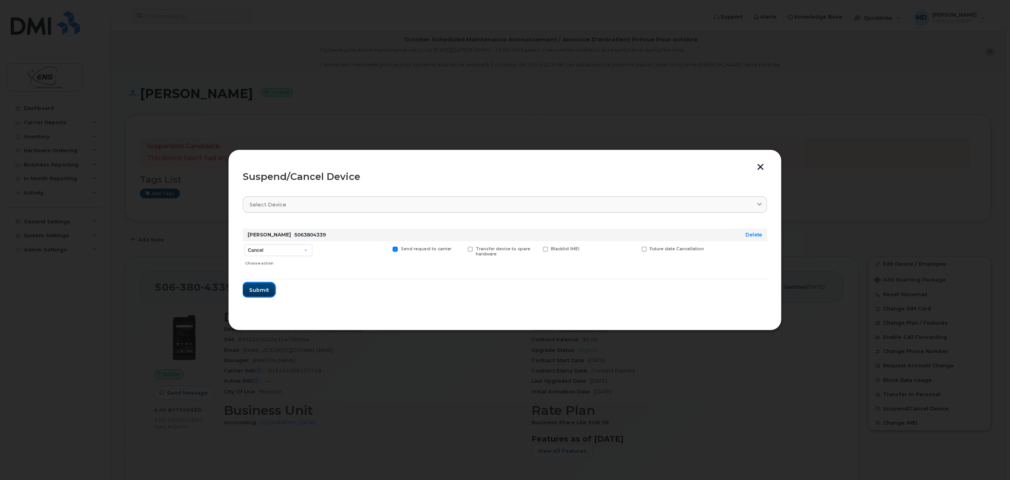
click at [258, 291] on span "Submit" at bounding box center [259, 290] width 20 height 8
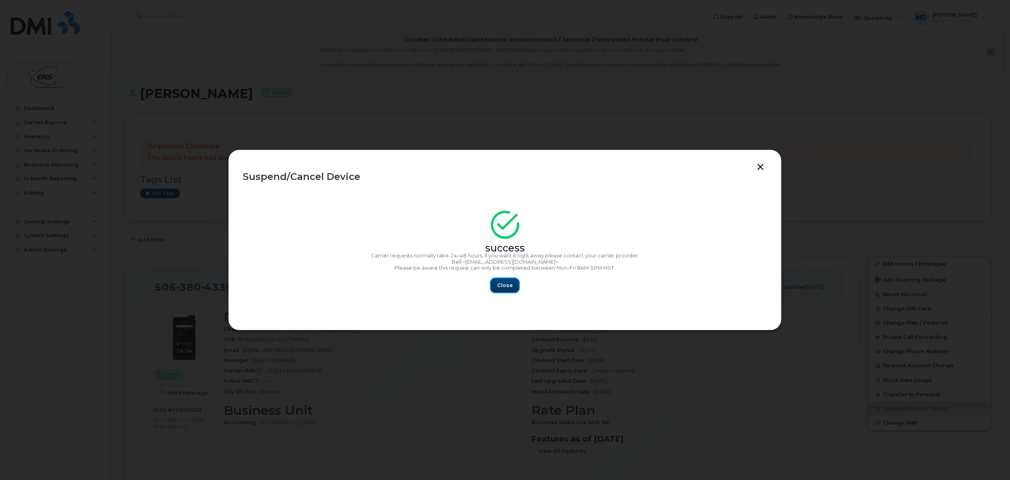
click at [506, 291] on button "Close" at bounding box center [505, 285] width 28 height 14
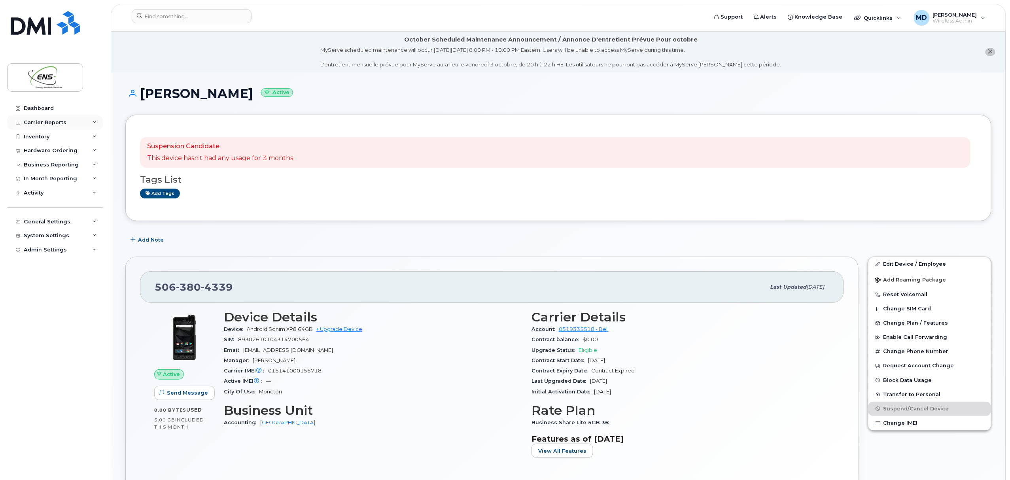
click at [43, 124] on div "Carrier Reports" at bounding box center [45, 122] width 43 height 6
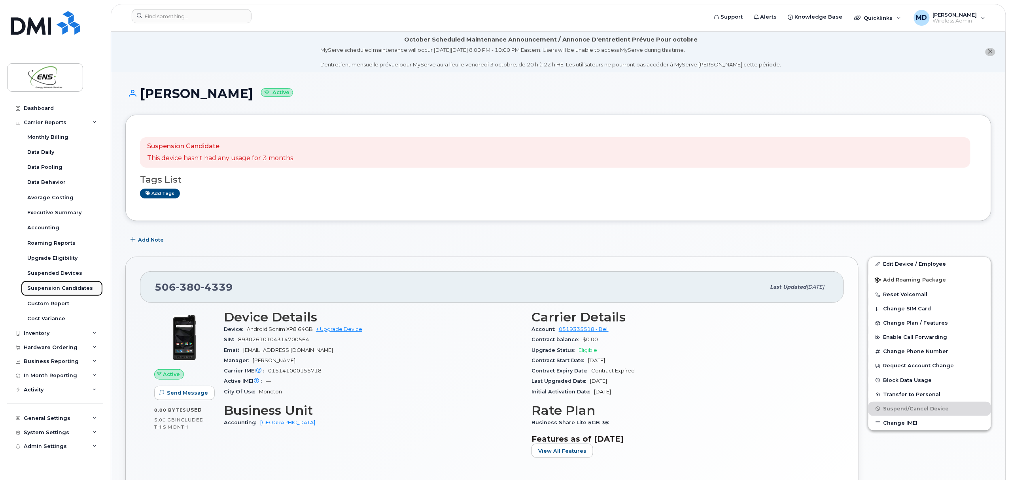
click at [53, 286] on div "Suspension Candidates" at bounding box center [60, 288] width 66 height 7
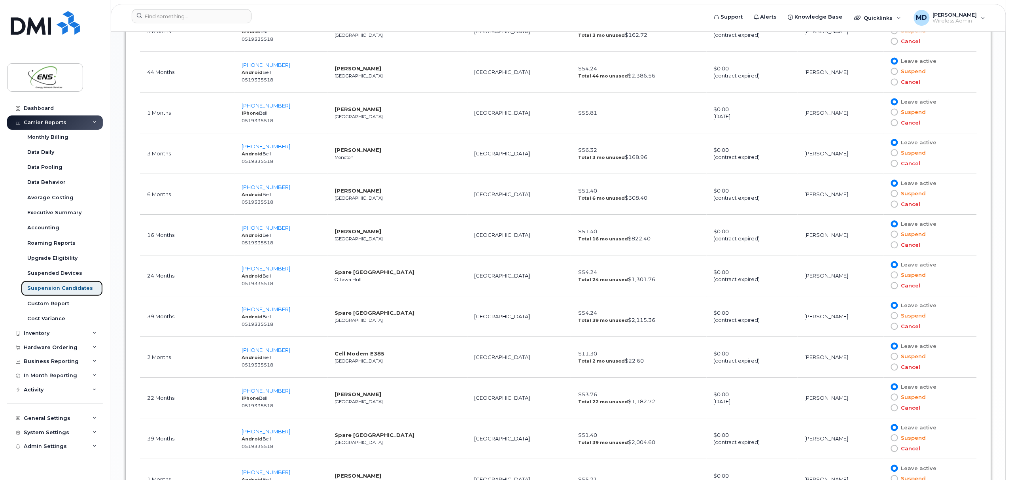
scroll to position [829, 0]
click at [266, 187] on span "[PHONE_NUMBER]" at bounding box center [266, 187] width 49 height 6
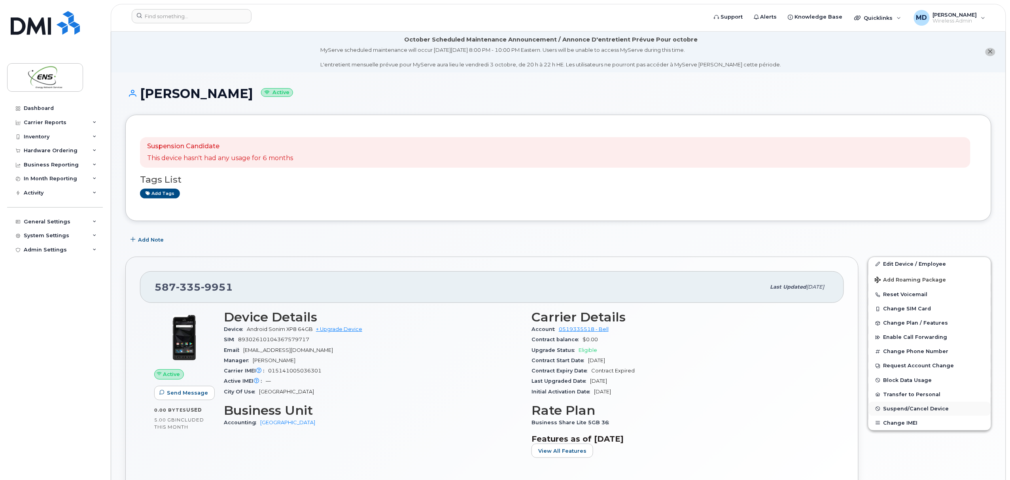
click at [911, 412] on span "Suspend/Cancel Device" at bounding box center [917, 409] width 66 height 6
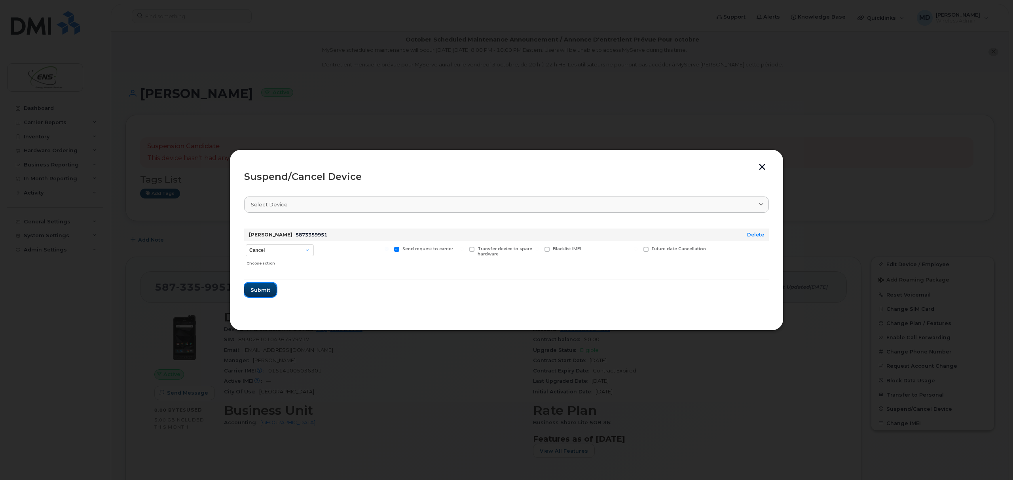
click at [271, 284] on button "Submit" at bounding box center [260, 290] width 32 height 14
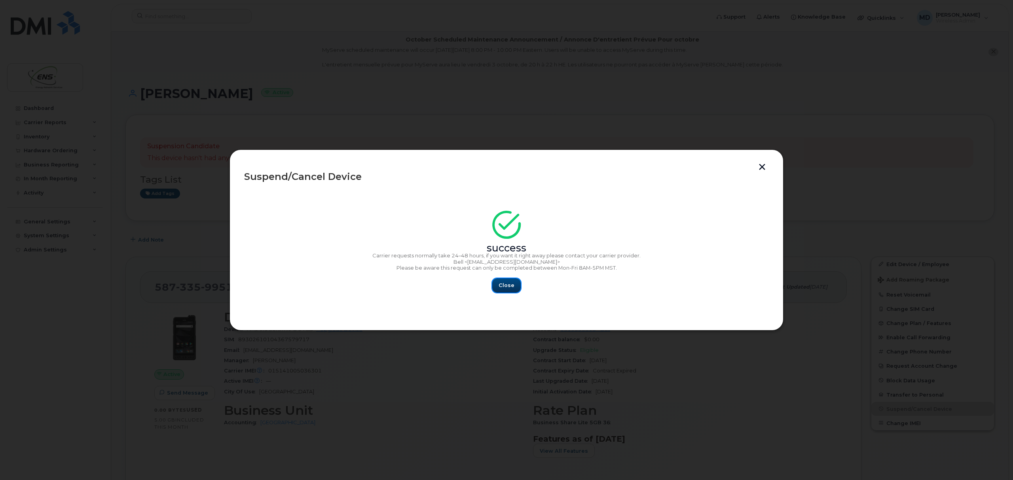
click at [506, 286] on span "Close" at bounding box center [506, 286] width 16 height 8
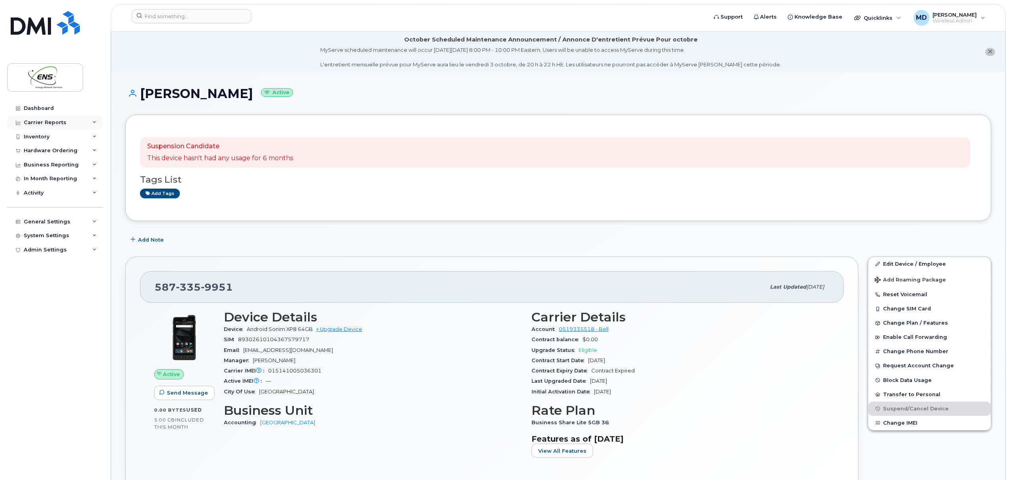
click at [48, 121] on div "Carrier Reports" at bounding box center [45, 122] width 43 height 6
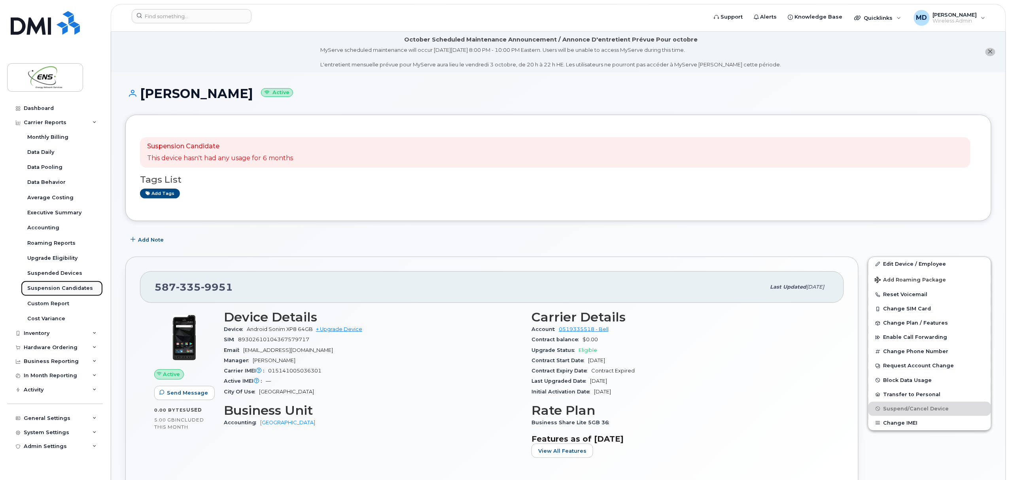
click at [49, 287] on div "Suspension Candidates" at bounding box center [60, 288] width 66 height 7
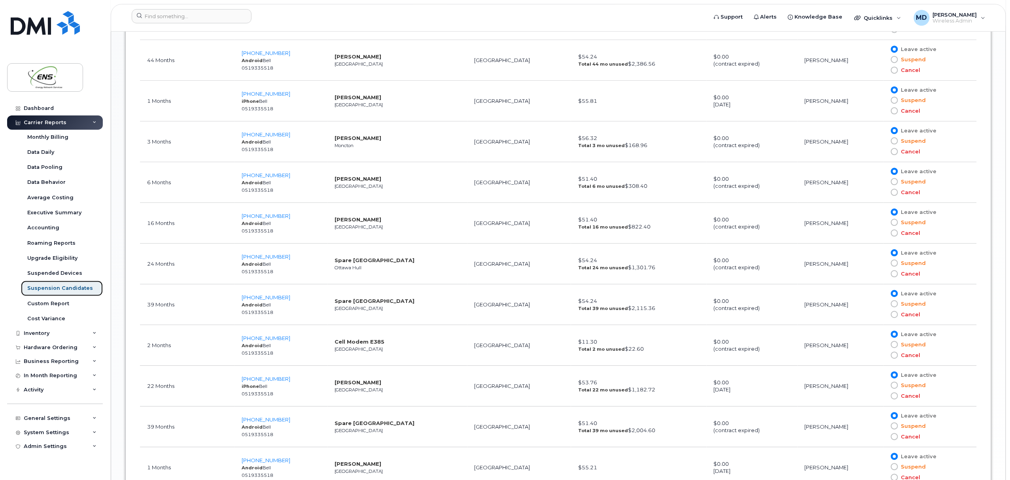
scroll to position [842, 0]
click at [261, 217] on span "[PHONE_NUMBER]" at bounding box center [266, 215] width 49 height 6
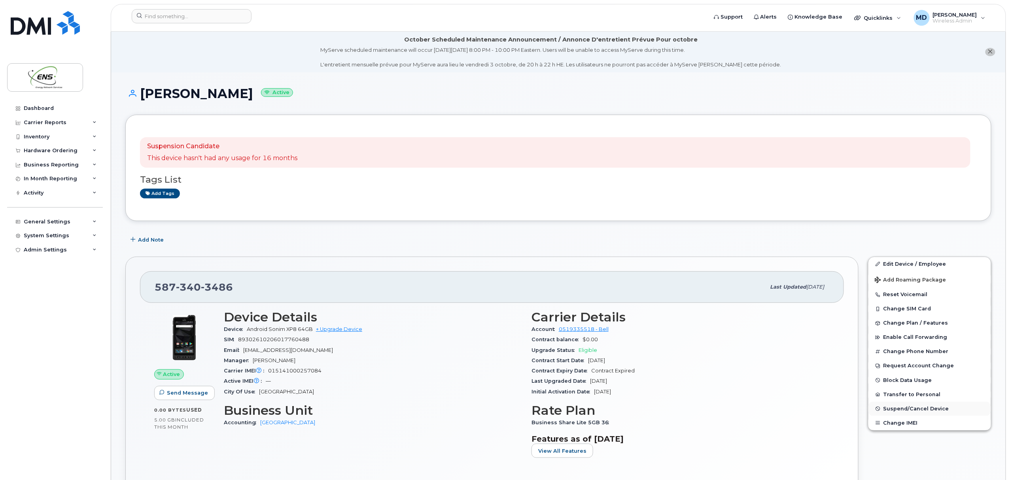
click at [907, 409] on span "Suspend/Cancel Device" at bounding box center [917, 409] width 66 height 6
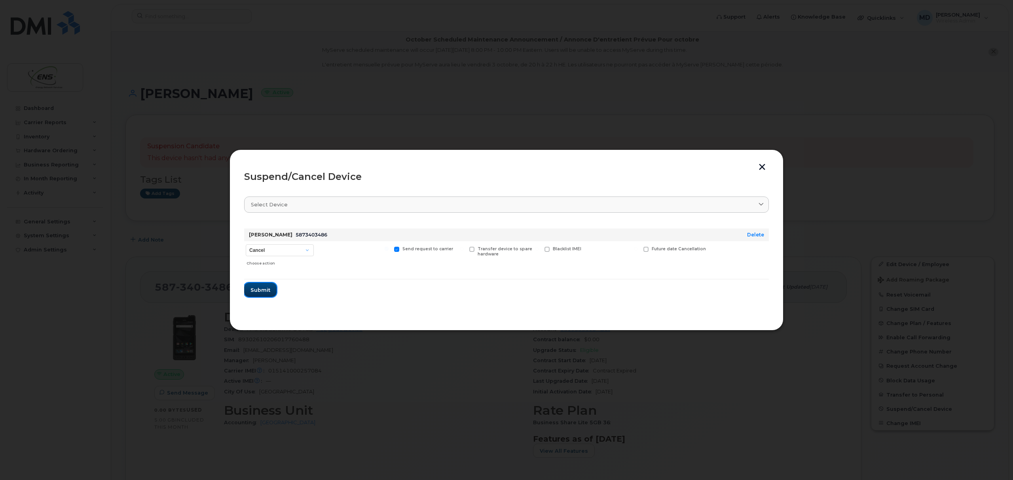
click at [269, 285] on button "Submit" at bounding box center [260, 290] width 32 height 14
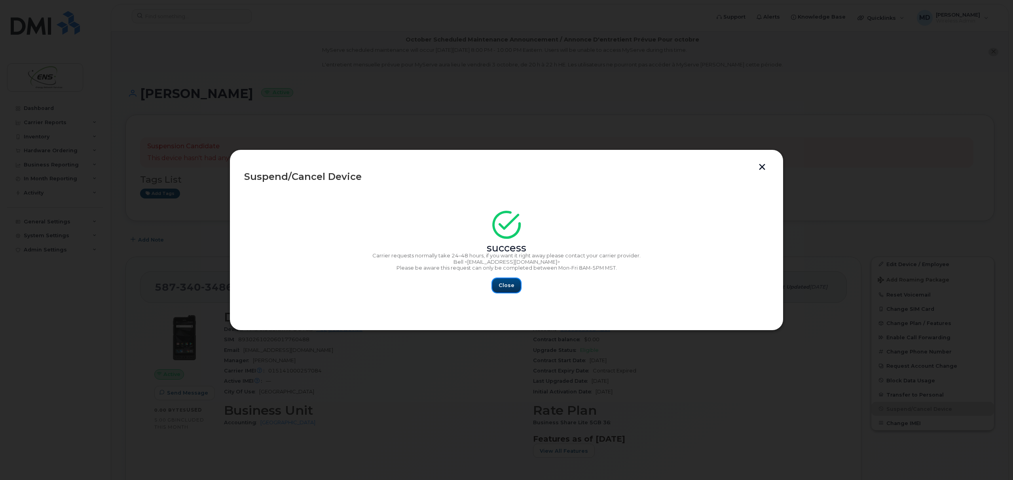
click at [504, 280] on button "Close" at bounding box center [506, 285] width 28 height 14
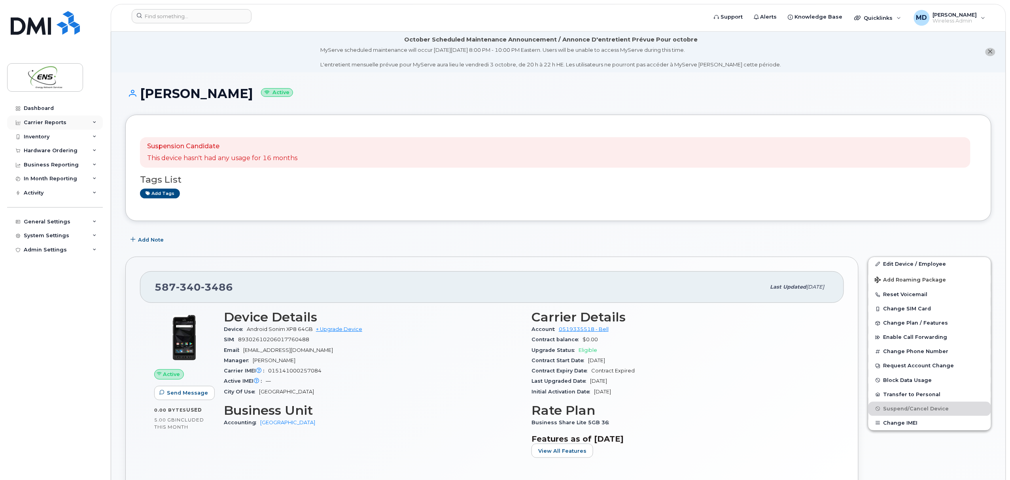
click at [53, 122] on div "Carrier Reports" at bounding box center [45, 122] width 43 height 6
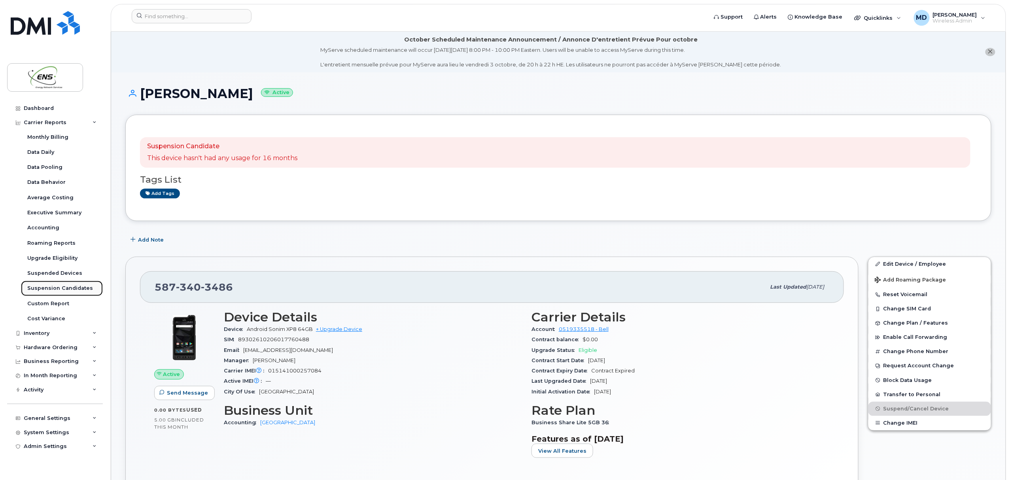
click at [64, 286] on div "Suspension Candidates" at bounding box center [60, 288] width 66 height 7
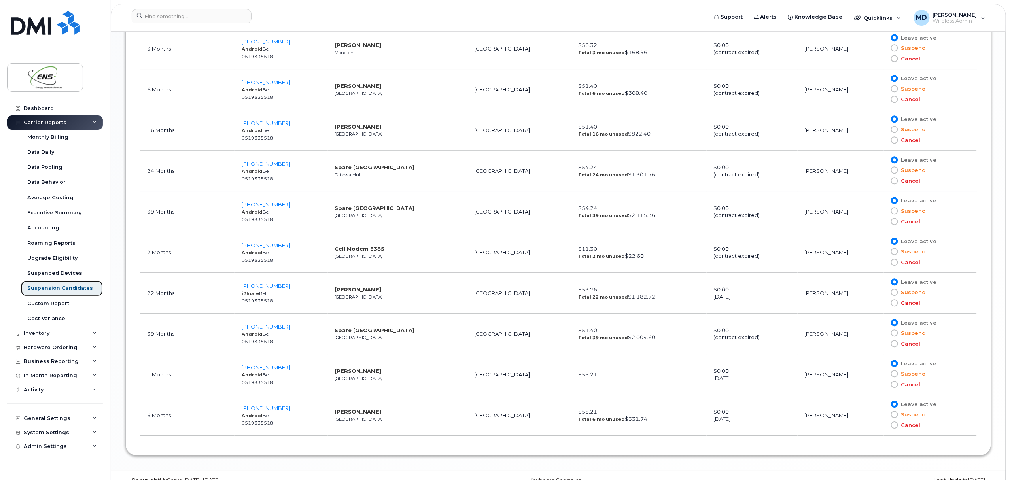
scroll to position [937, 0]
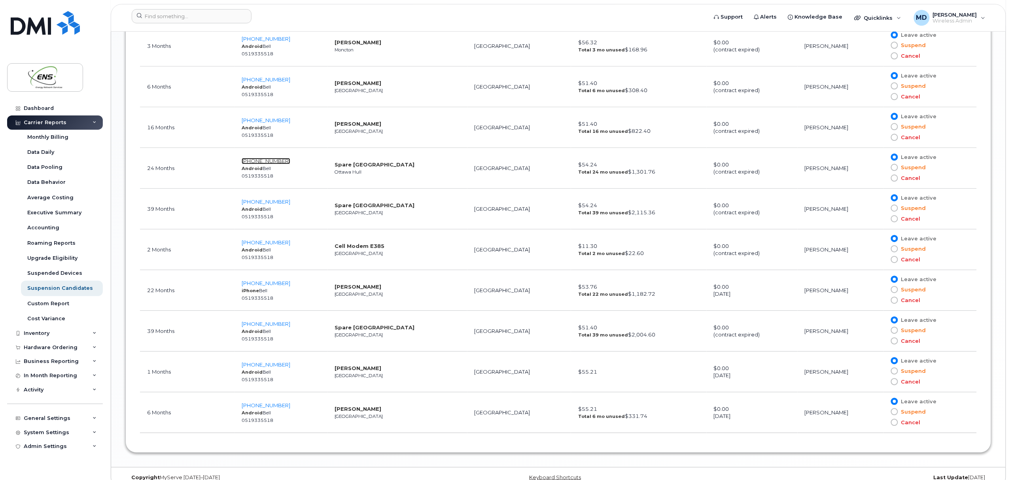
click at [265, 163] on span "[PHONE_NUMBER]" at bounding box center [266, 161] width 49 height 6
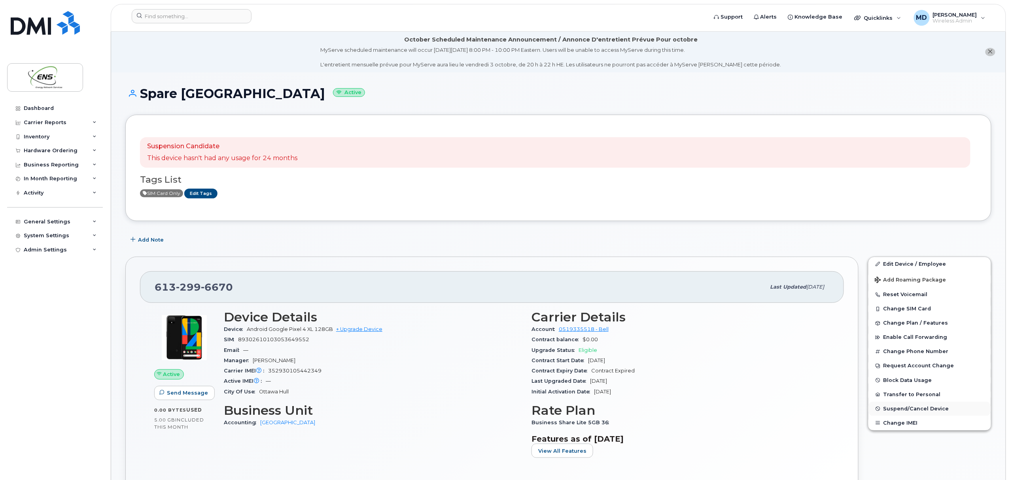
click at [892, 409] on span "Suspend/Cancel Device" at bounding box center [917, 409] width 66 height 6
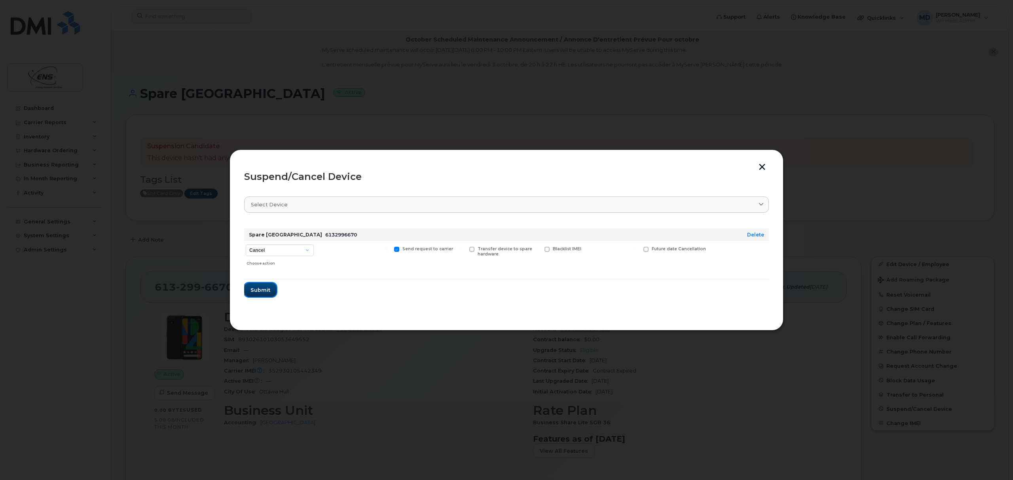
click at [261, 288] on span "Submit" at bounding box center [260, 290] width 20 height 8
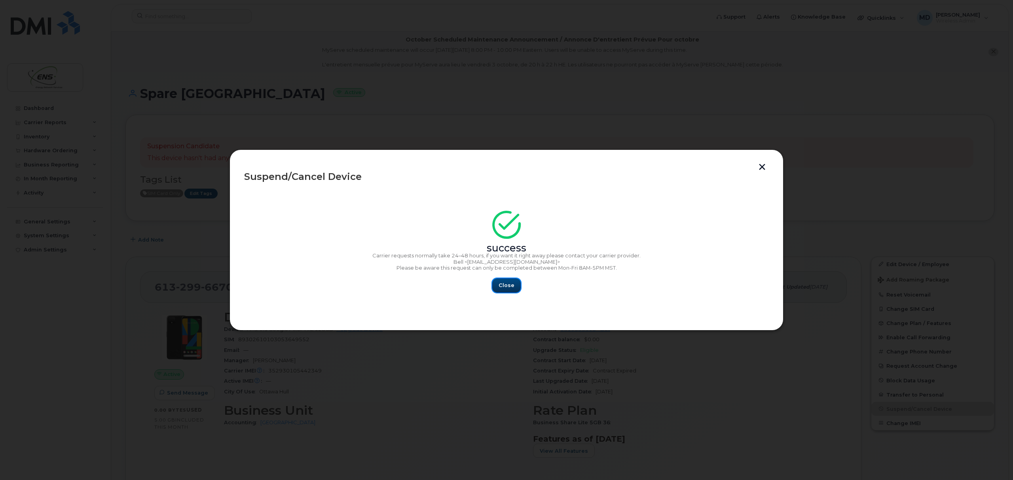
click at [502, 289] on span "Close" at bounding box center [506, 286] width 16 height 8
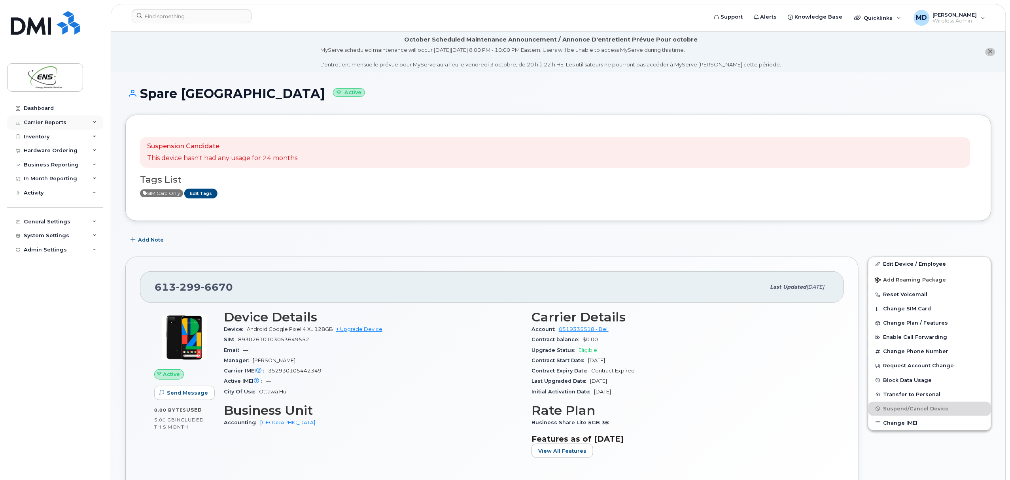
click at [35, 122] on div "Carrier Reports" at bounding box center [45, 122] width 43 height 6
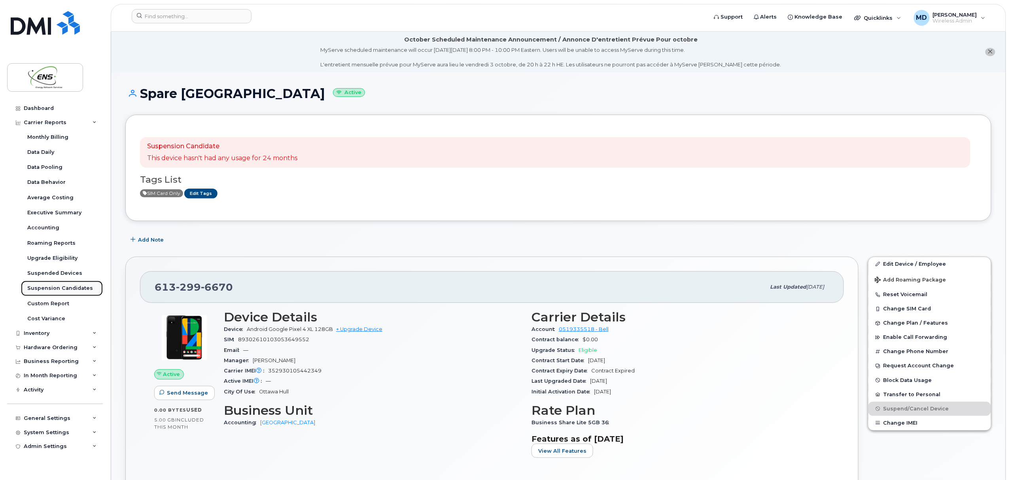
click at [51, 287] on div "Suspension Candidates" at bounding box center [60, 288] width 66 height 7
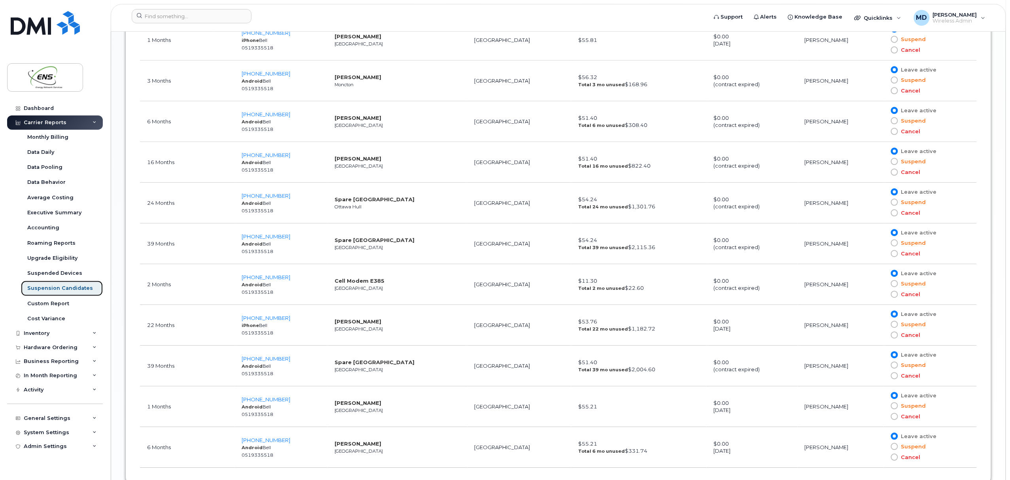
scroll to position [953, 0]
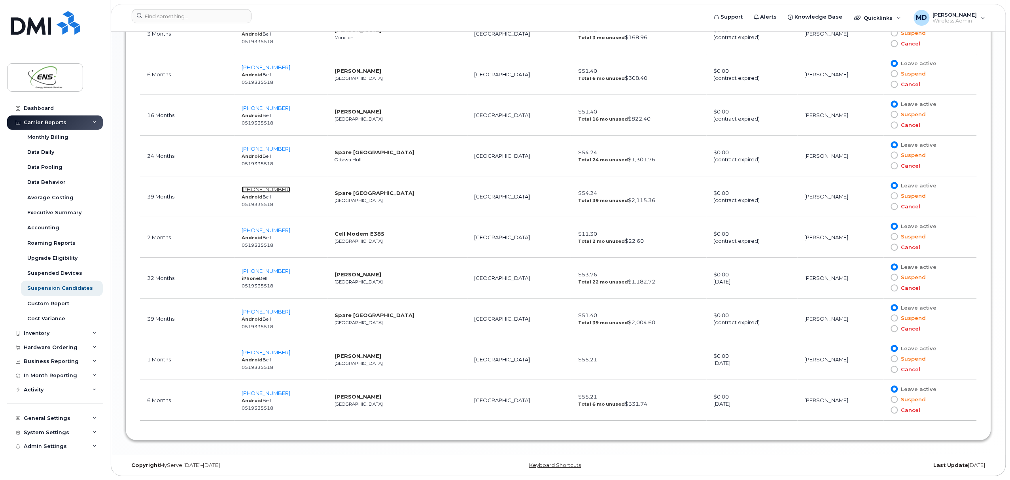
click at [279, 187] on span "647-222-6987" at bounding box center [266, 189] width 49 height 6
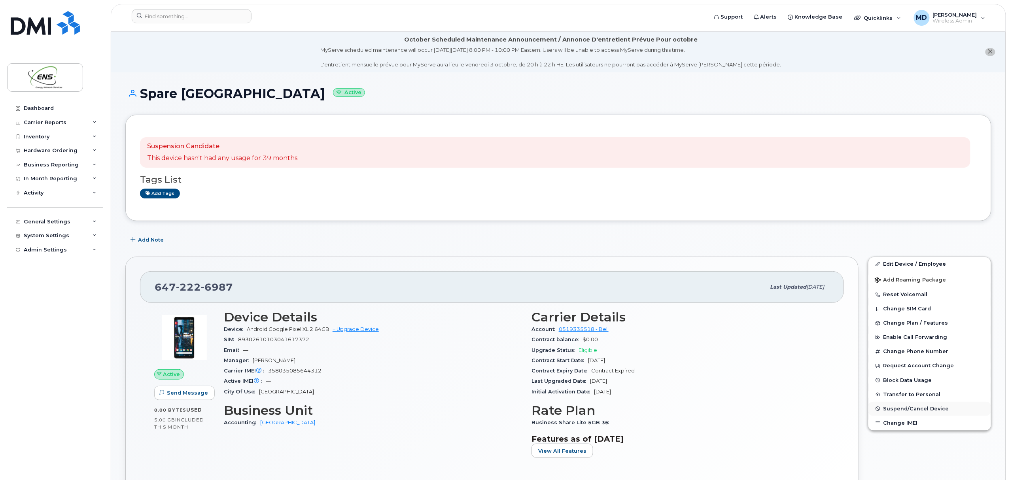
click at [909, 409] on span "Suspend/Cancel Device" at bounding box center [917, 409] width 66 height 6
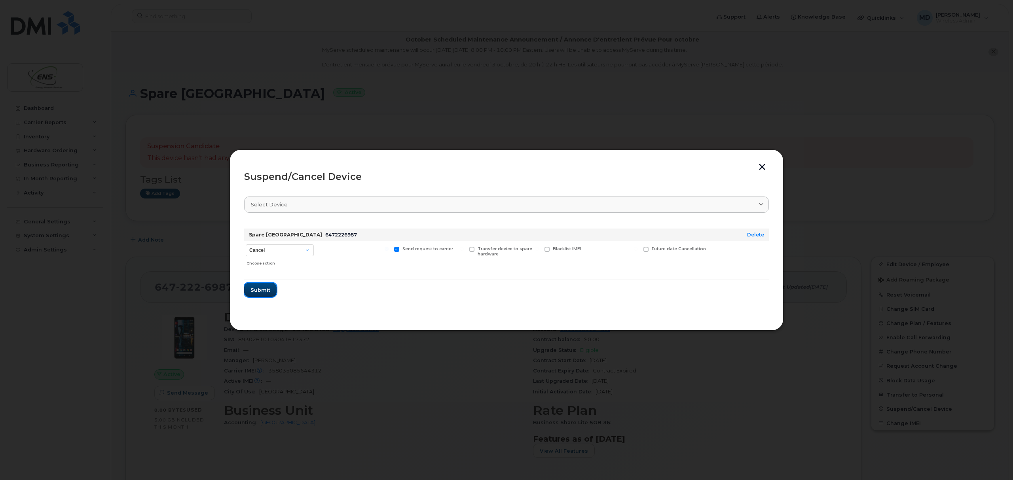
click at [268, 289] on span "Submit" at bounding box center [260, 290] width 20 height 8
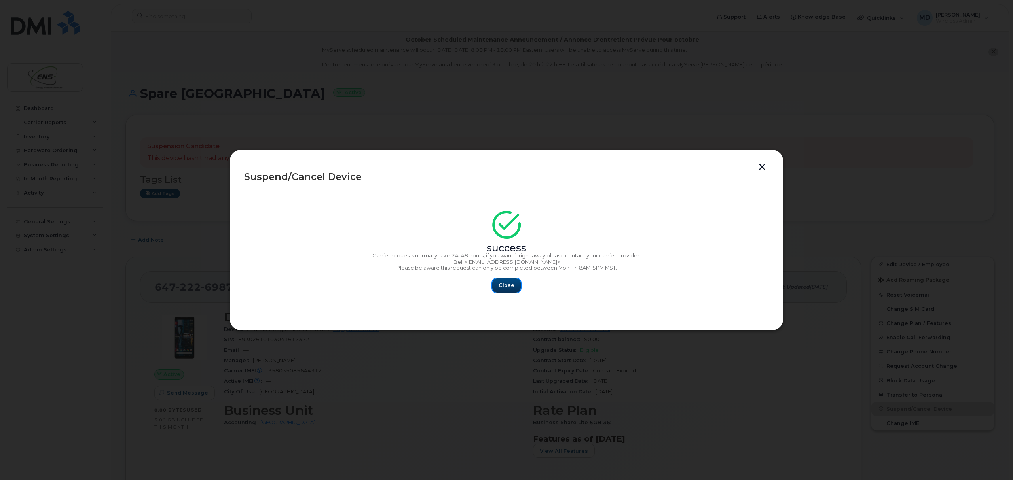
click at [511, 292] on button "Close" at bounding box center [506, 285] width 28 height 14
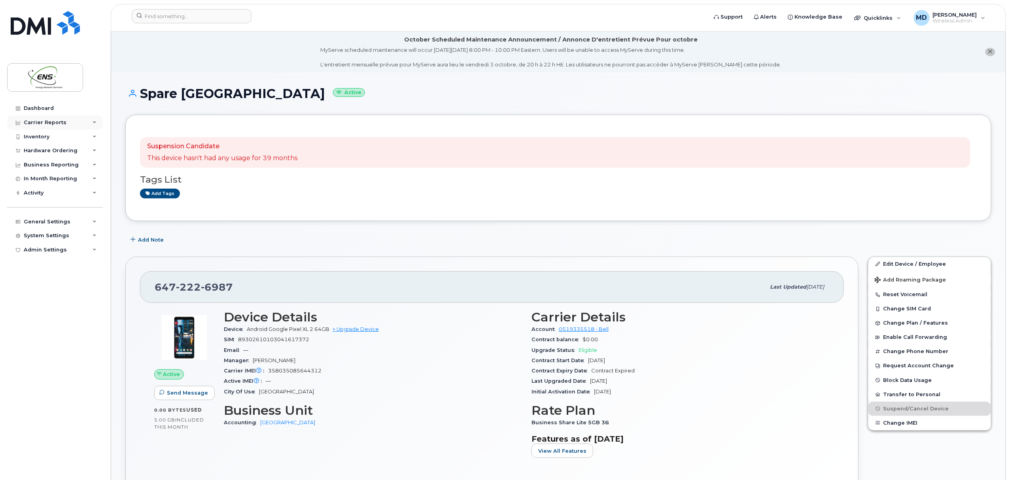
click at [51, 125] on div "Carrier Reports" at bounding box center [45, 122] width 43 height 6
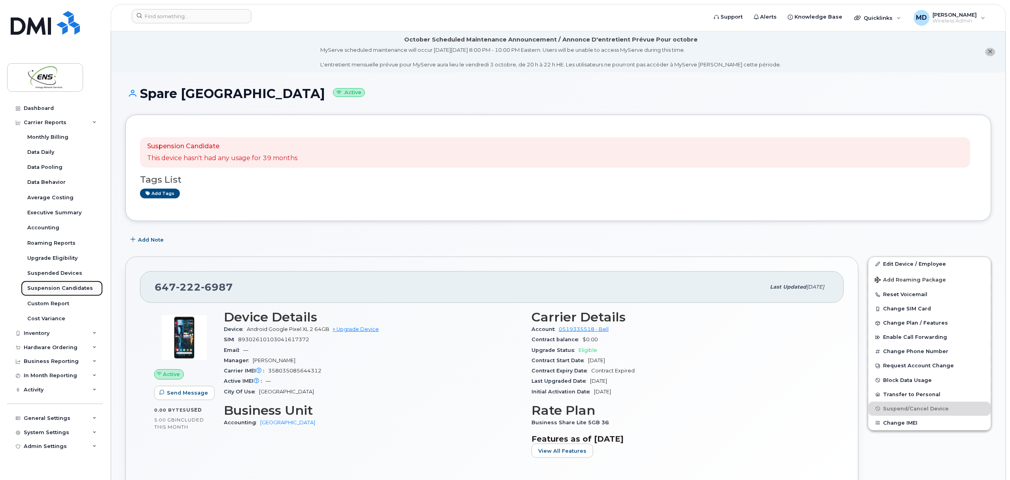
click at [55, 292] on div "Suspension Candidates" at bounding box center [60, 288] width 66 height 7
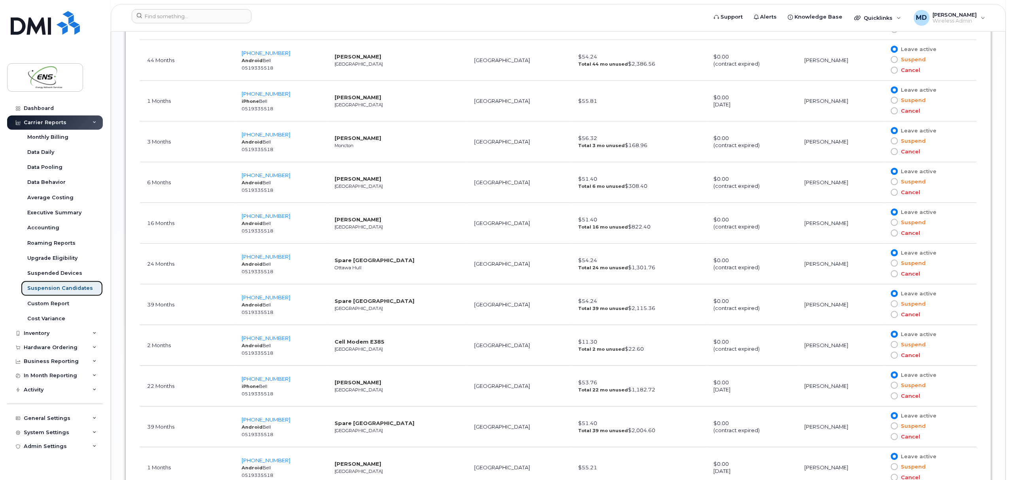
scroll to position [953, 0]
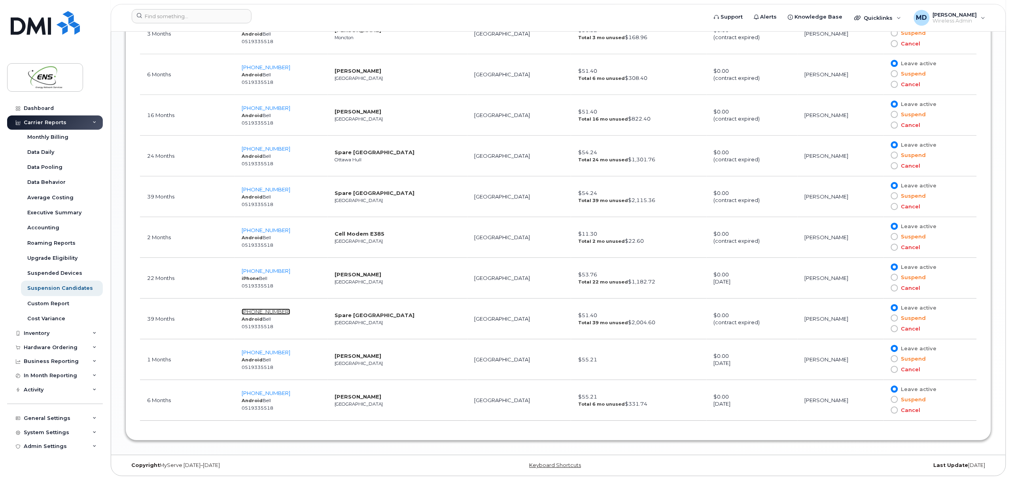
click at [275, 311] on span "[PHONE_NUMBER]" at bounding box center [266, 312] width 49 height 6
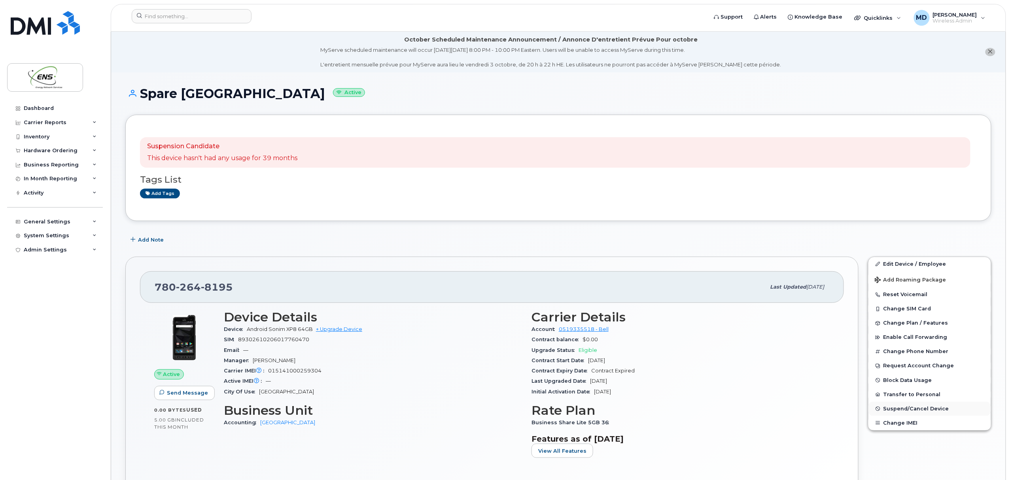
click at [907, 411] on span "Suspend/Cancel Device" at bounding box center [917, 409] width 66 height 6
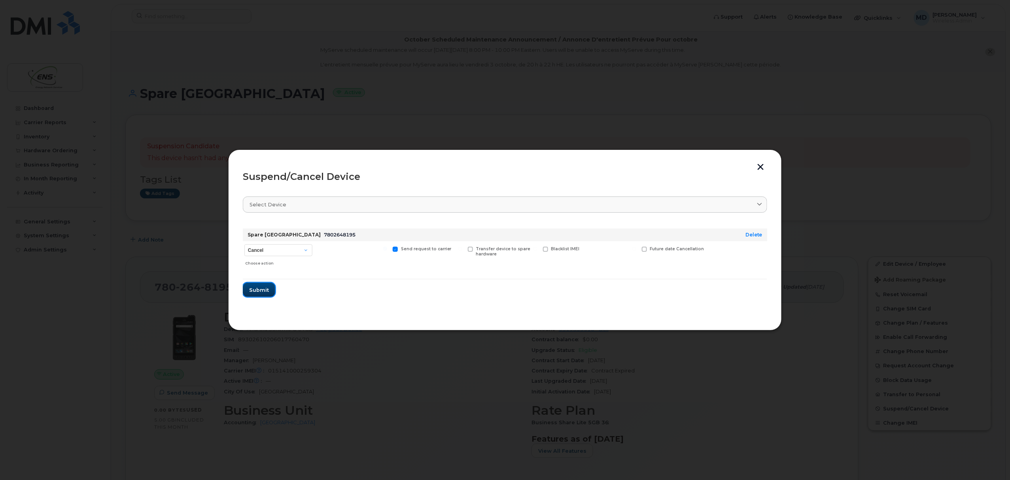
click at [260, 294] on button "Submit" at bounding box center [259, 290] width 32 height 14
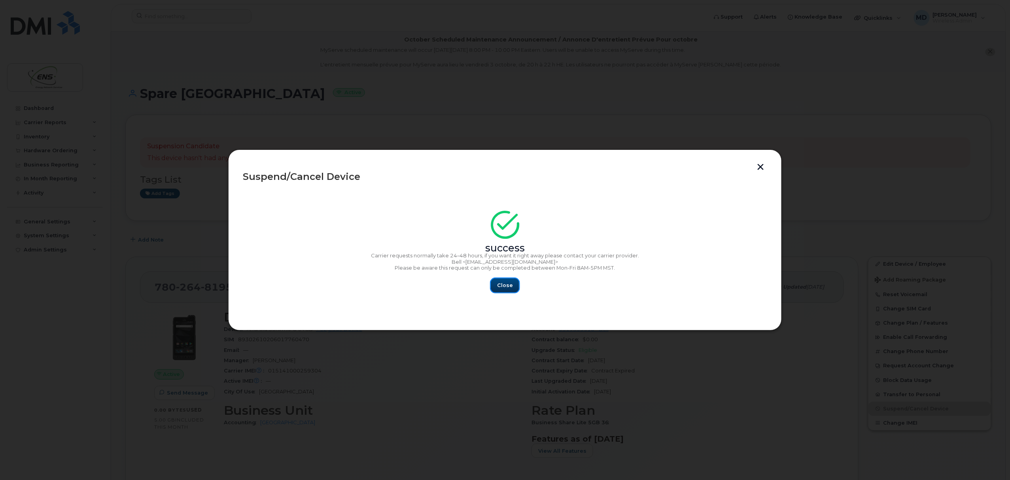
click at [502, 284] on span "Close" at bounding box center [505, 286] width 16 height 8
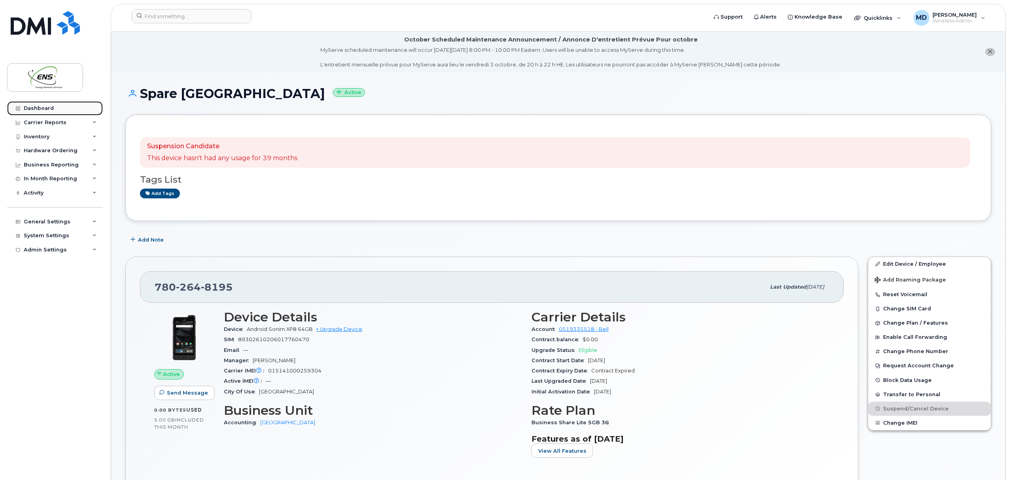
click at [40, 108] on div "Dashboard" at bounding box center [39, 108] width 30 height 6
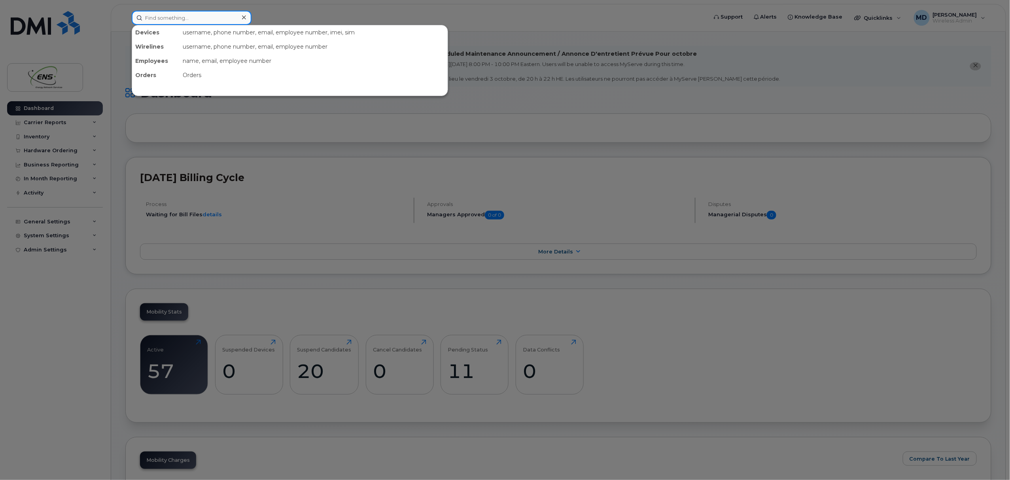
click at [212, 18] on input at bounding box center [192, 18] width 120 height 14
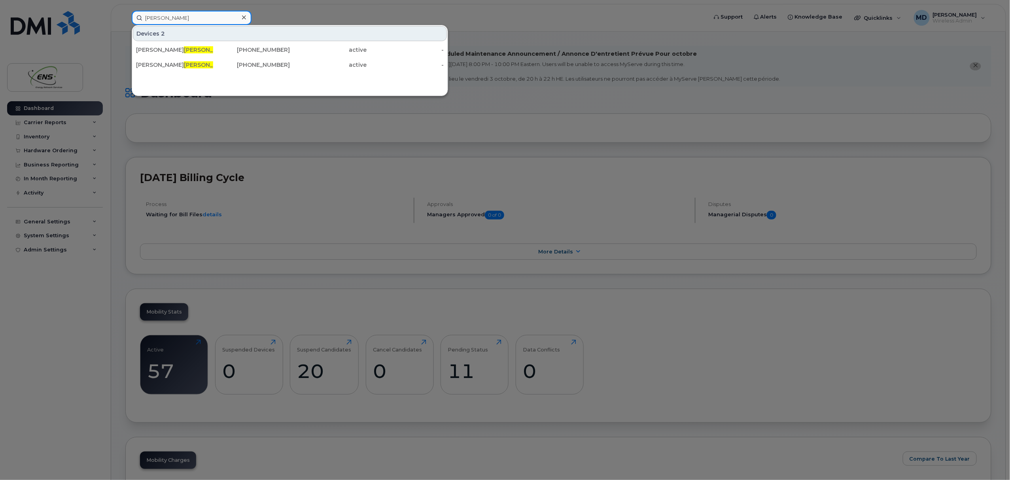
type input "ewart"
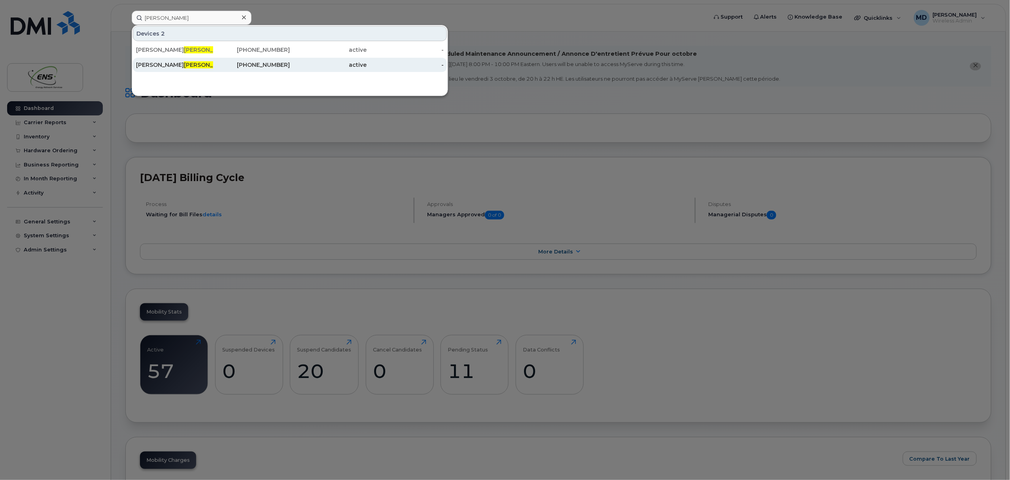
click at [167, 60] on div "Jason Ewart" at bounding box center [174, 65] width 77 height 14
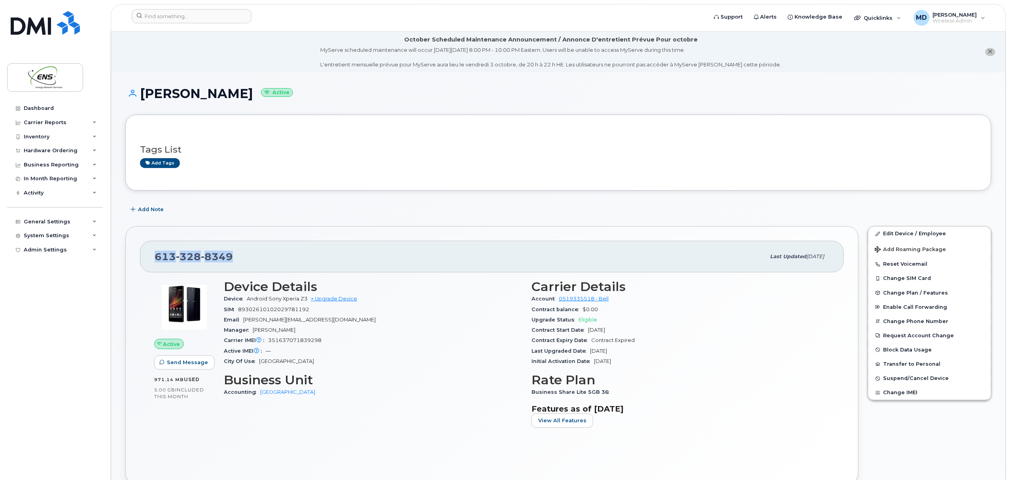
drag, startPoint x: 153, startPoint y: 259, endPoint x: 233, endPoint y: 256, distance: 80.0
click at [233, 256] on div "613 328 8349 Last updated Sep 27, 2023" at bounding box center [492, 257] width 704 height 32
copy span "613 328 8349"
click at [367, 204] on div "Add Note" at bounding box center [558, 210] width 866 height 14
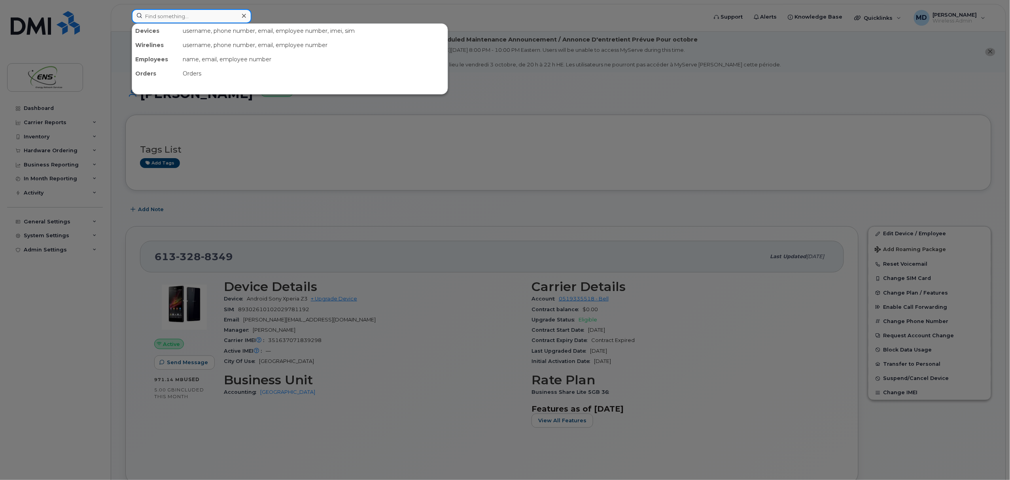
click at [204, 21] on input at bounding box center [192, 16] width 120 height 14
type input "s"
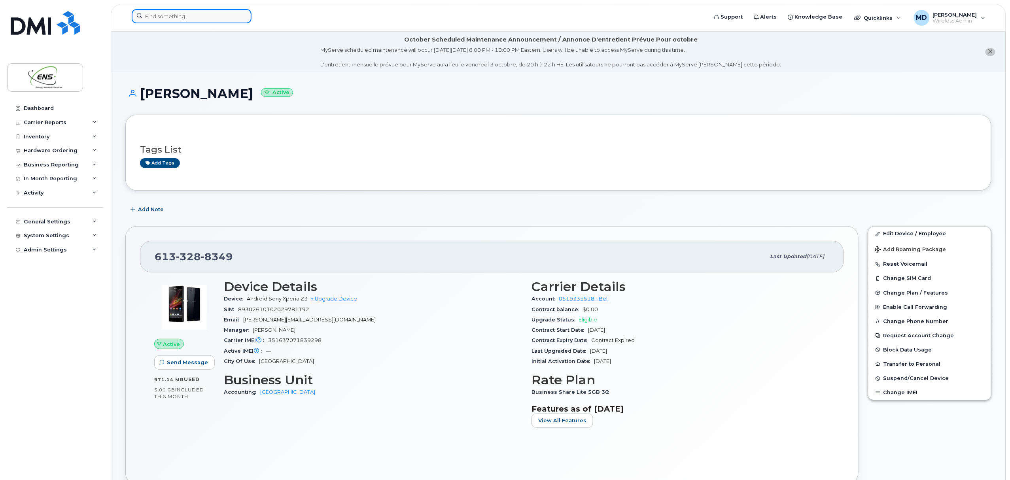
click at [204, 21] on input at bounding box center [192, 16] width 120 height 14
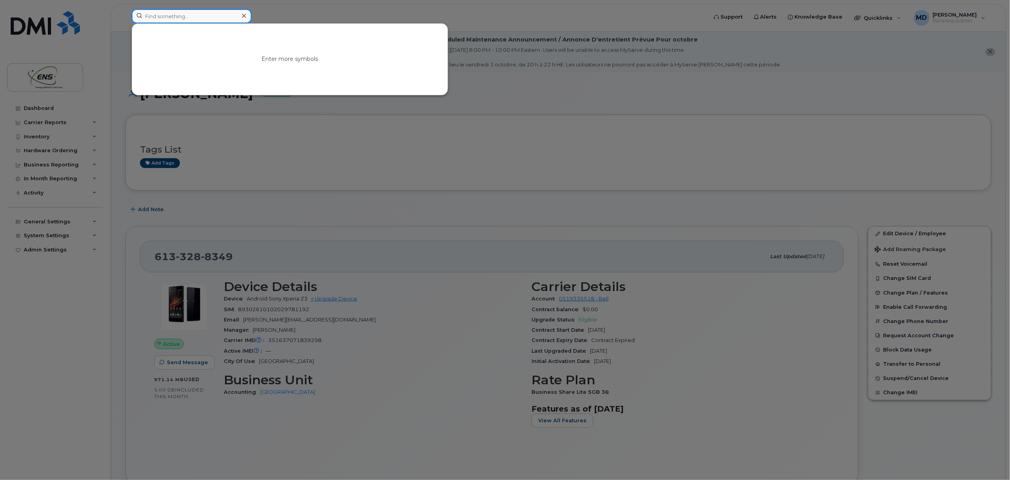
type input "d"
click at [425, 104] on div at bounding box center [505, 240] width 1010 height 480
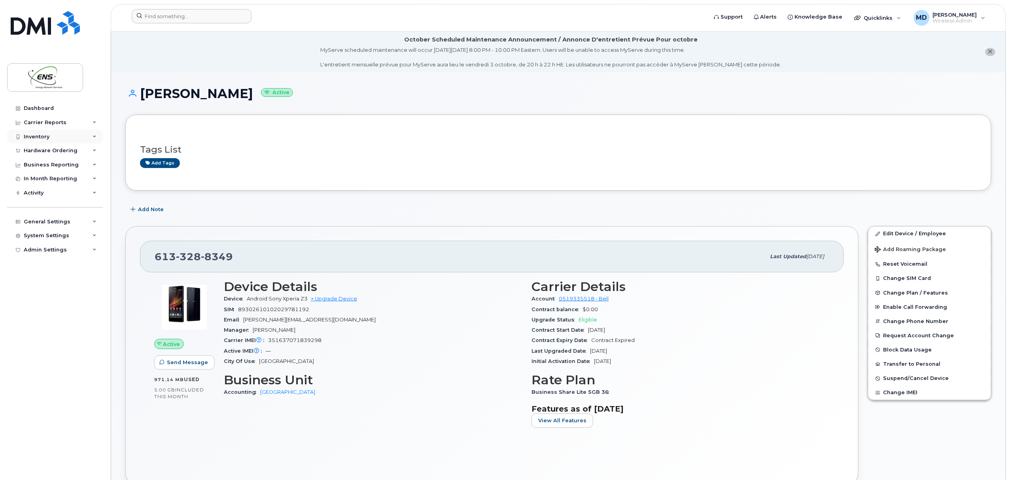
click at [49, 135] on div "Inventory" at bounding box center [55, 137] width 96 height 14
click at [52, 149] on div "Mobility Devices" at bounding box center [49, 151] width 45 height 7
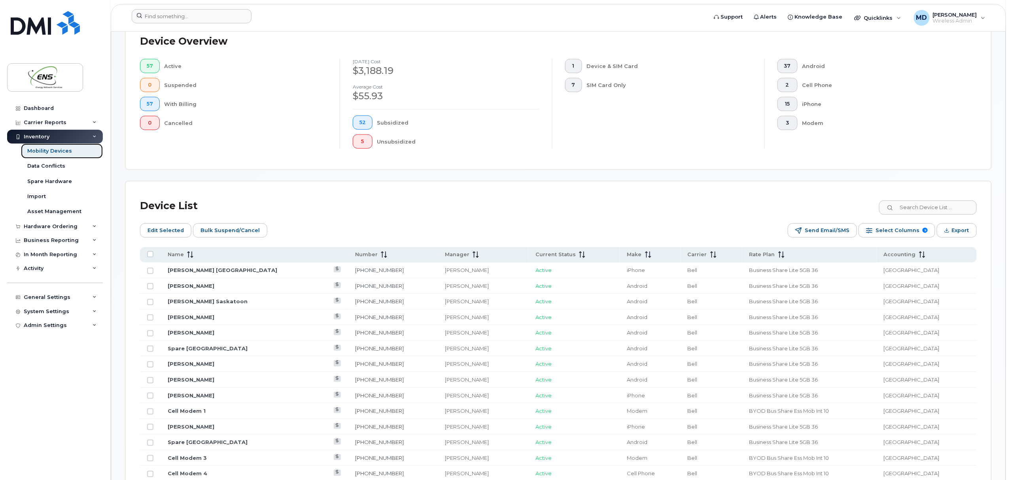
scroll to position [216, 0]
click at [907, 257] on span "Accounting" at bounding box center [900, 254] width 32 height 7
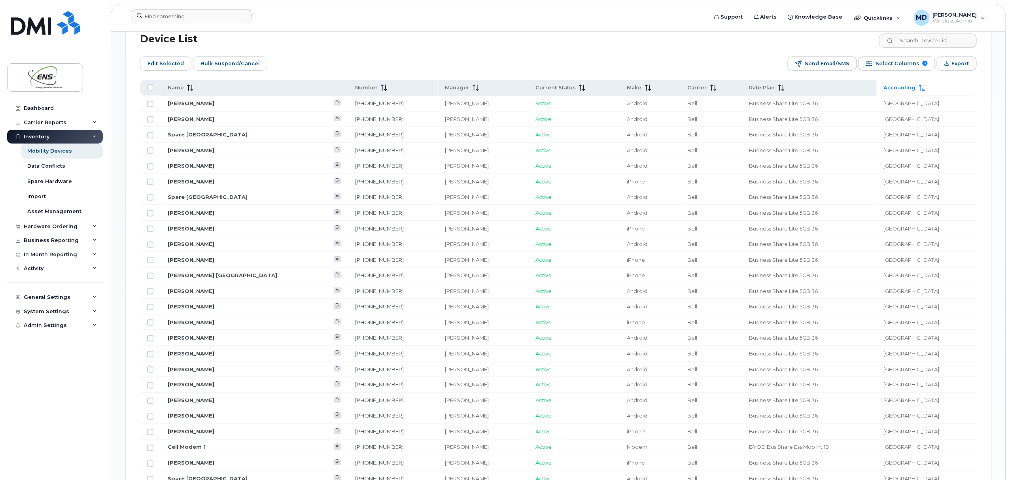
scroll to position [383, 0]
click at [205, 231] on link "Attilla Kucukyilmaz" at bounding box center [191, 228] width 47 height 6
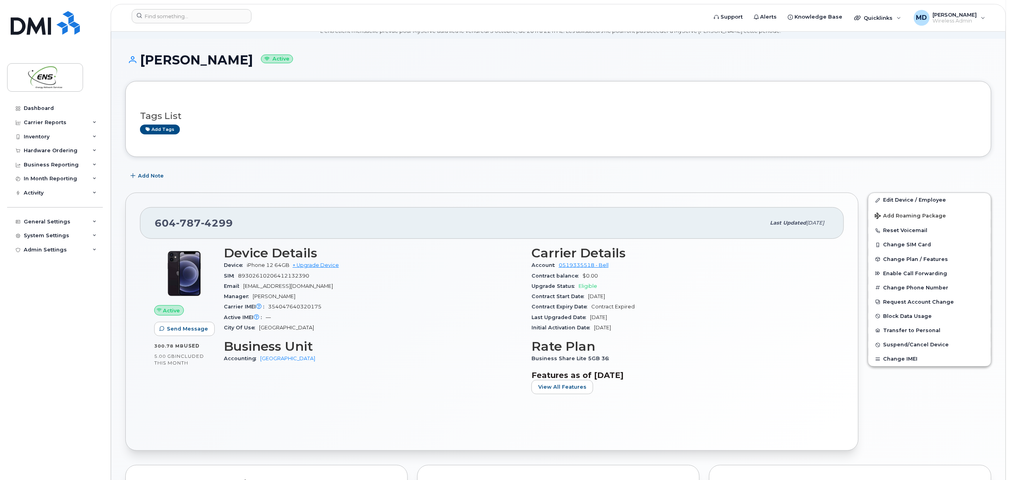
scroll to position [38, 0]
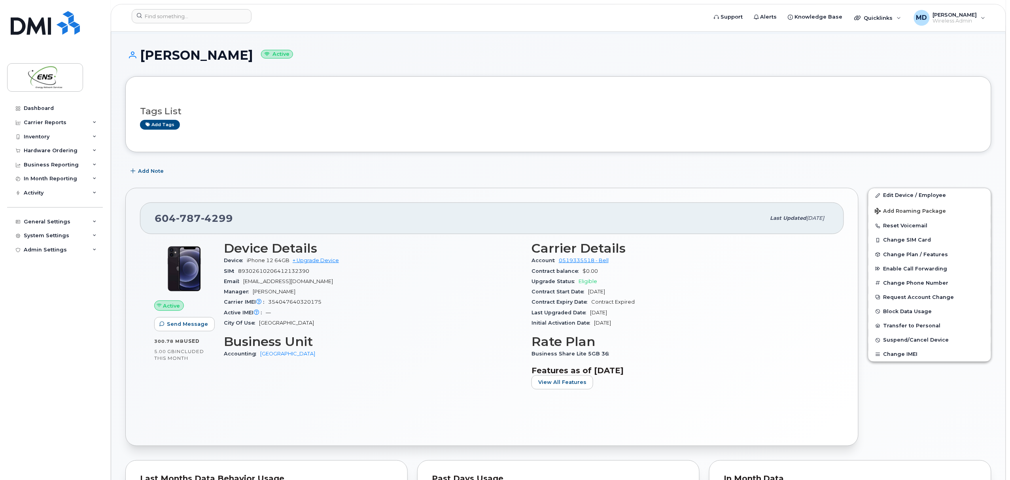
click at [300, 301] on span "354047640320175" at bounding box center [294, 302] width 53 height 6
copy span "354047640320175"
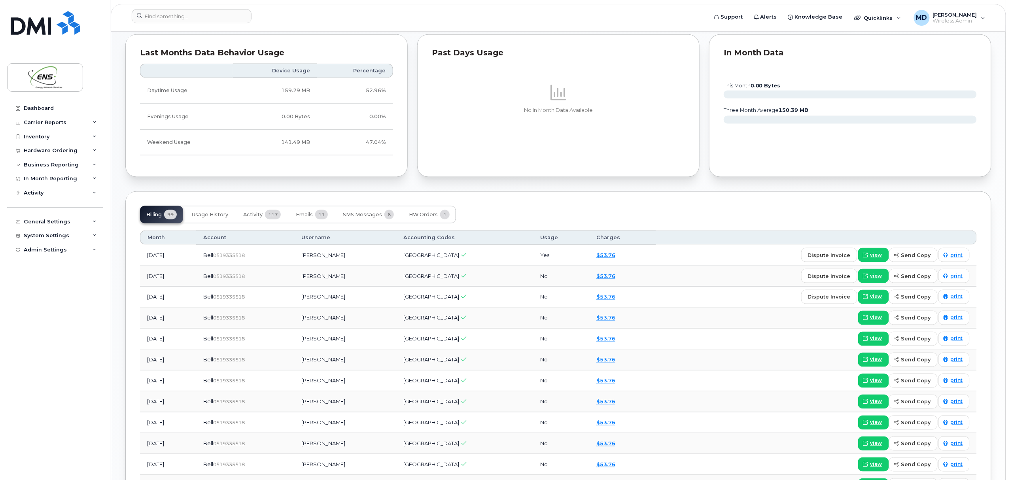
scroll to position [463, 0]
click at [216, 222] on button "Usage History" at bounding box center [210, 216] width 49 height 17
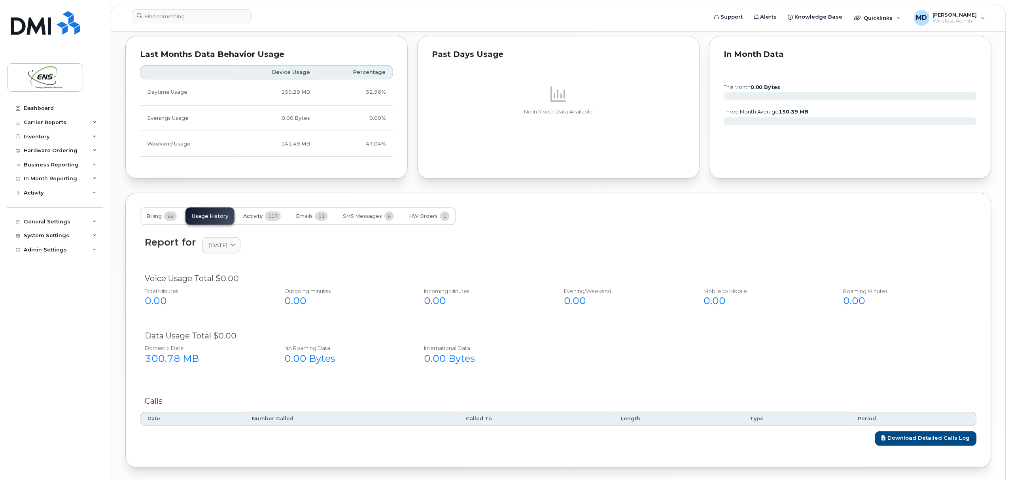
click at [266, 217] on span "117" at bounding box center [273, 216] width 16 height 9
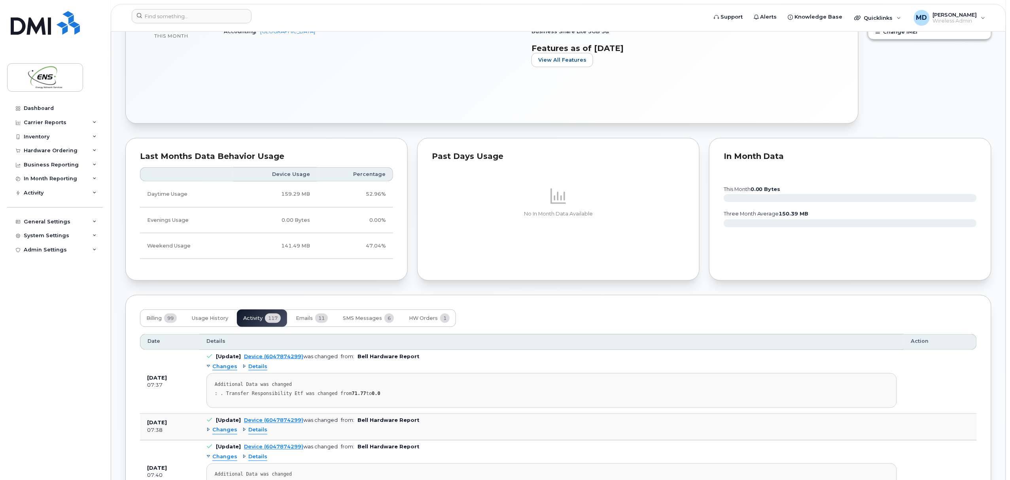
scroll to position [360, 0]
click at [366, 318] on span "SMS Messages" at bounding box center [362, 319] width 39 height 6
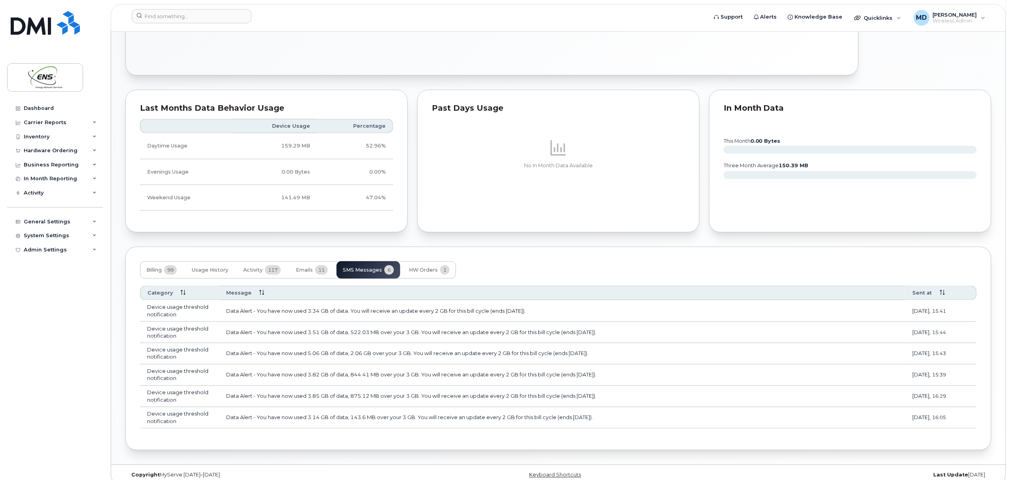
scroll to position [409, 0]
click at [306, 274] on span "Emails" at bounding box center [304, 270] width 17 height 6
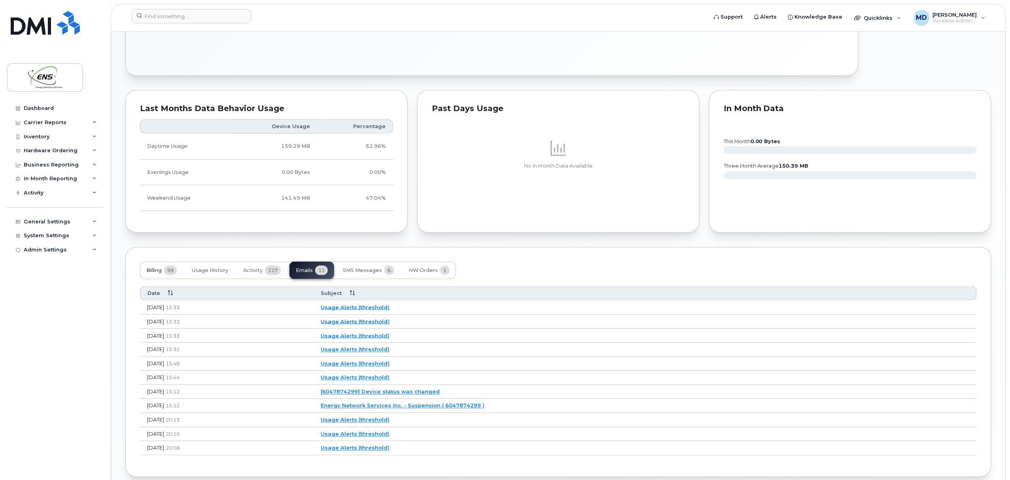
click at [154, 273] on span "Billing" at bounding box center [153, 270] width 15 height 6
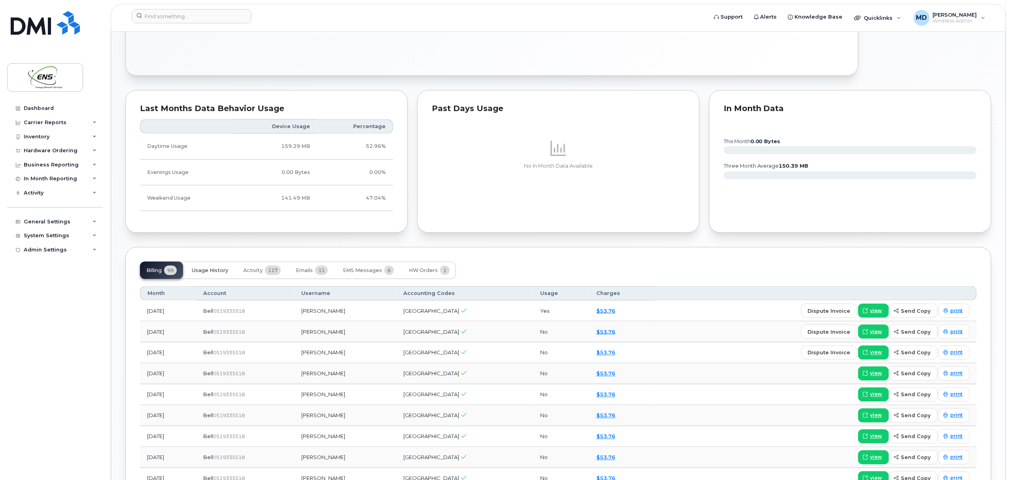
click at [214, 269] on span "Usage History" at bounding box center [210, 270] width 36 height 6
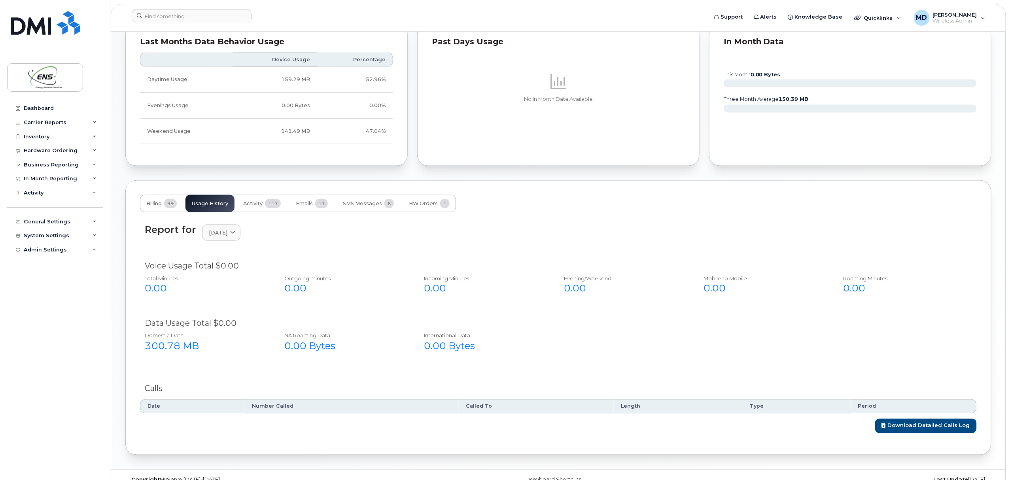
scroll to position [476, 0]
click at [227, 232] on span "August 2025" at bounding box center [218, 232] width 19 height 8
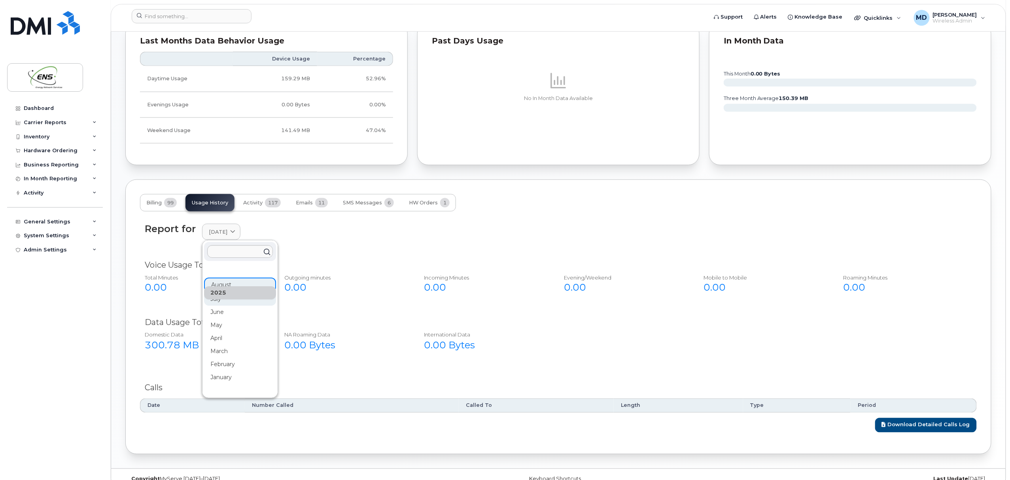
click at [227, 303] on div "July" at bounding box center [240, 299] width 72 height 13
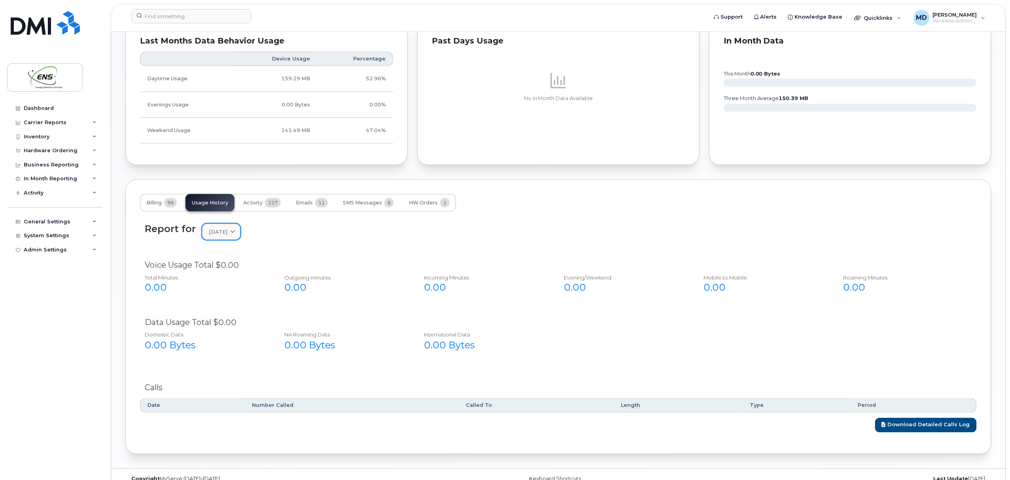
click at [235, 236] on span at bounding box center [233, 232] width 8 height 8
click at [229, 312] on div "June" at bounding box center [240, 312] width 72 height 13
click at [232, 238] on link "June 2025" at bounding box center [221, 232] width 38 height 16
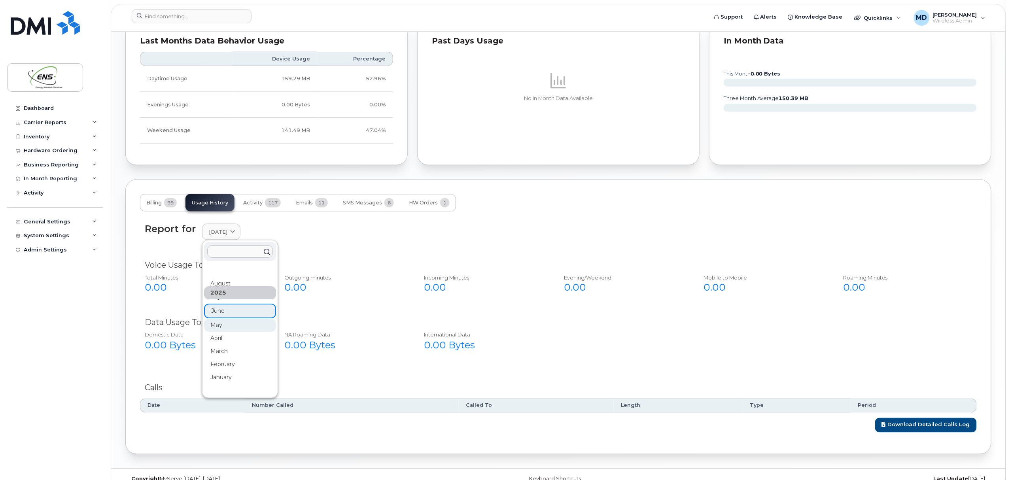
click at [226, 325] on div "May" at bounding box center [240, 325] width 72 height 13
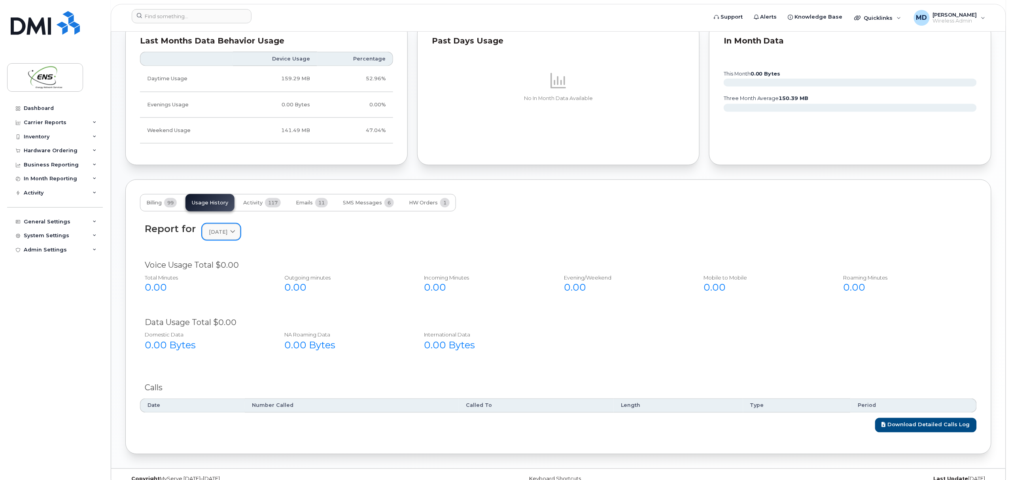
click at [227, 234] on span "[DATE]" at bounding box center [218, 232] width 19 height 8
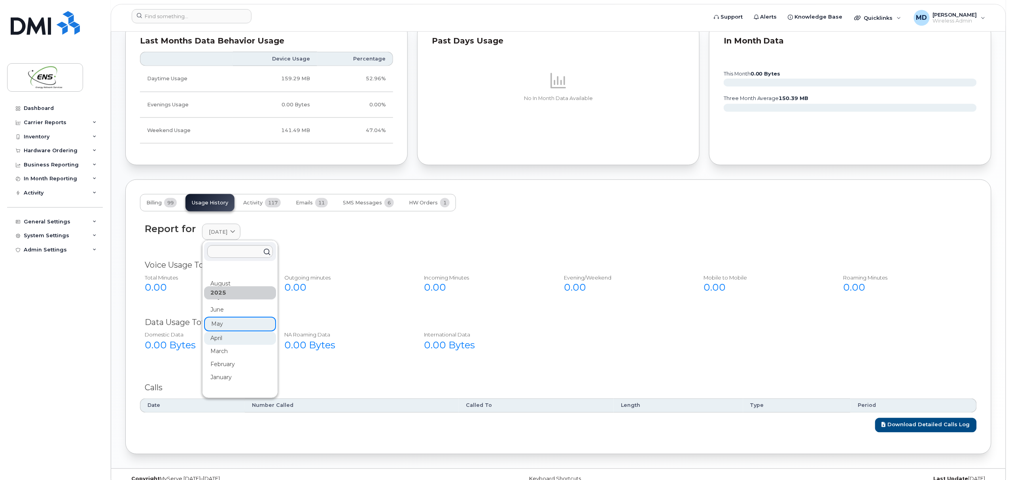
click at [230, 339] on div "April" at bounding box center [240, 338] width 72 height 13
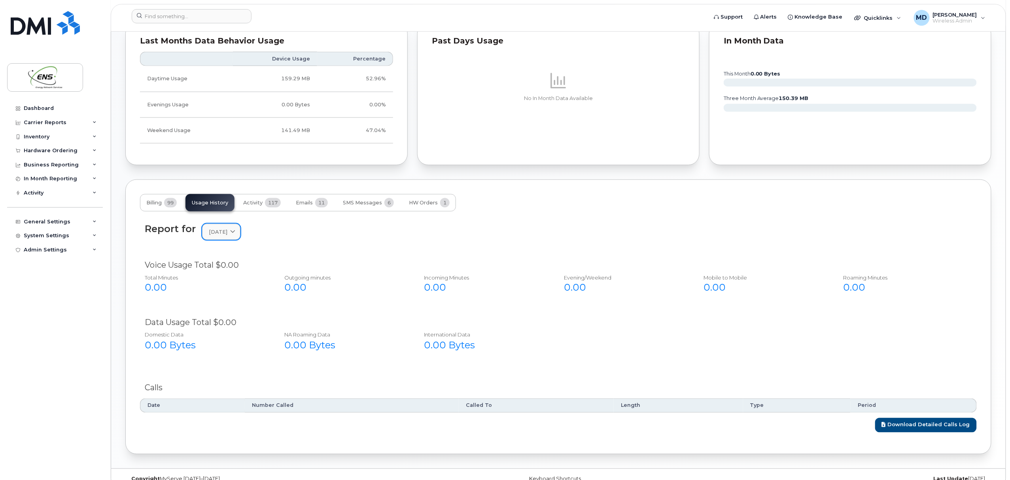
click at [227, 235] on span "April 2025" at bounding box center [218, 232] width 19 height 8
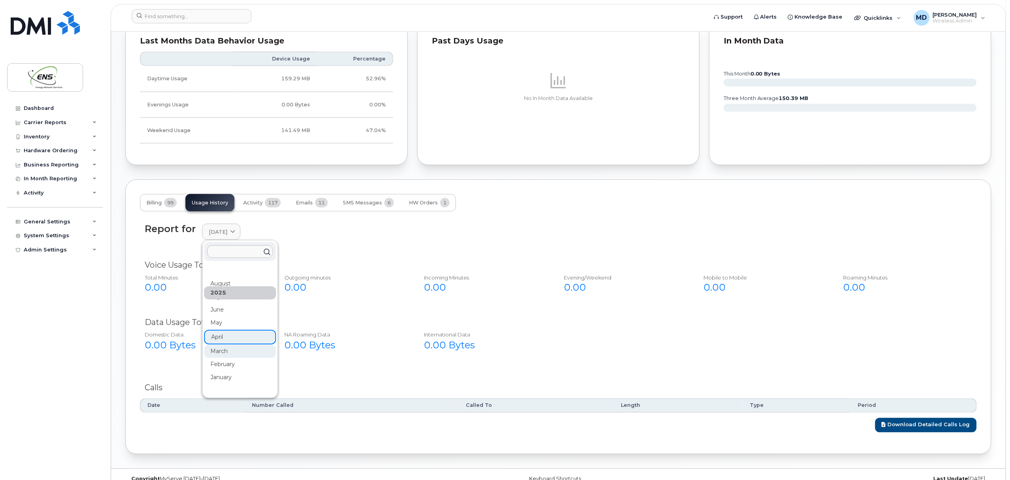
click at [229, 352] on div "March" at bounding box center [240, 351] width 72 height 13
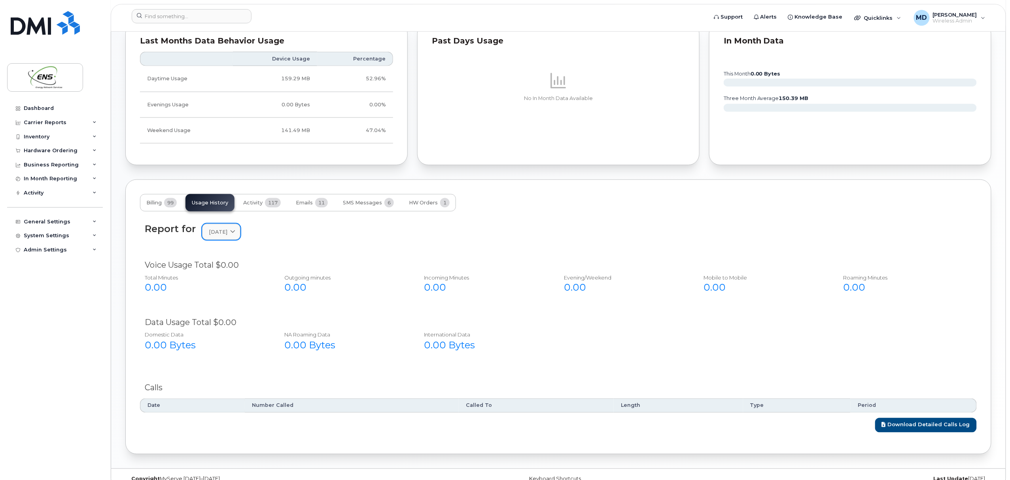
click at [227, 231] on span "[DATE]" at bounding box center [218, 232] width 19 height 8
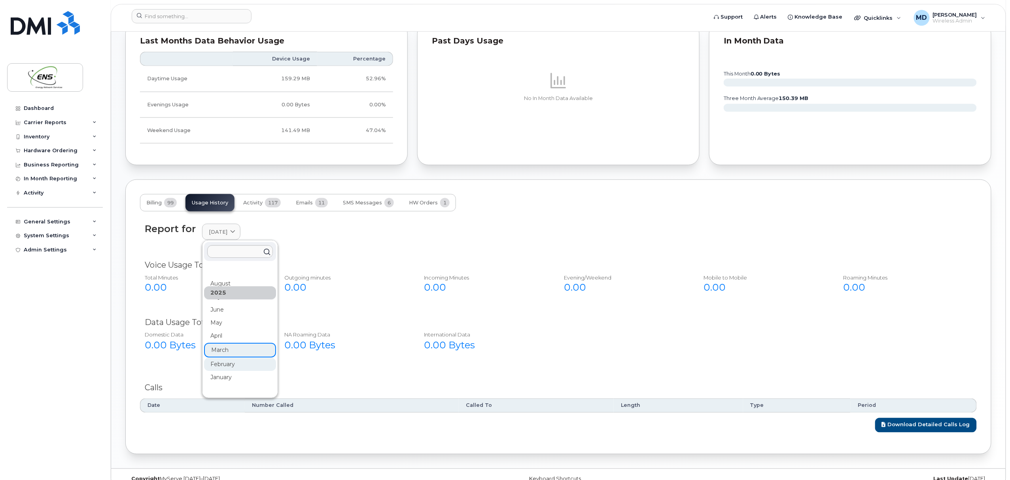
click at [230, 366] on div "February" at bounding box center [240, 364] width 72 height 13
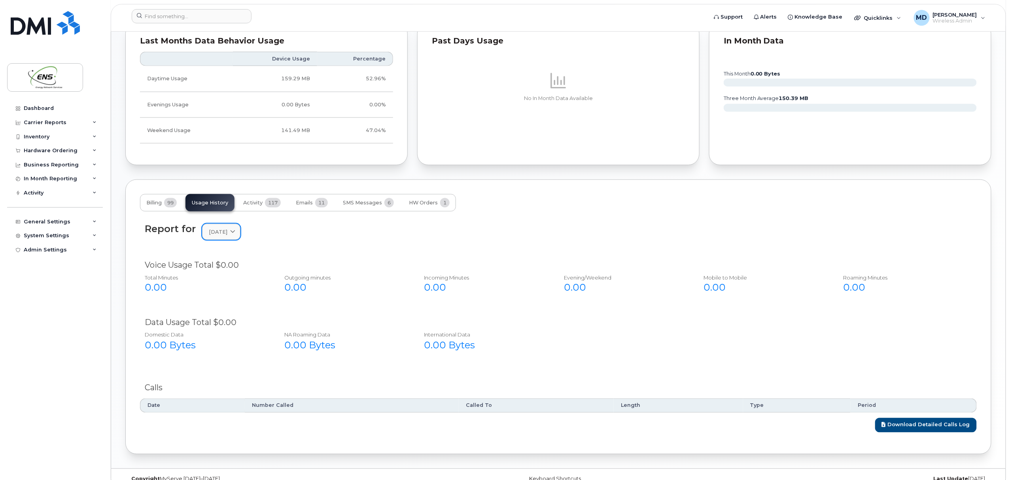
click at [227, 231] on span "February 2025" at bounding box center [218, 232] width 19 height 8
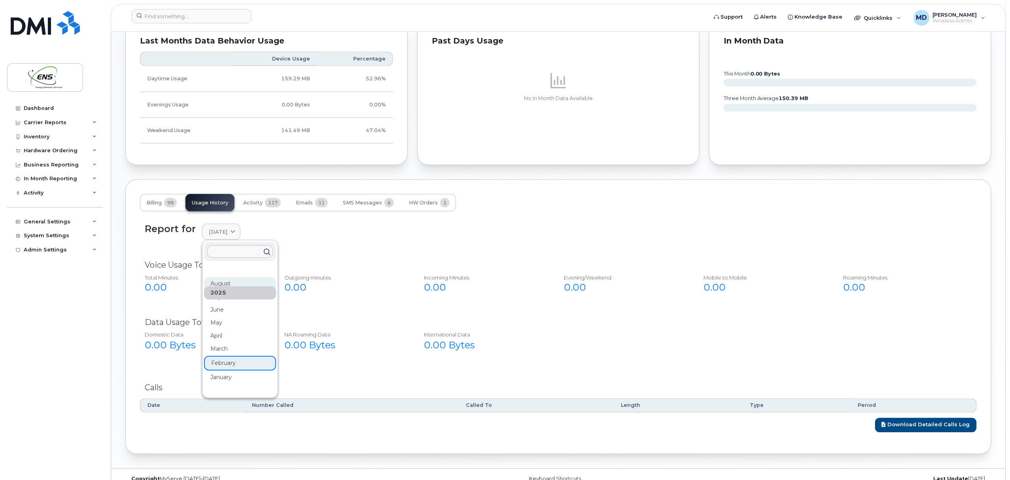
click at [229, 288] on div "August" at bounding box center [240, 283] width 72 height 13
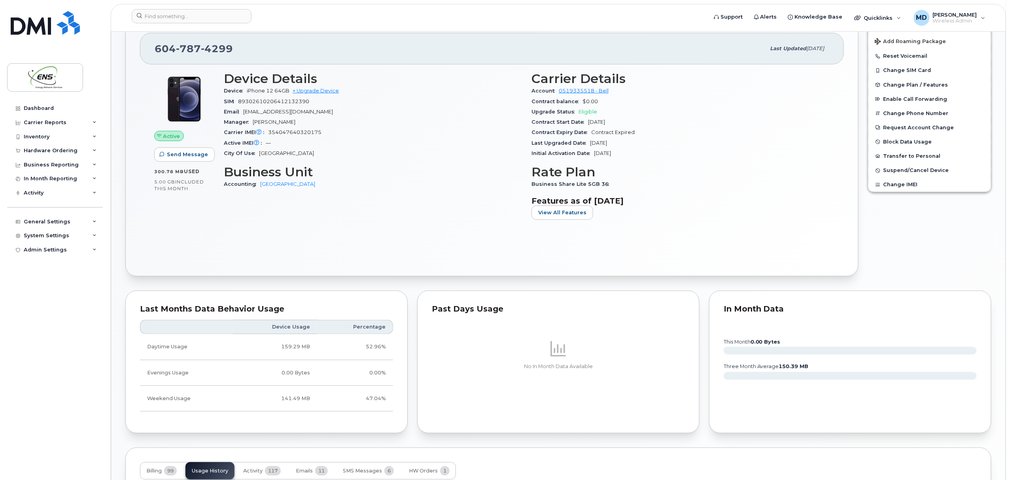
scroll to position [0, 0]
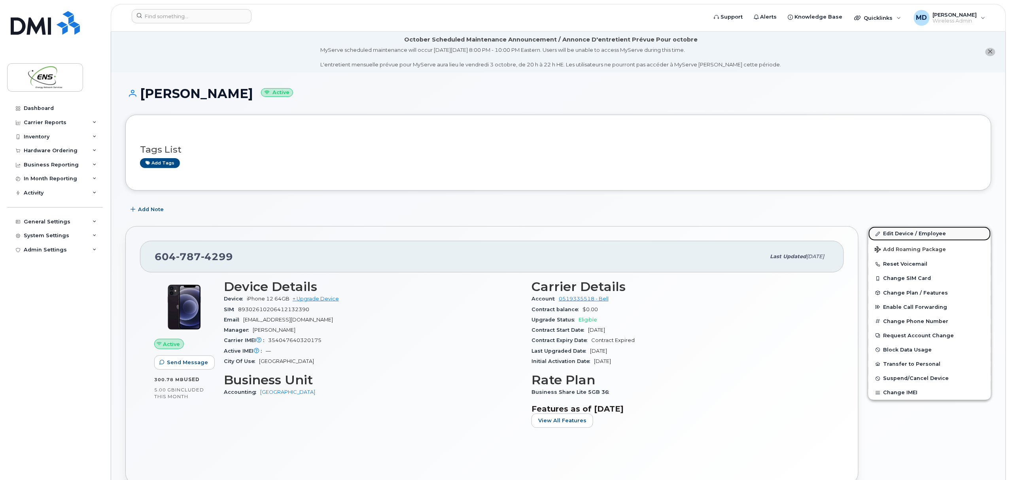
click at [894, 233] on link "Edit Device / Employee" at bounding box center [930, 234] width 123 height 14
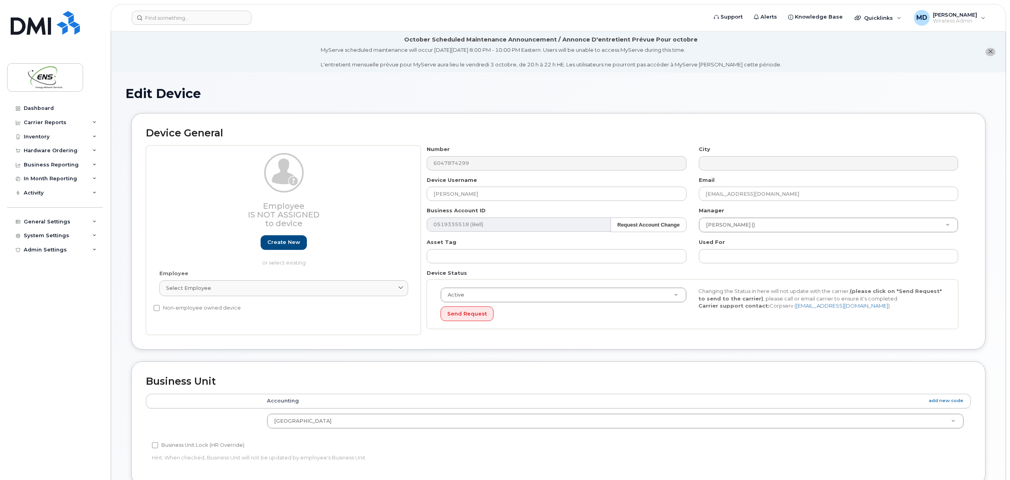
select select "82151"
click at [502, 195] on input "Attilla Kucukyilmaz" at bounding box center [556, 194] width 259 height 14
drag, startPoint x: 516, startPoint y: 195, endPoint x: 373, endPoint y: 187, distance: 143.0
click at [373, 187] on div "Employee Is not assigned to device Create new or select existing Employee Selec…" at bounding box center [558, 240] width 825 height 189
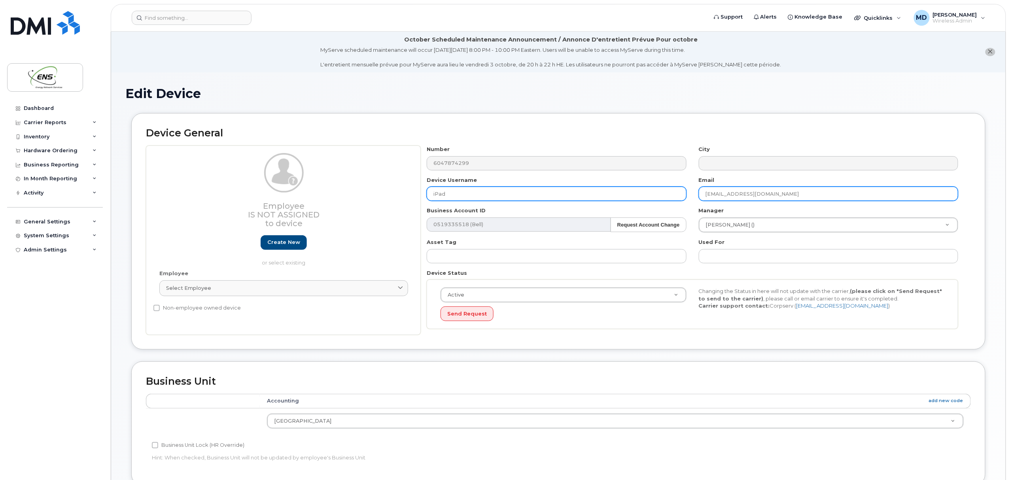
type input "iPad"
drag, startPoint x: 843, startPoint y: 194, endPoint x: 632, endPoint y: 187, distance: 211.3
click at [632, 187] on div "Number 6047874299 City Device Username iPad Email akucukyilmaz@ensinc.ca Busine…" at bounding box center [693, 240] width 544 height 189
type input "mdmello@ensinc.ca"
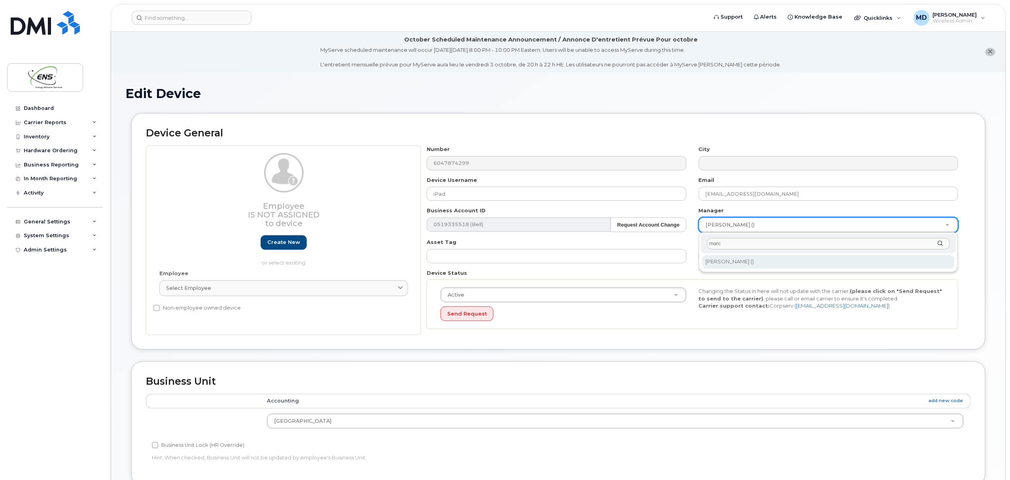
type input "marc"
type input "213547"
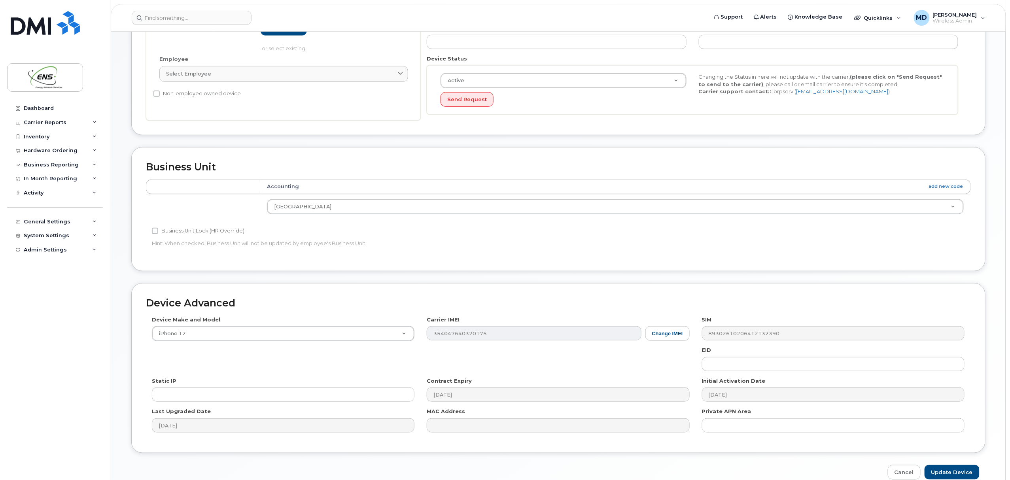
scroll to position [256, 0]
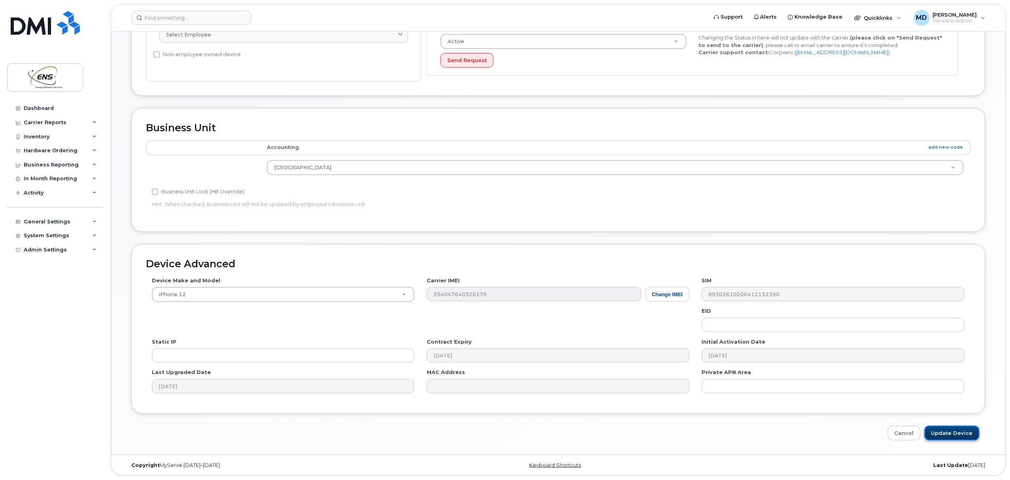
click at [945, 433] on input "Update Device" at bounding box center [952, 433] width 55 height 15
type input "Saving..."
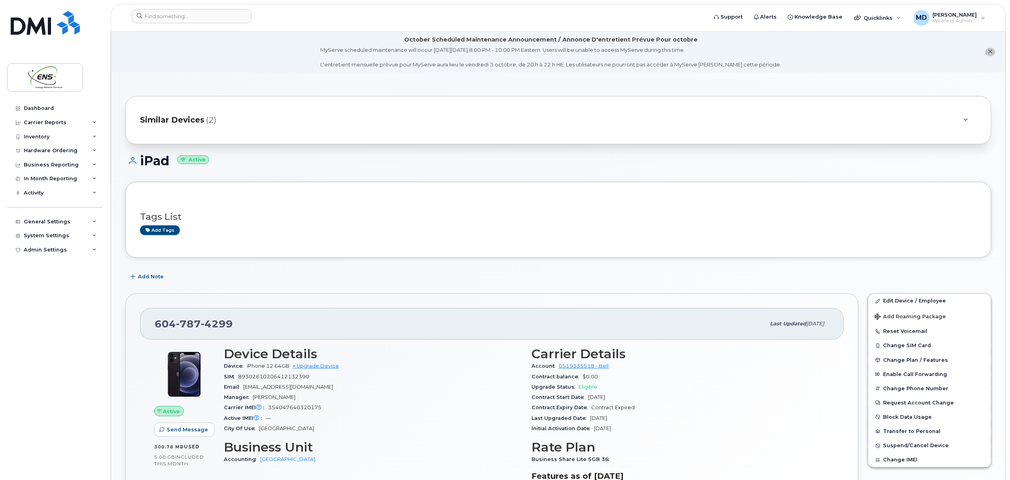
click at [189, 122] on span "Similar Devices" at bounding box center [172, 119] width 64 height 11
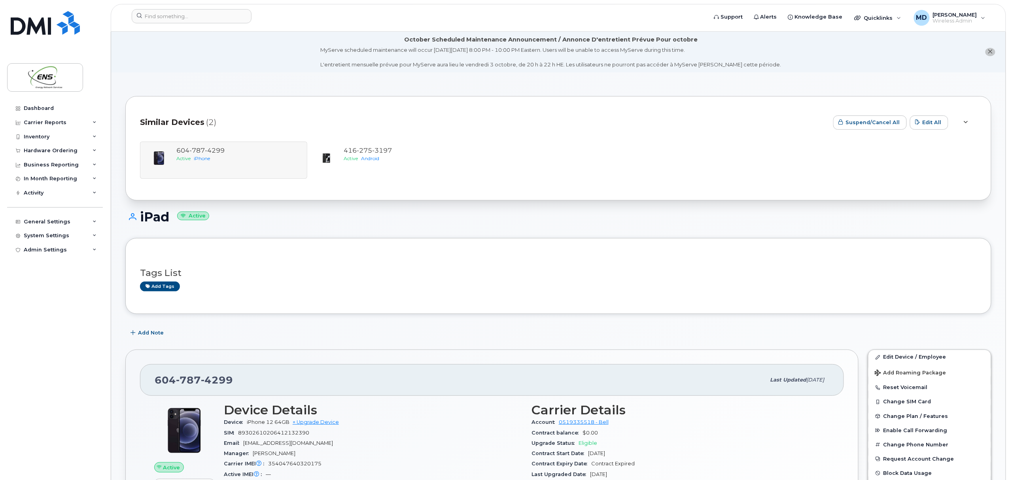
click at [288, 119] on div "Similar Devices (2)" at bounding box center [483, 123] width 687 height 24
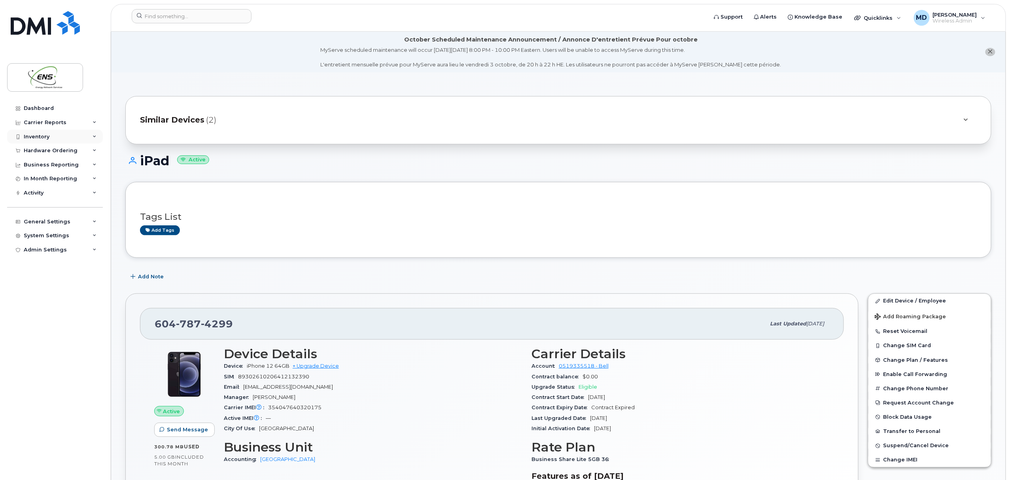
click at [45, 135] on div "Inventory" at bounding box center [37, 137] width 26 height 6
click at [48, 148] on div "Mobility Devices" at bounding box center [49, 151] width 45 height 7
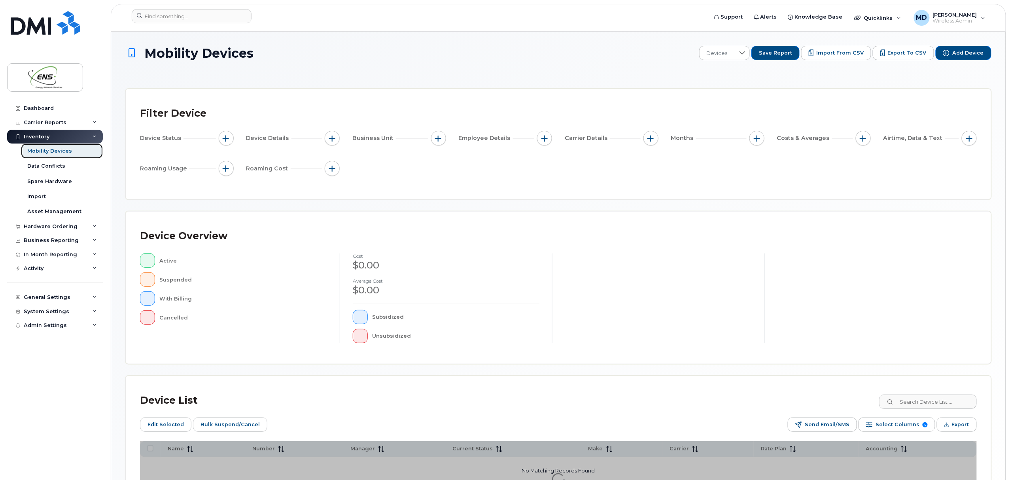
scroll to position [78, 0]
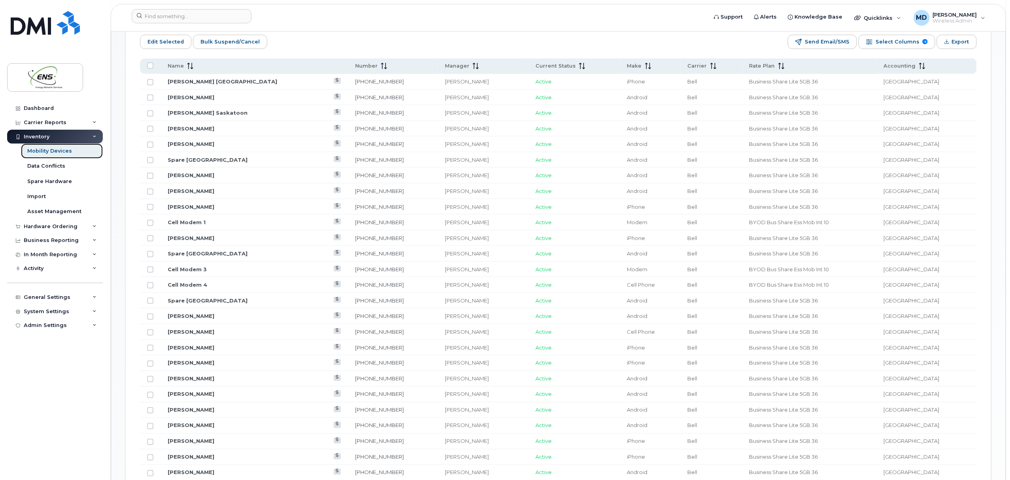
scroll to position [396, 0]
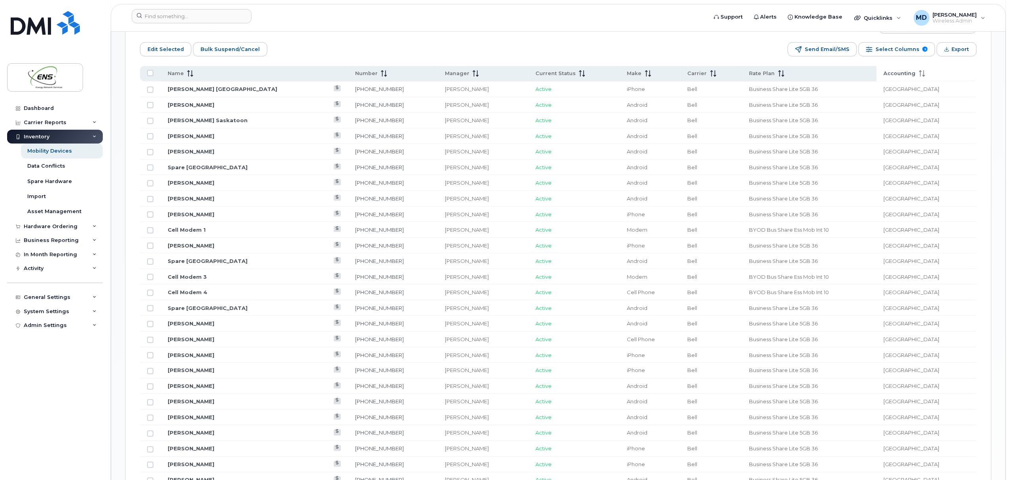
click at [910, 75] on span "Accounting" at bounding box center [900, 73] width 32 height 7
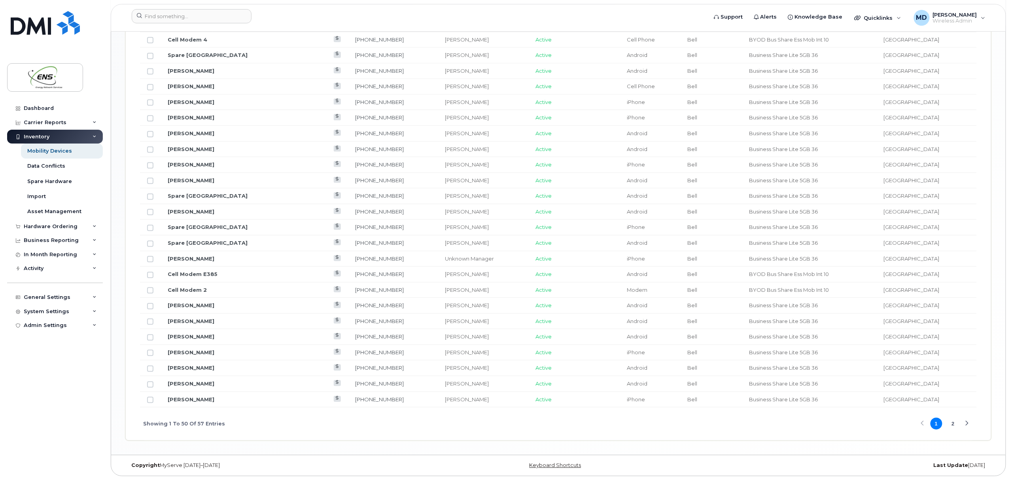
scroll to position [860, 0]
click at [181, 320] on link "[PERSON_NAME]" at bounding box center [191, 321] width 47 height 6
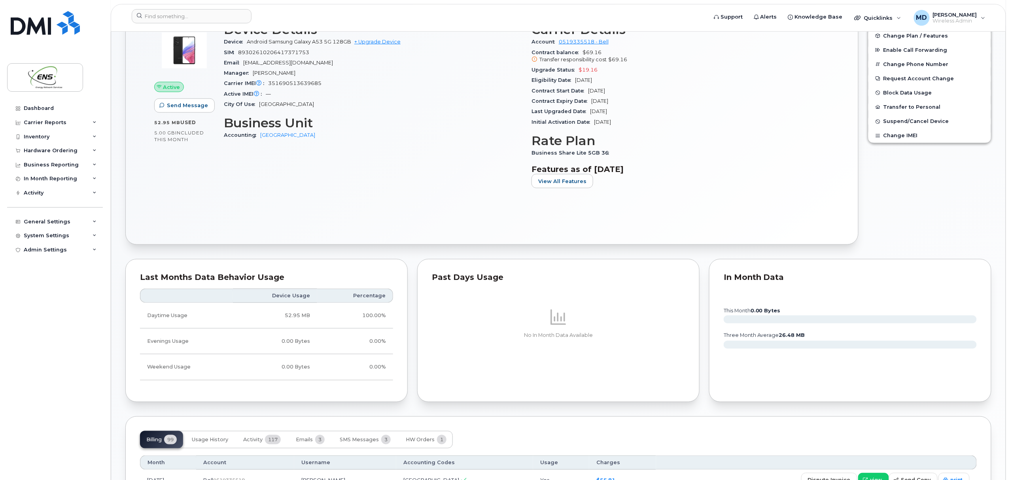
scroll to position [258, 0]
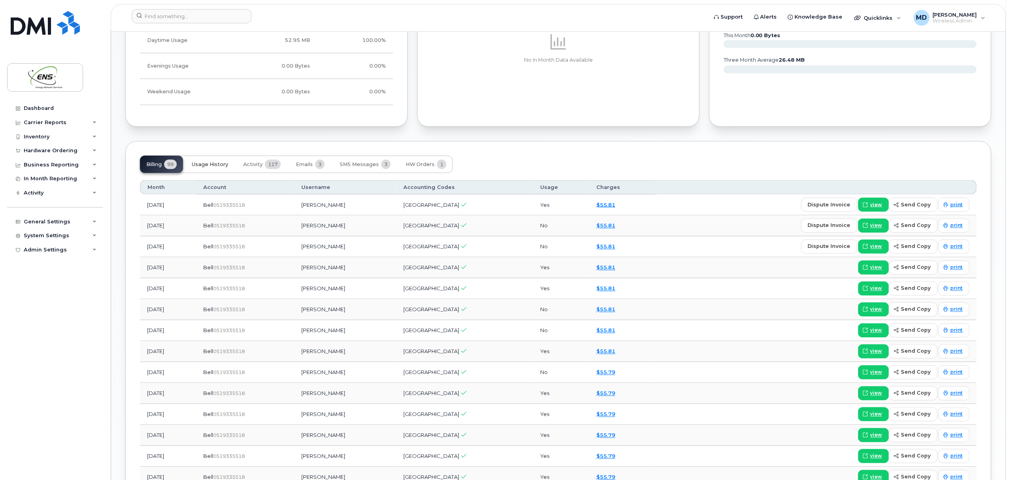
click at [216, 165] on span "Usage History" at bounding box center [210, 164] width 36 height 6
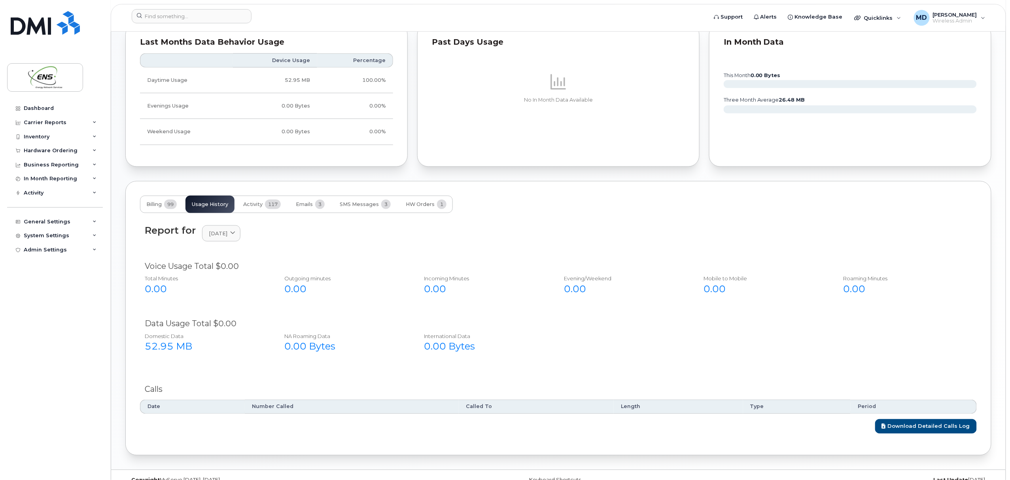
scroll to position [492, 0]
click at [241, 242] on link "August 2025" at bounding box center [221, 234] width 38 height 16
click at [223, 306] on div "July" at bounding box center [240, 301] width 72 height 13
click at [223, 234] on span "July 2025" at bounding box center [218, 234] width 19 height 8
click at [220, 316] on div "June" at bounding box center [240, 314] width 72 height 13
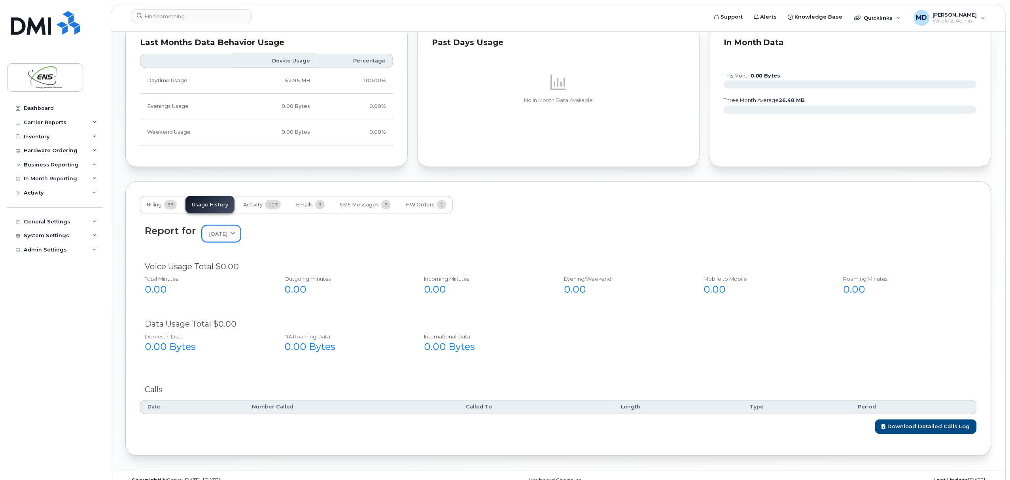
click at [223, 237] on span "June 2025" at bounding box center [218, 234] width 19 height 8
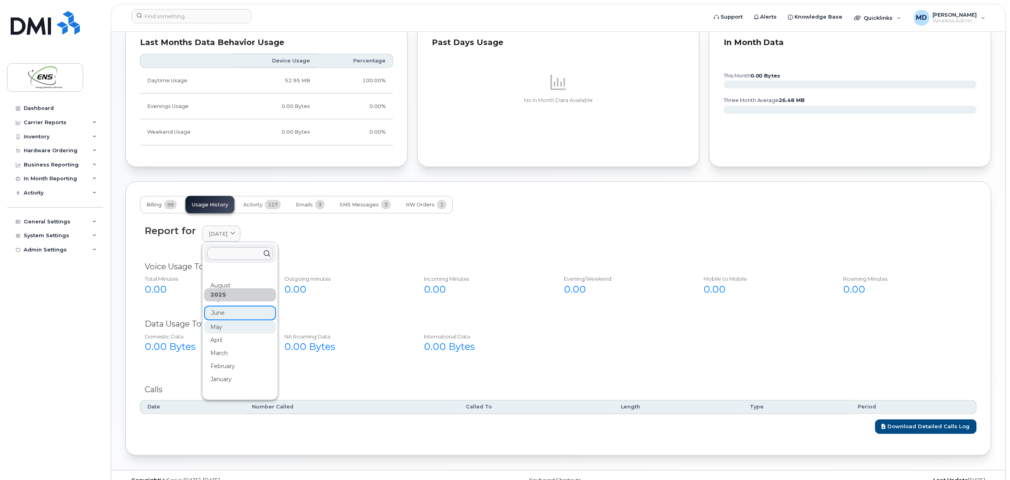
click at [219, 328] on div "May" at bounding box center [240, 327] width 72 height 13
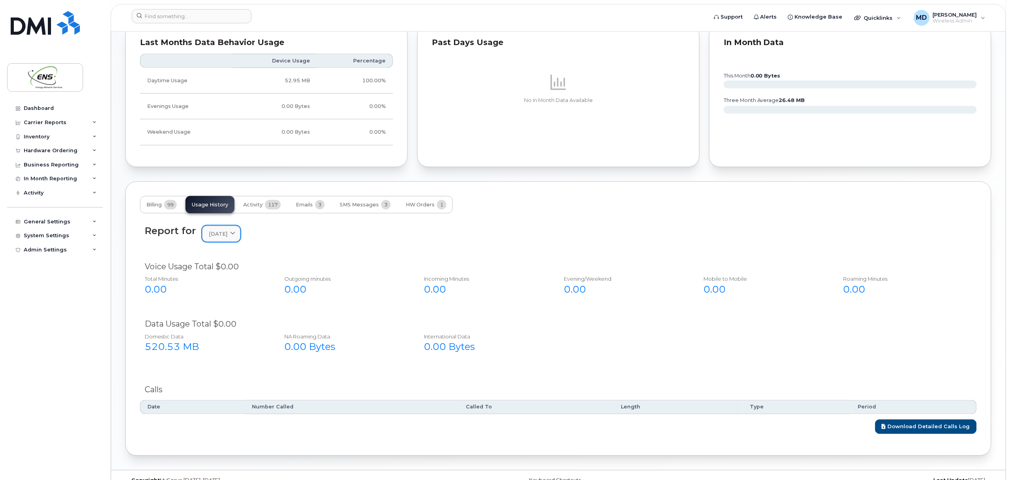
click at [220, 238] on span "[DATE]" at bounding box center [218, 234] width 19 height 8
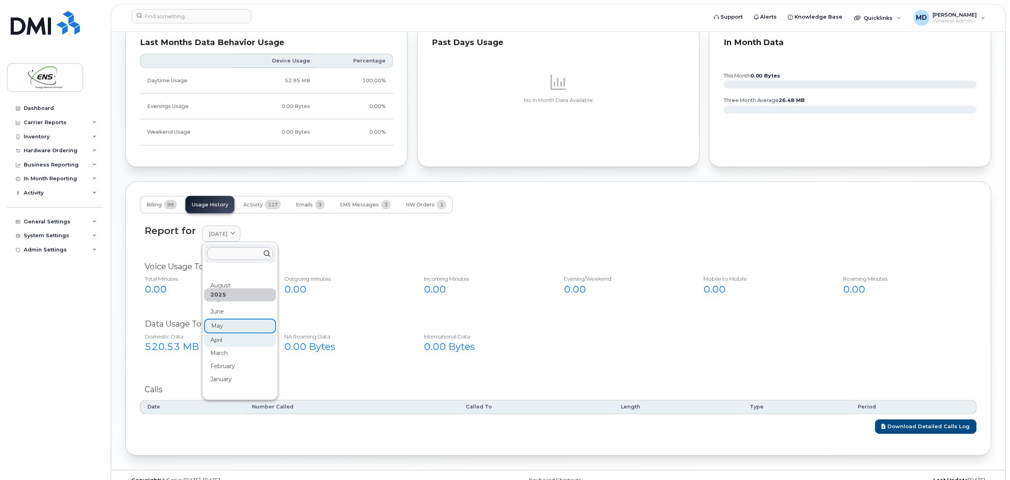
click at [222, 339] on div "April" at bounding box center [240, 340] width 72 height 13
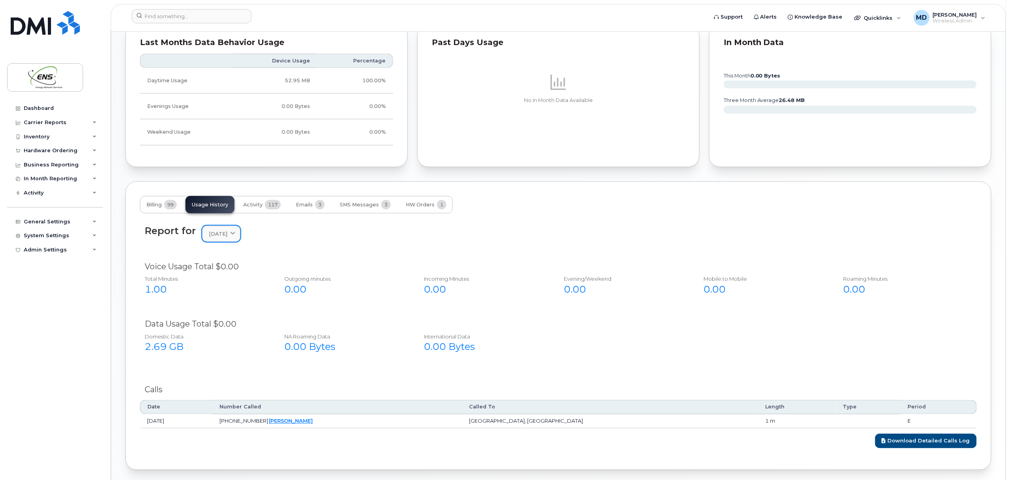
click at [222, 230] on link "April 2025" at bounding box center [221, 234] width 38 height 16
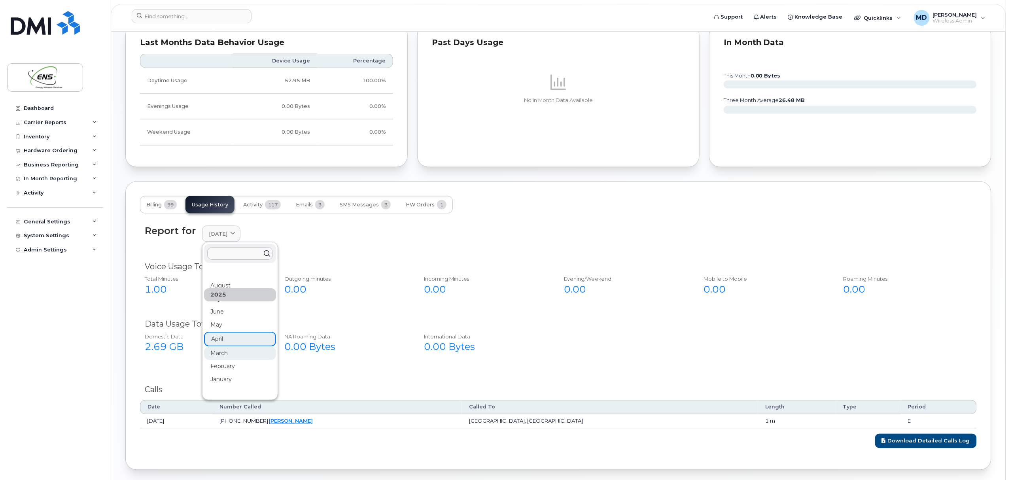
click at [229, 354] on div "March" at bounding box center [240, 353] width 72 height 13
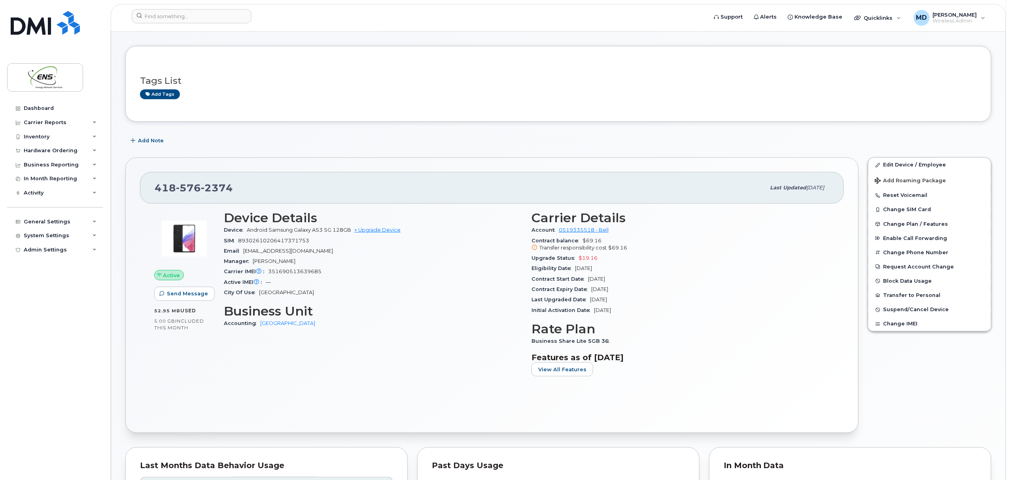
scroll to position [70, 0]
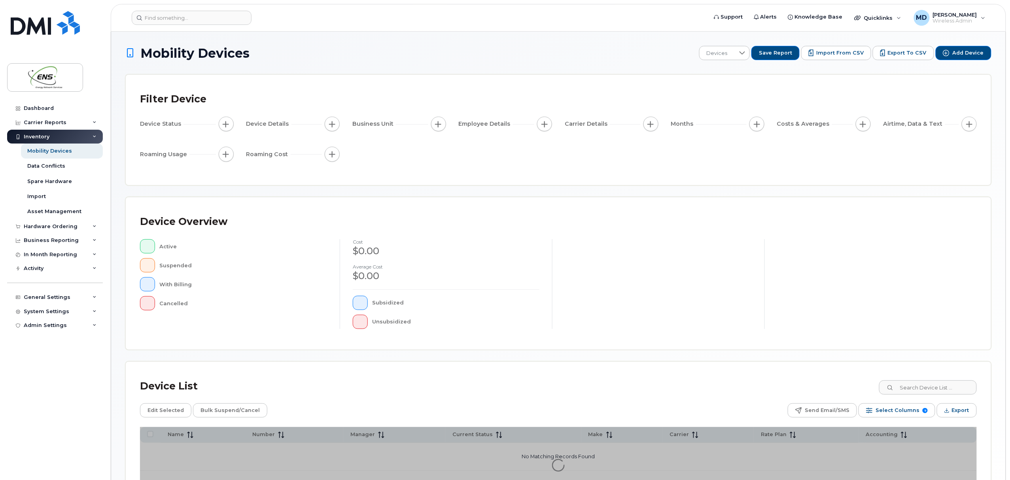
scroll to position [64, 0]
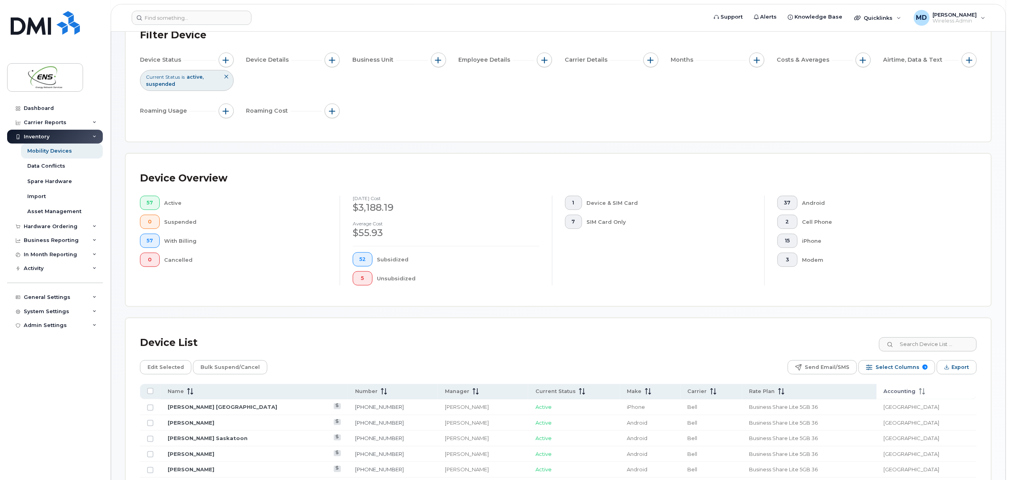
click at [910, 394] on span "Accounting" at bounding box center [900, 391] width 32 height 7
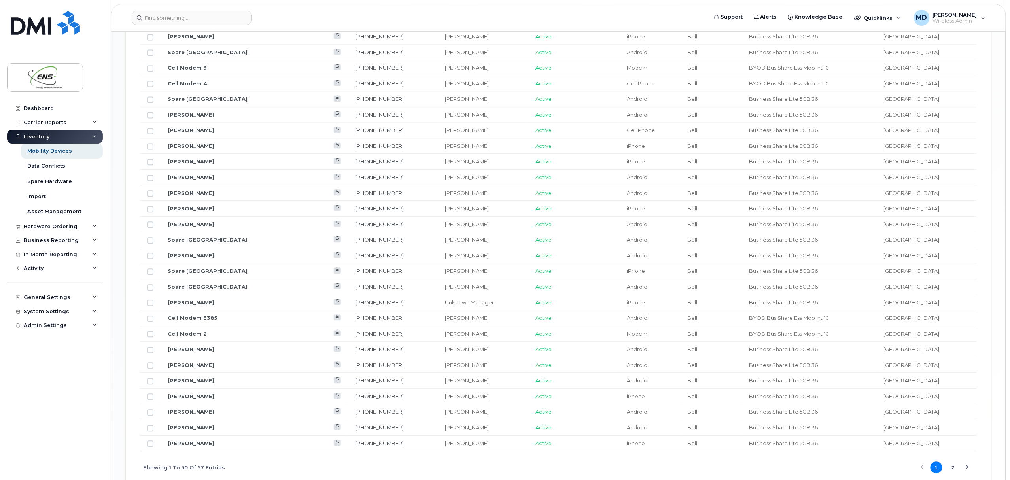
scroll to position [846, 0]
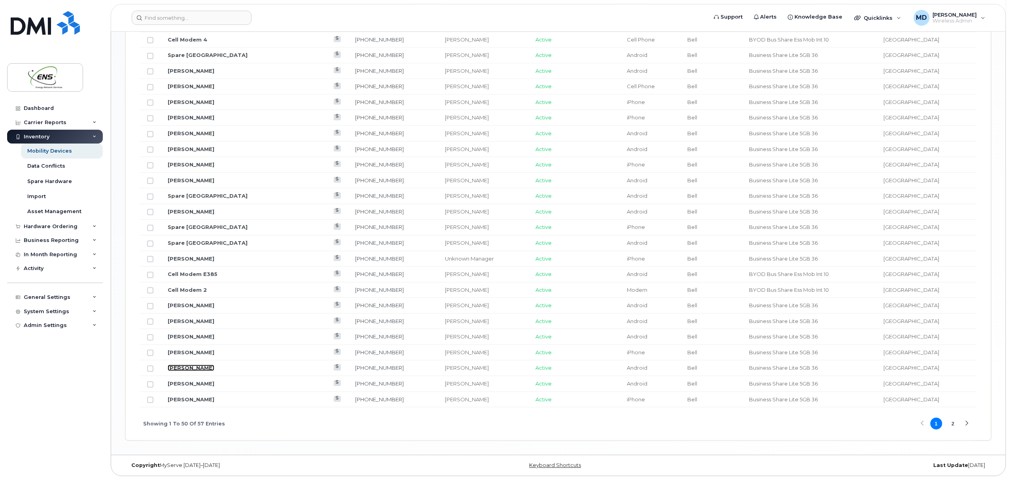
click at [197, 369] on link "[PERSON_NAME]" at bounding box center [191, 368] width 47 height 6
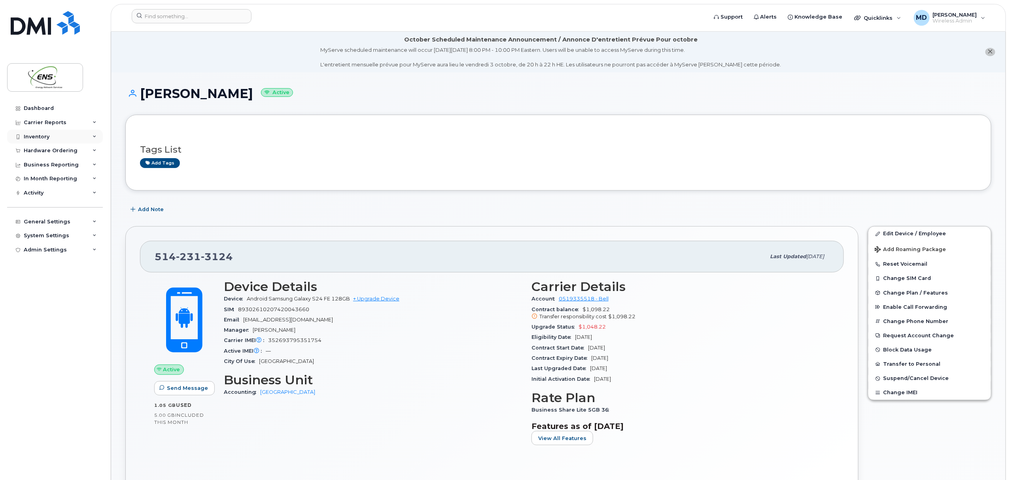
click at [37, 135] on div "Inventory" at bounding box center [37, 137] width 26 height 6
click at [58, 148] on div "Mobility Devices" at bounding box center [49, 151] width 45 height 7
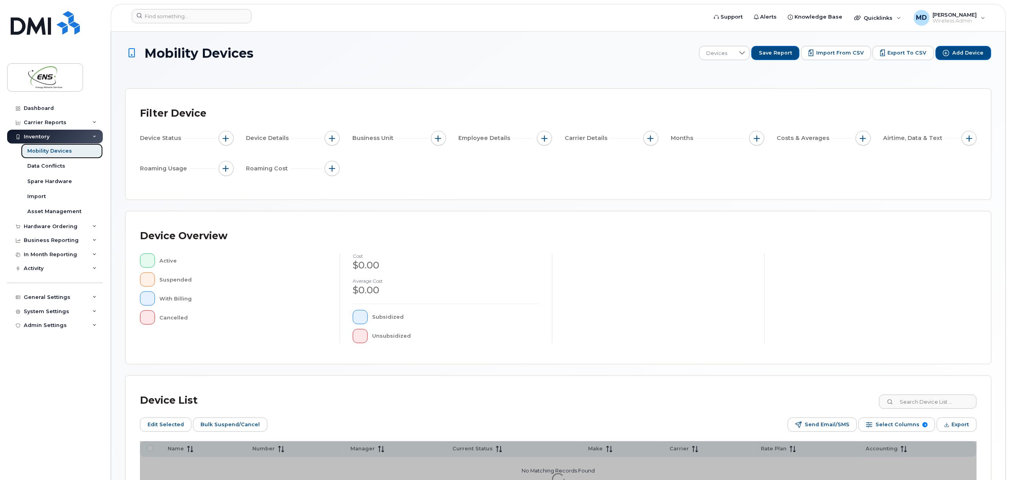
scroll to position [78, 0]
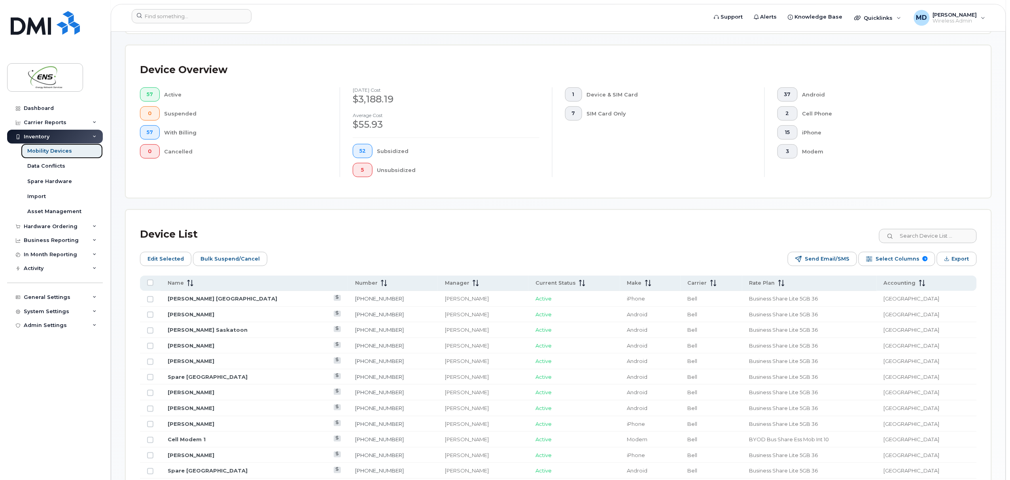
scroll to position [189, 0]
click at [916, 280] on span "Accounting" at bounding box center [900, 281] width 32 height 7
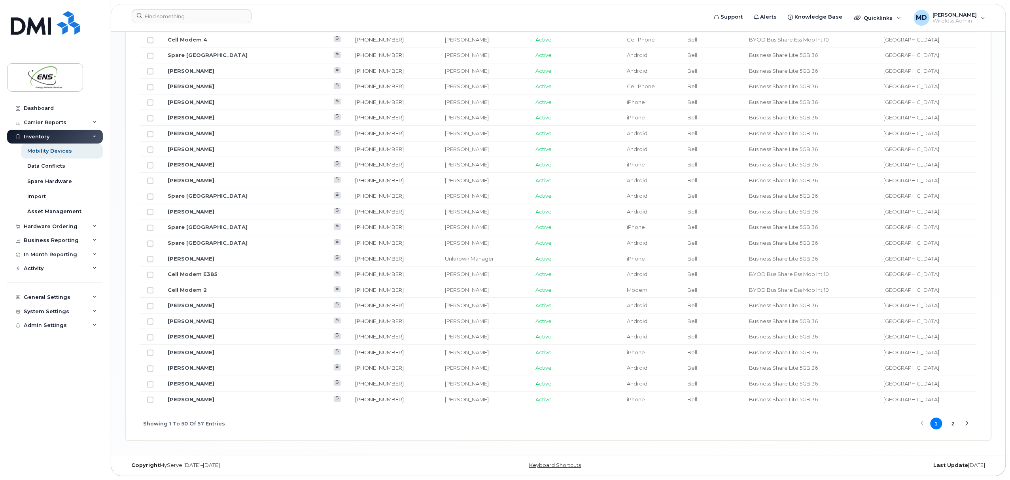
scroll to position [860, 0]
click at [196, 384] on link "[PERSON_NAME]" at bounding box center [191, 384] width 47 height 6
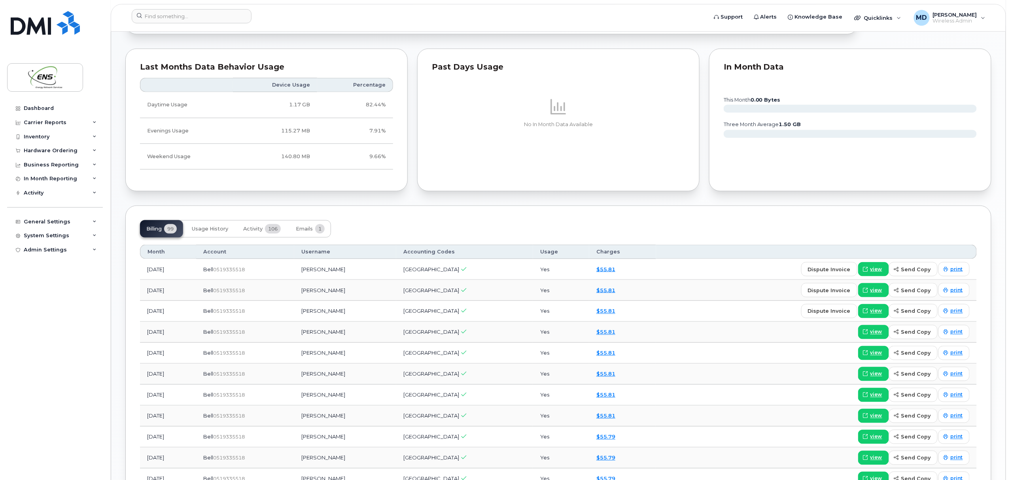
scroll to position [451, 0]
click at [223, 231] on span "Usage History" at bounding box center [210, 228] width 36 height 6
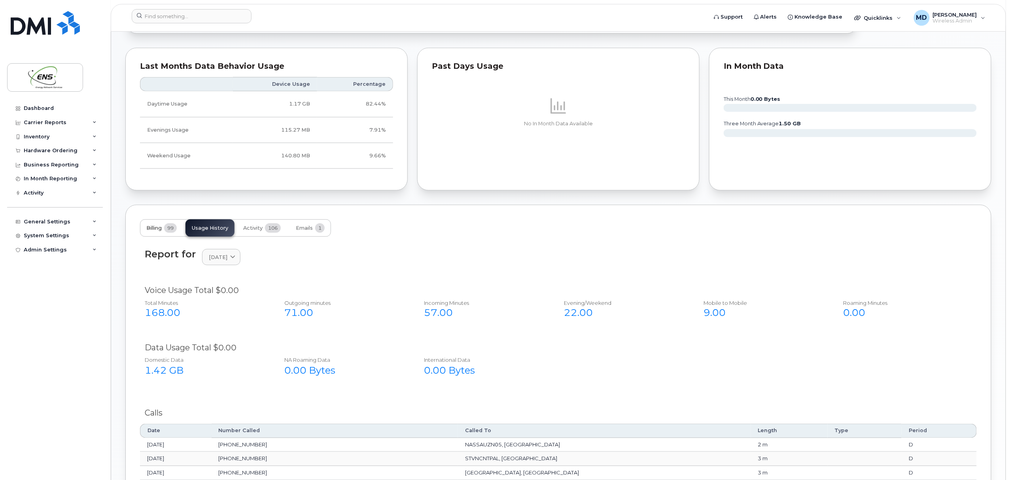
click at [162, 230] on span "Billing" at bounding box center [153, 228] width 15 height 6
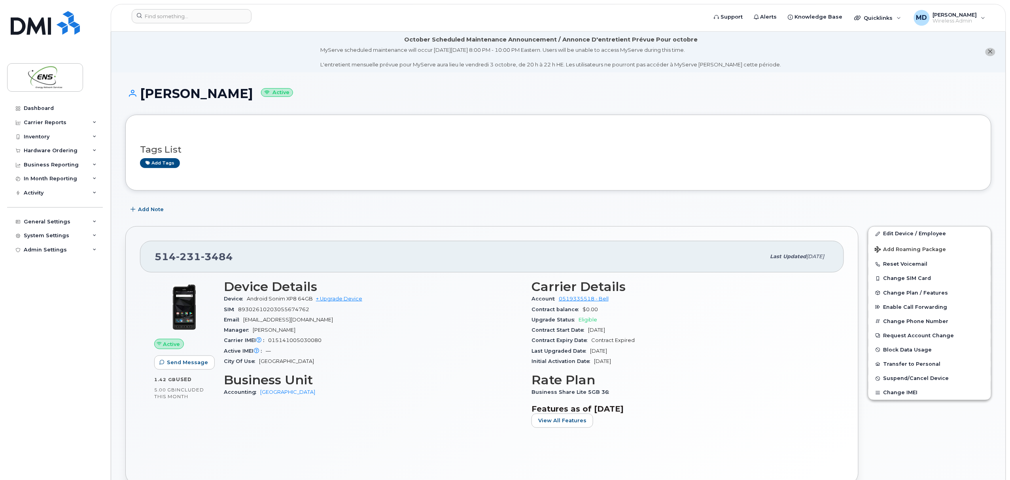
scroll to position [51, 0]
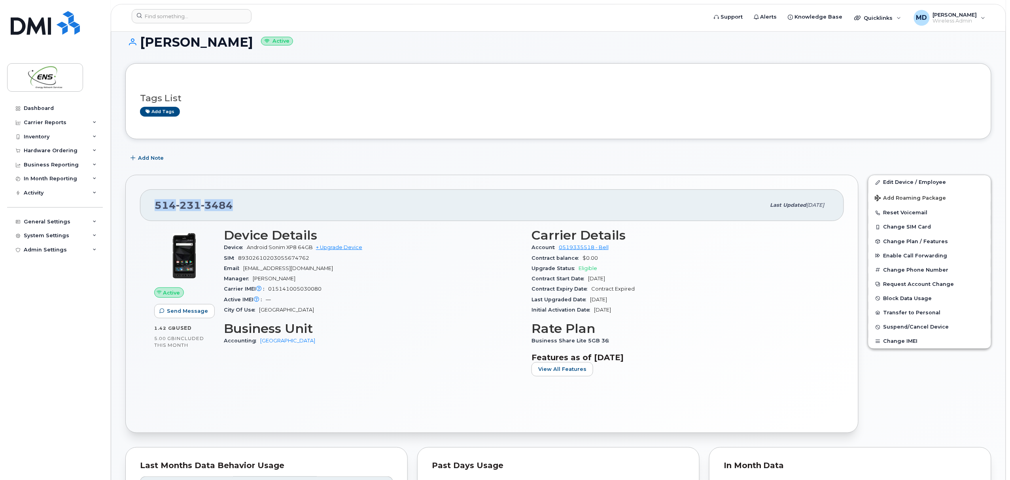
drag, startPoint x: 237, startPoint y: 207, endPoint x: 157, endPoint y: 206, distance: 80.3
click at [157, 206] on div "514 231 3484" at bounding box center [460, 205] width 611 height 17
copy span "514 231 3484"
click at [894, 417] on div "Edit Device / Employee Add Roaming Package Reset Voicemail Change SIM Card Chan…" at bounding box center [930, 304] width 133 height 268
click at [54, 137] on div "Inventory" at bounding box center [55, 137] width 96 height 14
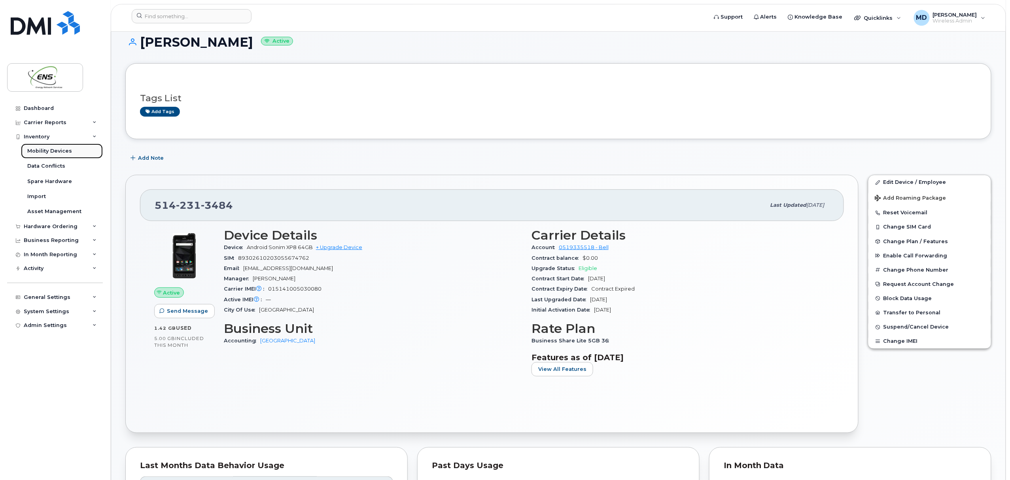
click at [51, 150] on div "Mobility Devices" at bounding box center [49, 151] width 45 height 7
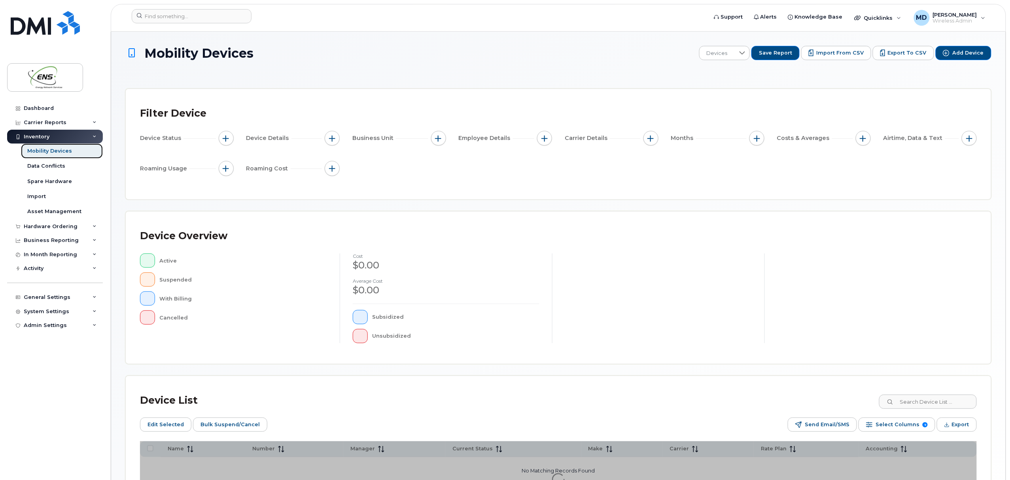
scroll to position [78, 0]
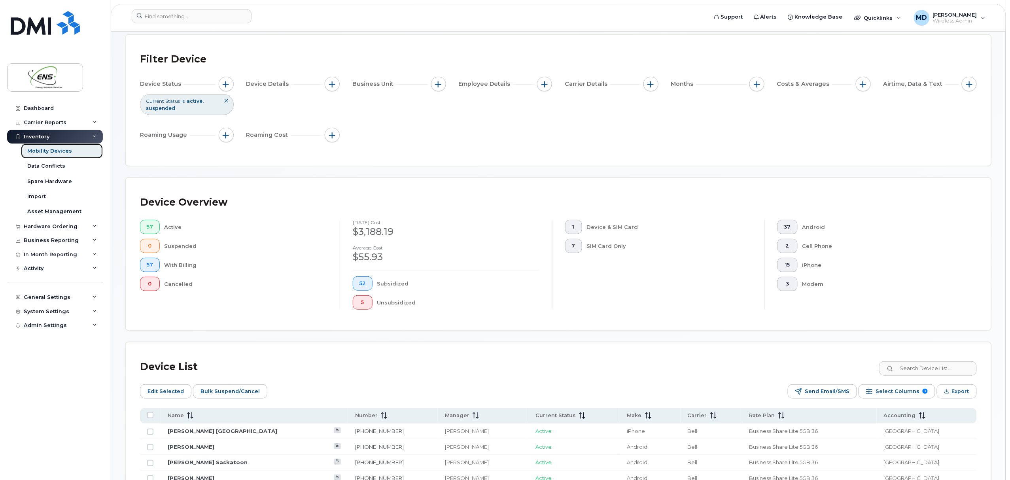
scroll to position [55, 0]
click at [904, 412] on span "Accounting" at bounding box center [900, 415] width 32 height 7
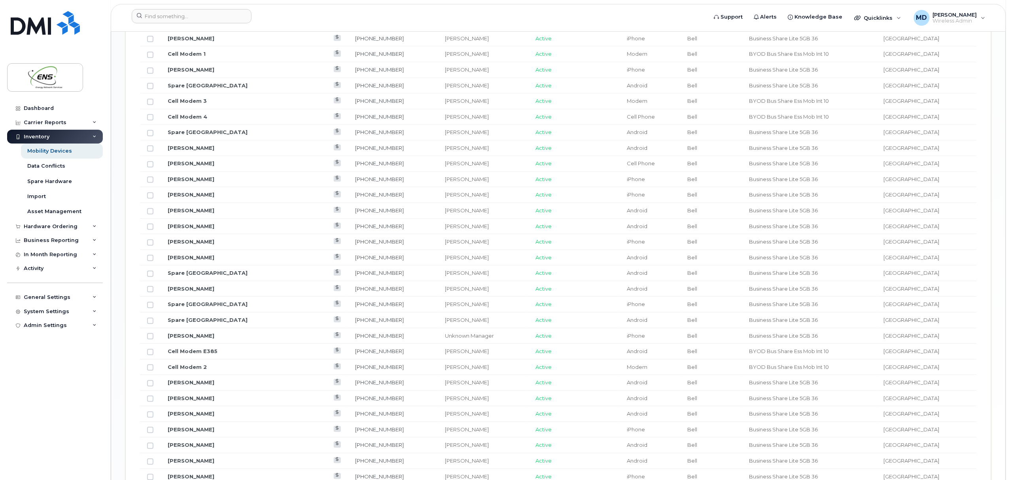
scroll to position [860, 0]
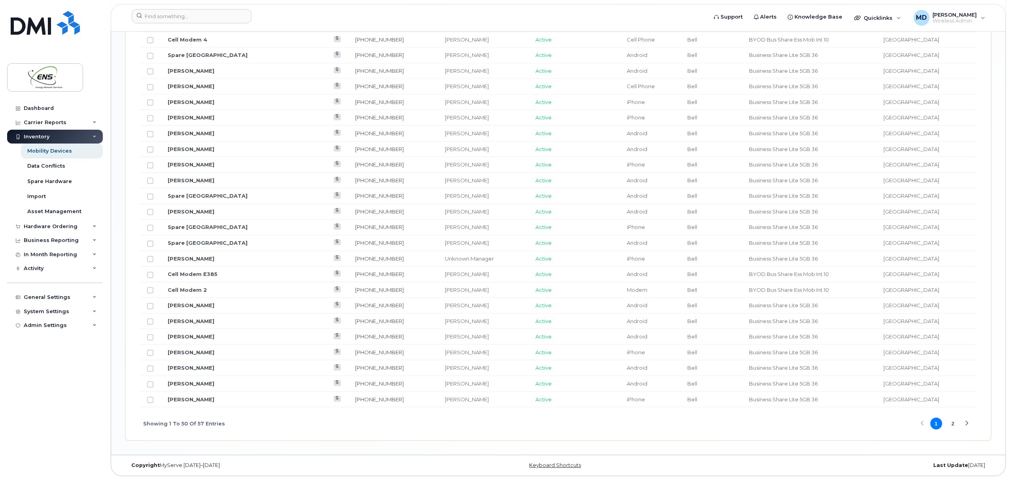
click at [956, 423] on button "2" at bounding box center [953, 424] width 12 height 12
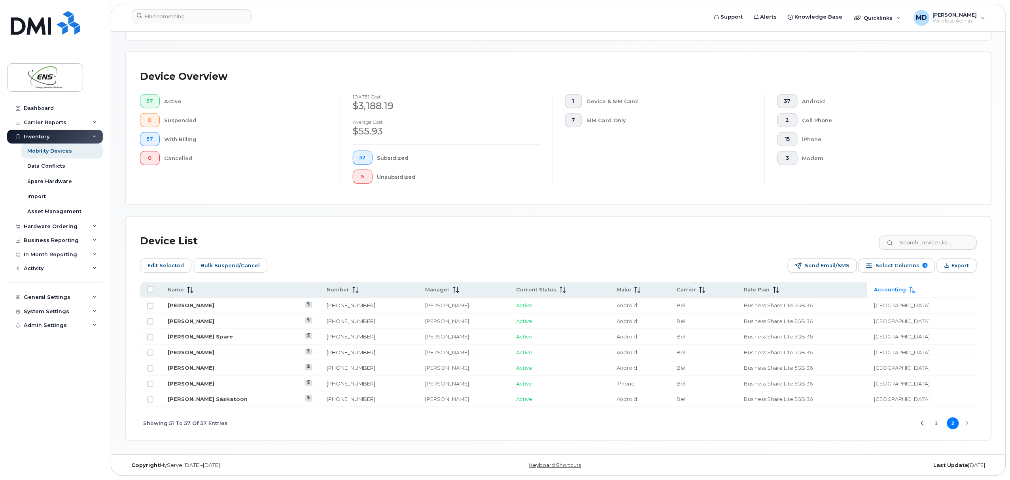
scroll to position [182, 0]
click at [899, 268] on span "Select Columns" at bounding box center [898, 266] width 44 height 12
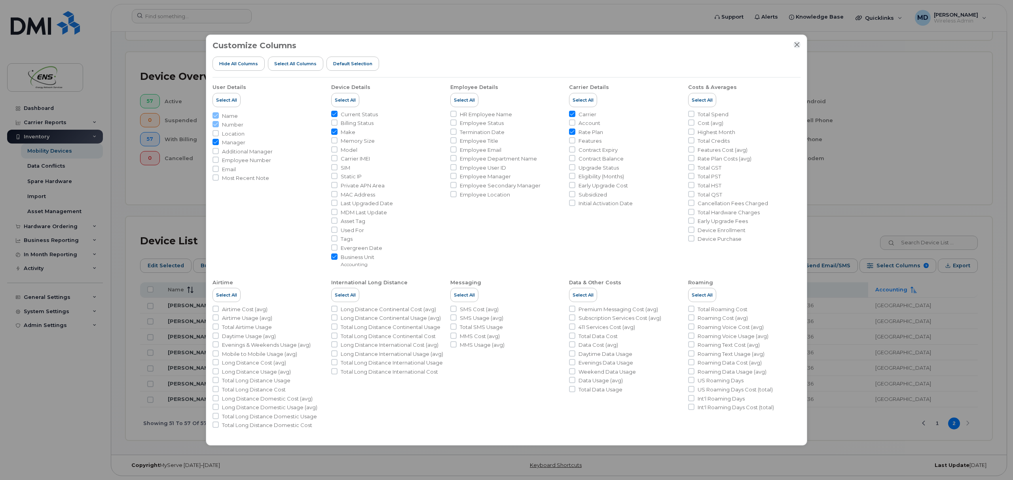
click at [797, 46] on icon "Close" at bounding box center [796, 45] width 6 height 6
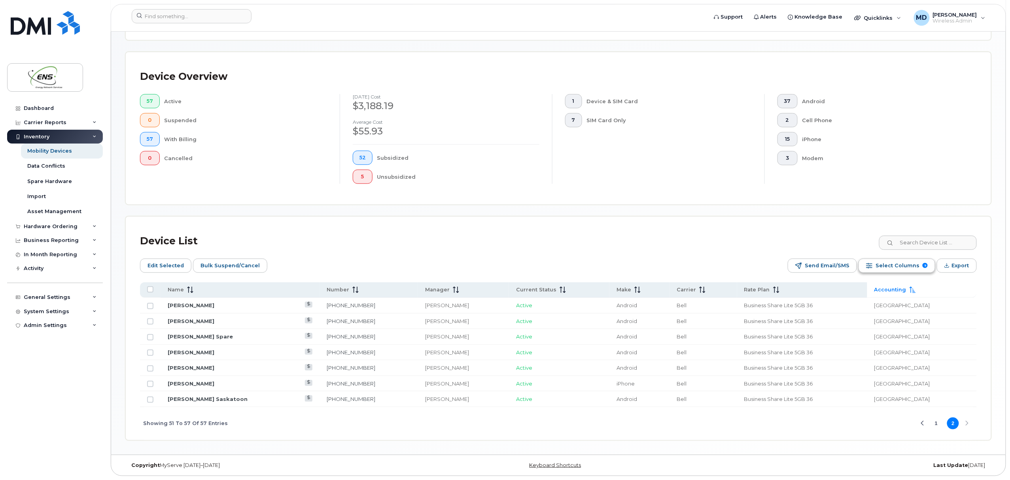
click at [907, 267] on span "Select Columns" at bounding box center [898, 266] width 44 height 12
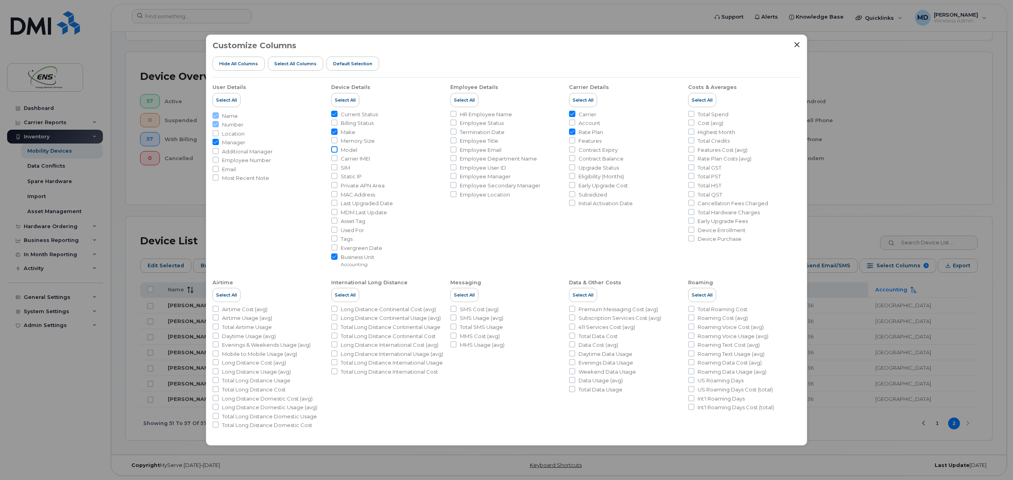
click at [334, 149] on input "Model" at bounding box center [334, 149] width 6 height 6
checkbox input "true"
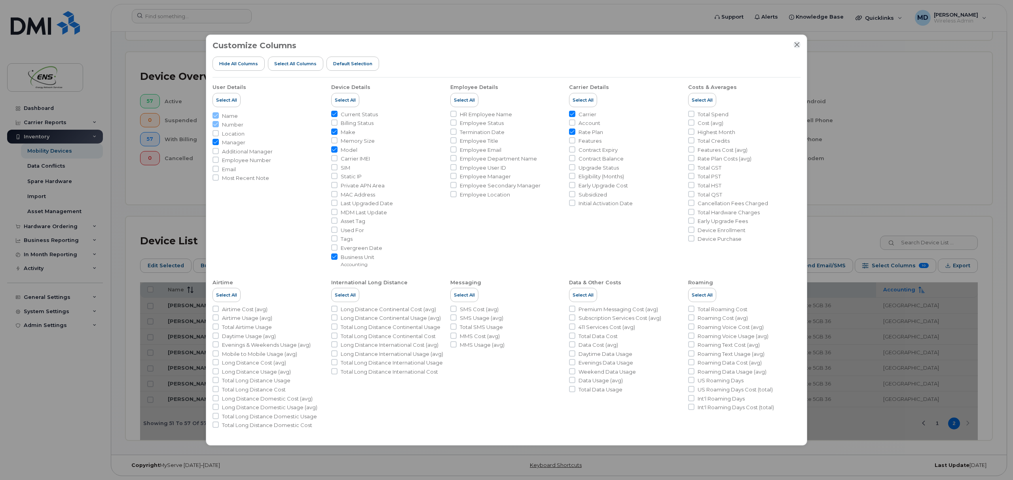
click at [797, 45] on icon "Close" at bounding box center [796, 44] width 5 height 5
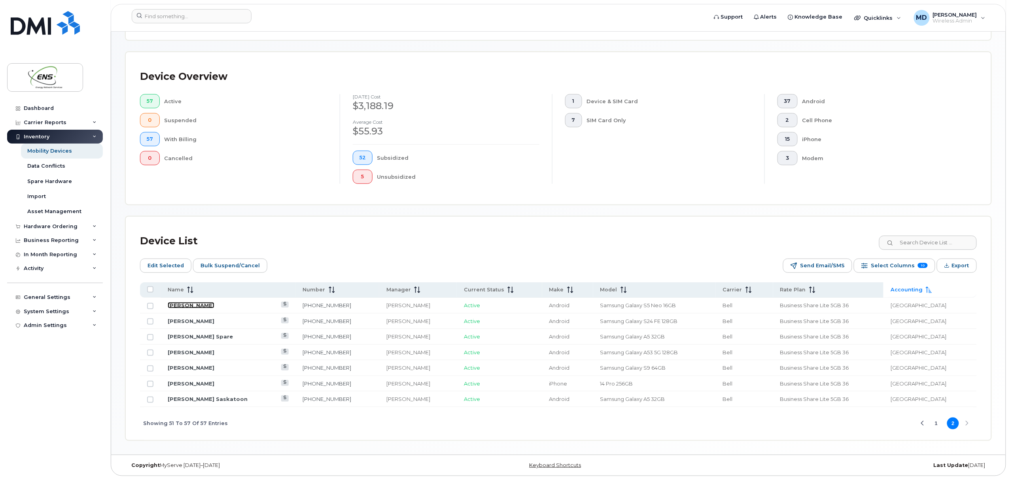
click at [192, 305] on link "Gilles Page" at bounding box center [191, 305] width 47 height 6
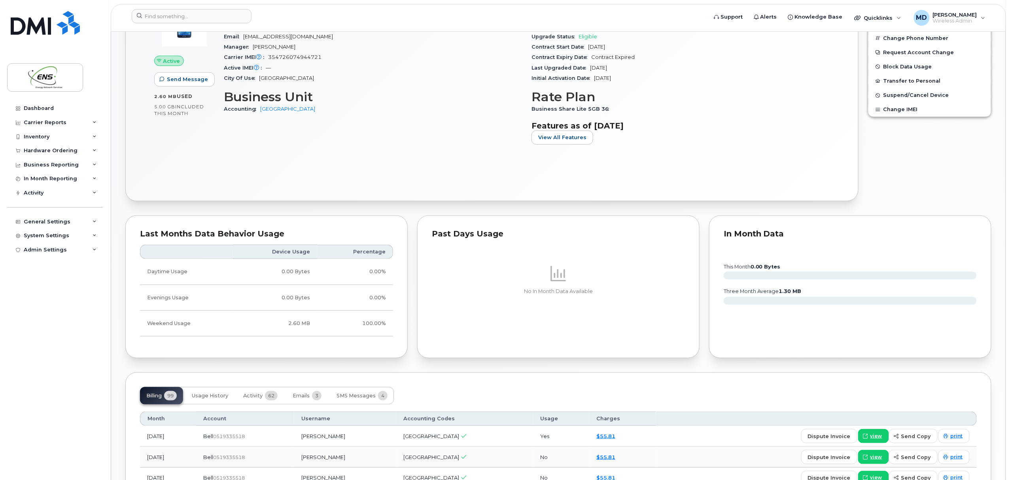
scroll to position [291, 0]
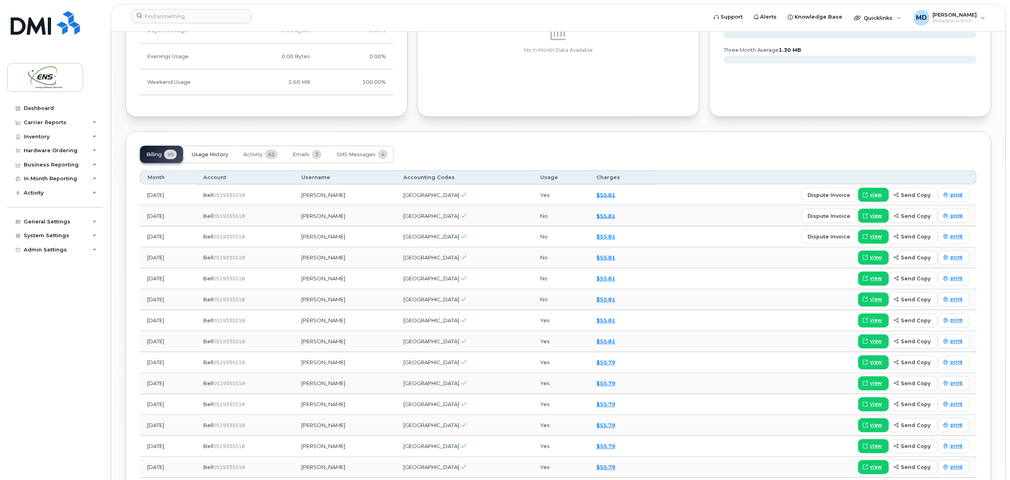
click at [216, 154] on span "Usage History" at bounding box center [210, 154] width 36 height 6
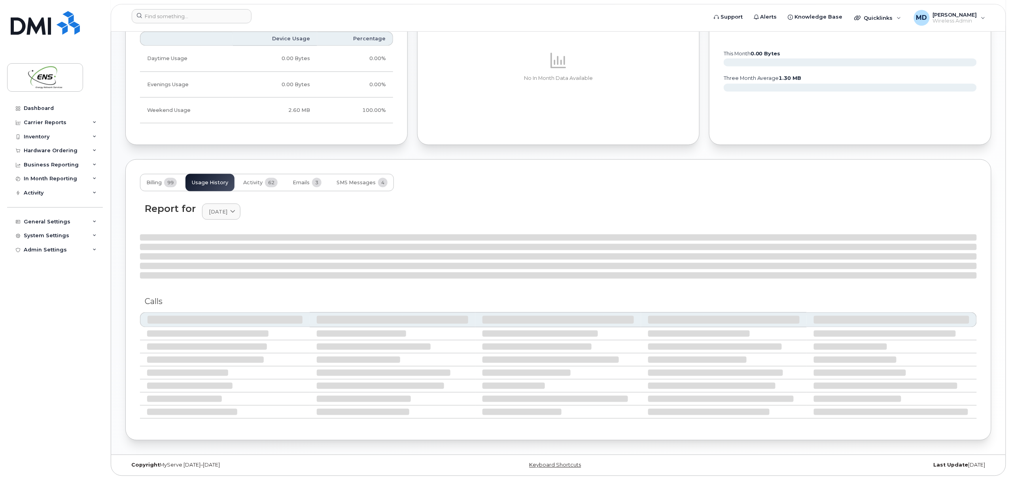
scroll to position [493, 0]
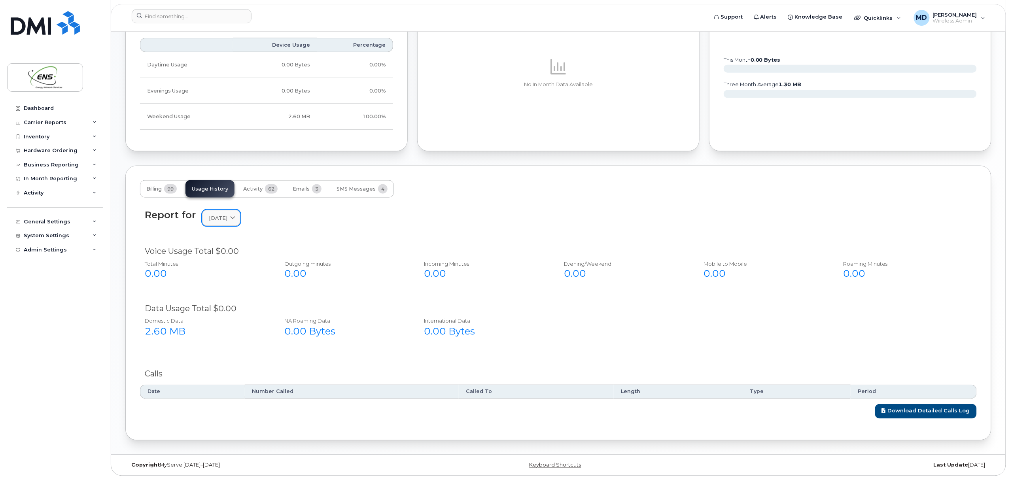
click at [237, 219] on span at bounding box center [233, 218] width 8 height 8
click at [226, 288] on div "July" at bounding box center [240, 285] width 72 height 13
click at [226, 223] on link "[DATE]" at bounding box center [221, 218] width 38 height 16
click at [225, 297] on div "June" at bounding box center [240, 298] width 72 height 13
click at [227, 220] on span "[DATE]" at bounding box center [218, 218] width 19 height 8
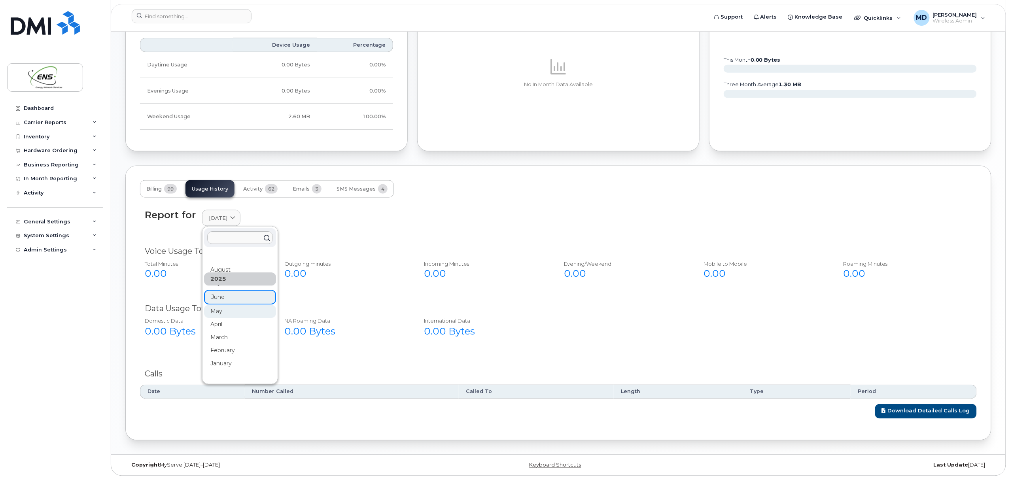
click at [223, 312] on div "May" at bounding box center [240, 311] width 72 height 13
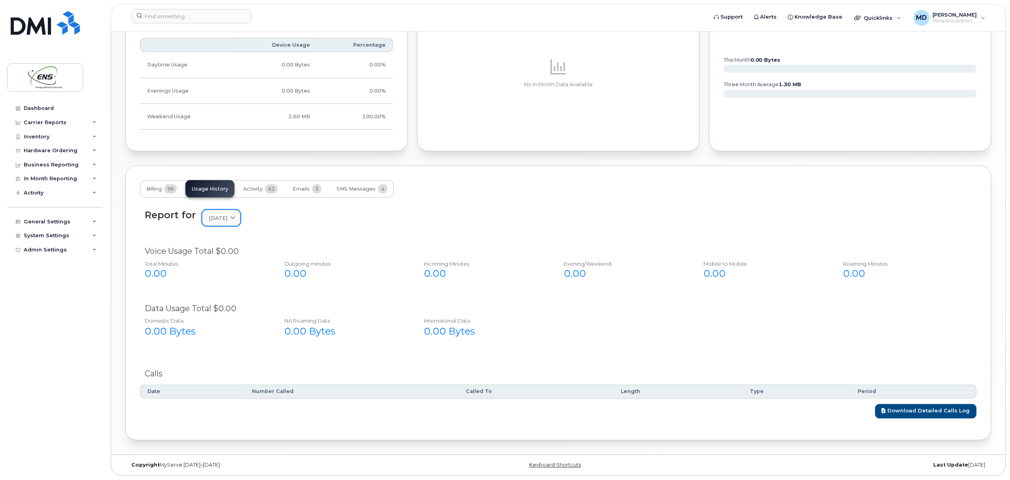
click at [223, 215] on span "[DATE]" at bounding box center [218, 218] width 19 height 8
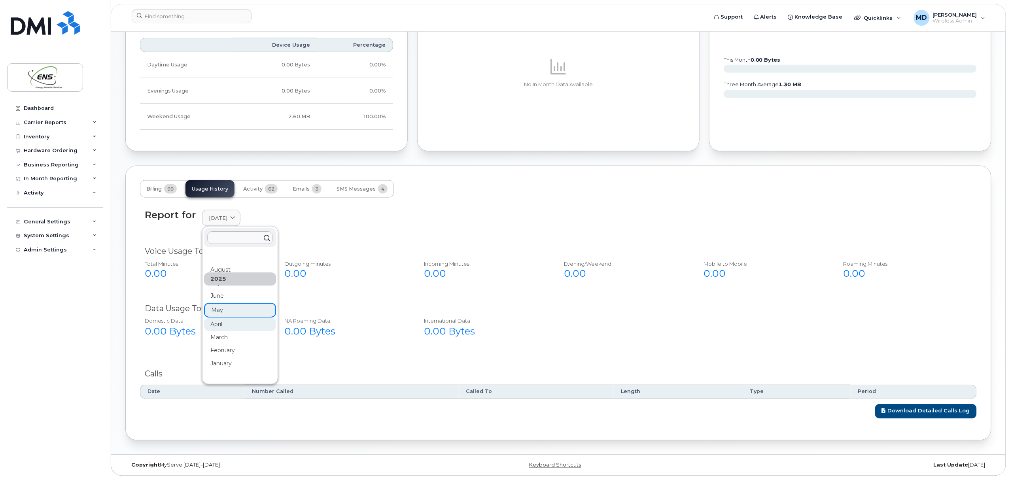
click at [220, 322] on div "April" at bounding box center [240, 324] width 72 height 13
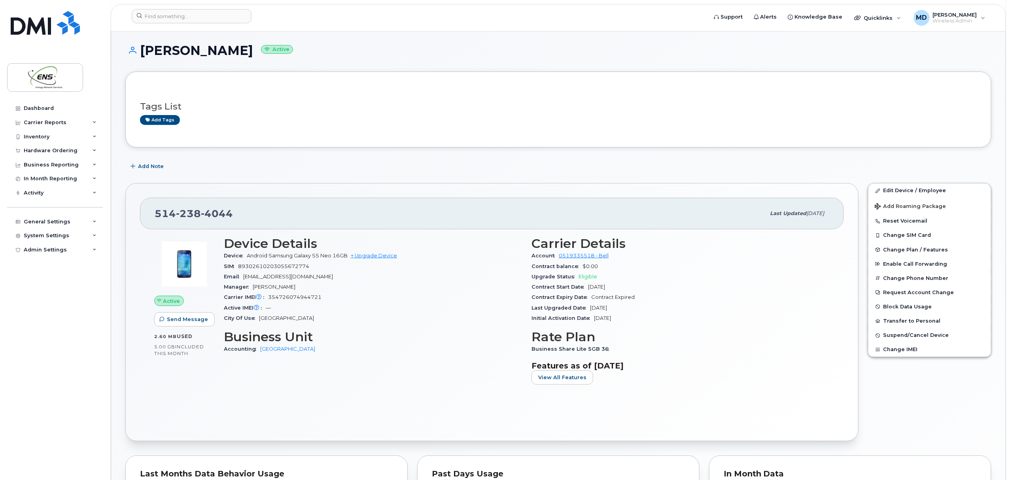
scroll to position [0, 0]
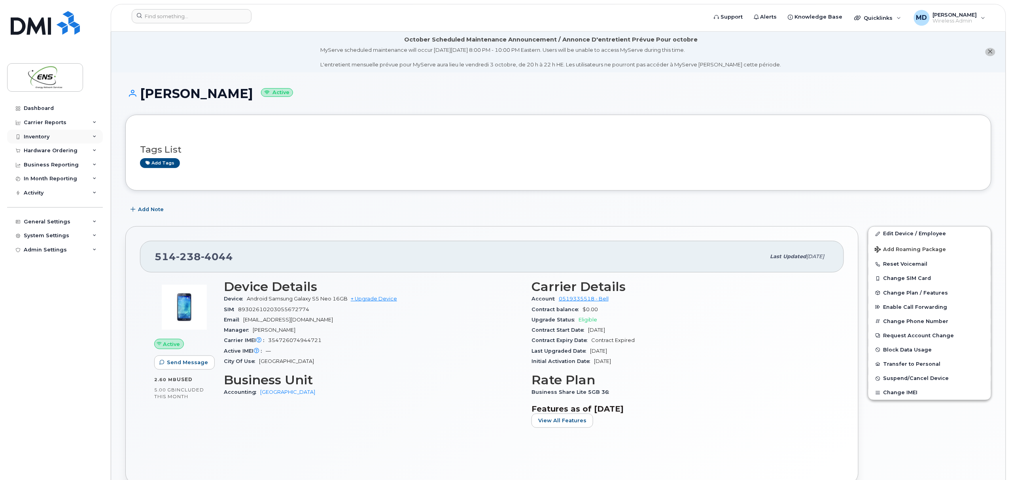
click at [40, 135] on div "Inventory" at bounding box center [37, 137] width 26 height 6
click at [47, 153] on div "Mobility Devices" at bounding box center [49, 151] width 45 height 7
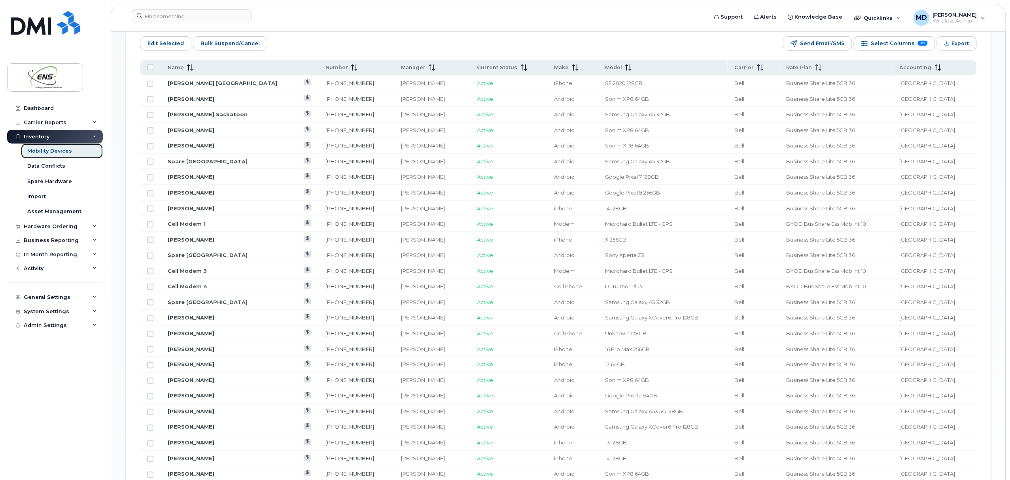
scroll to position [403, 0]
click at [930, 65] on span "Accounting" at bounding box center [916, 66] width 32 height 7
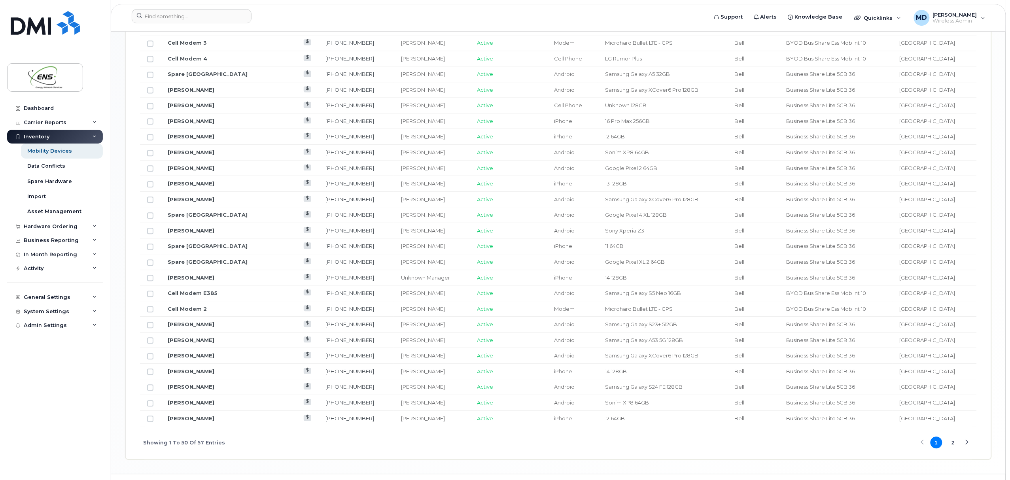
scroll to position [860, 0]
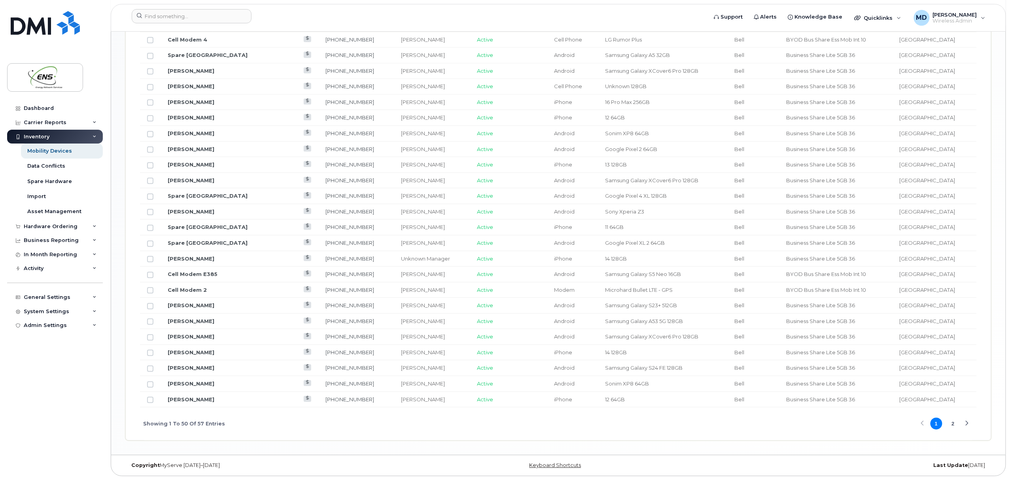
click at [952, 425] on button "2" at bounding box center [953, 424] width 12 height 12
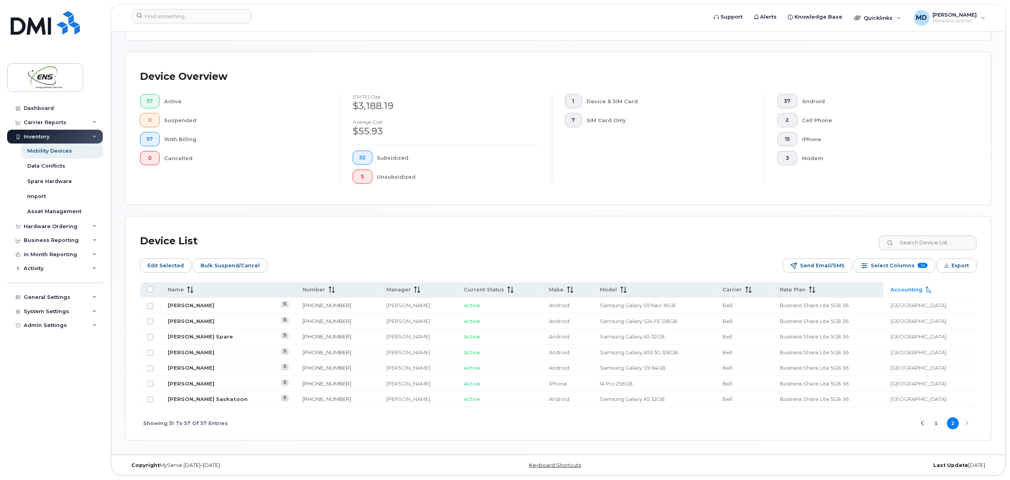
scroll to position [182, 0]
click at [198, 369] on link "[PERSON_NAME]" at bounding box center [191, 368] width 47 height 6
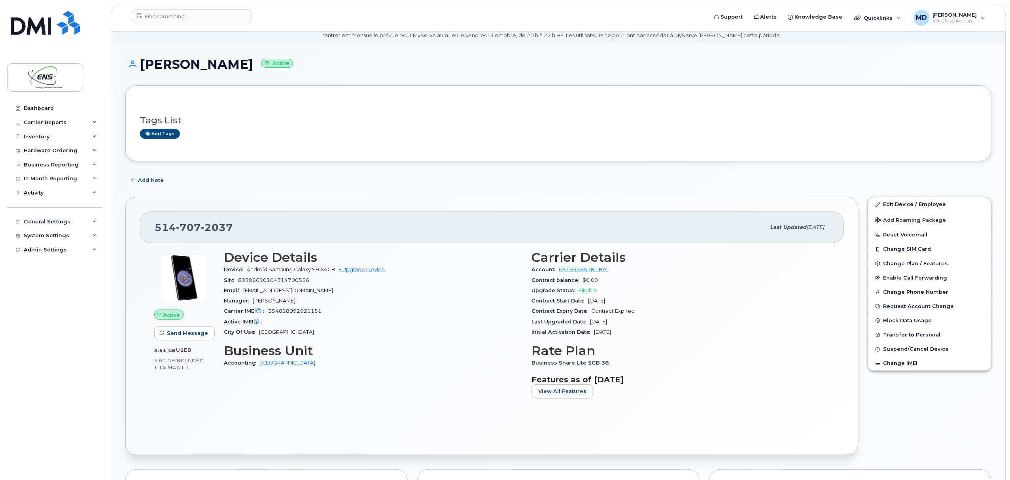
scroll to position [29, 0]
